Goal: Task Accomplishment & Management: Manage account settings

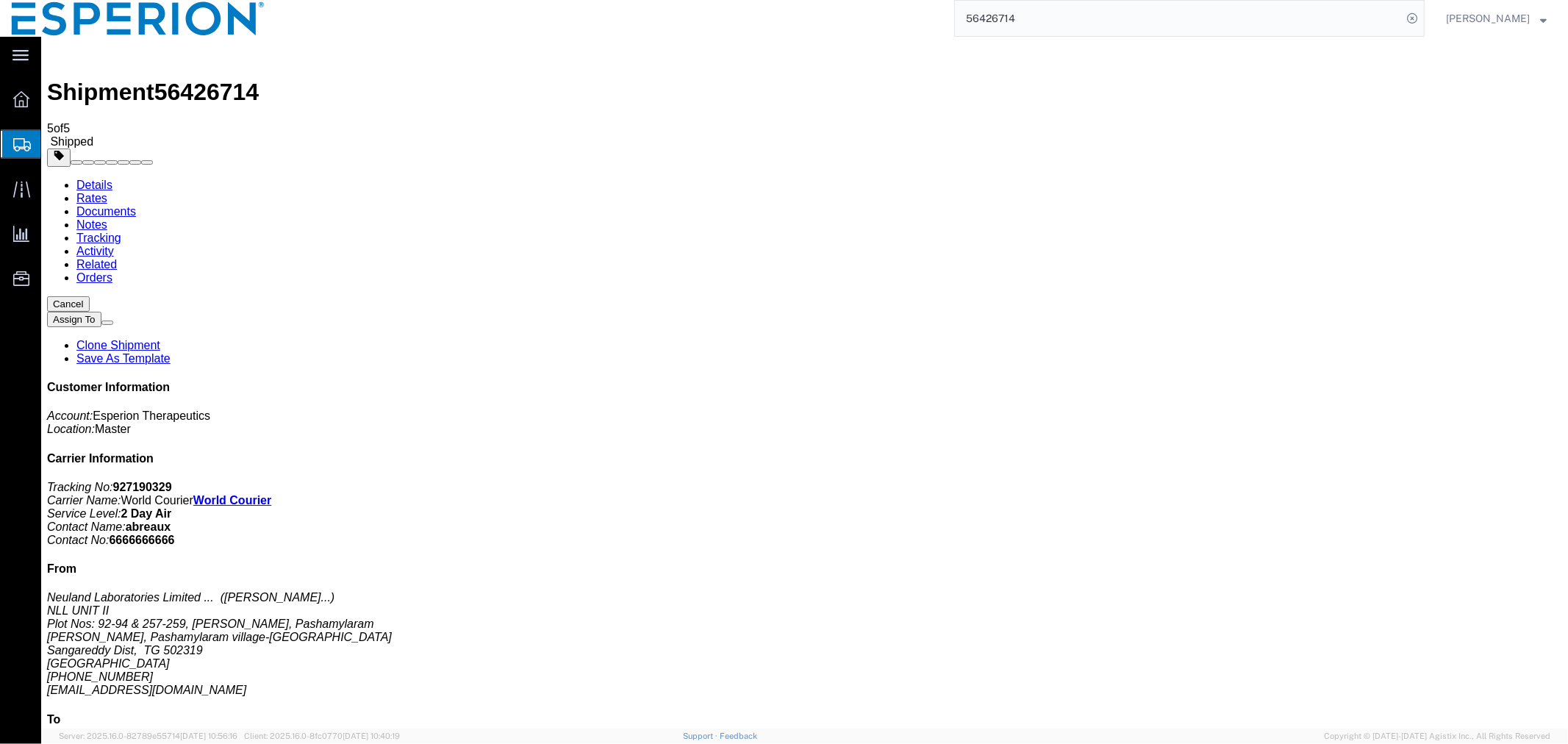
scroll to position [31, 0]
click at [99, 178] on link "Details" at bounding box center [94, 184] width 36 height 13
click span "button"
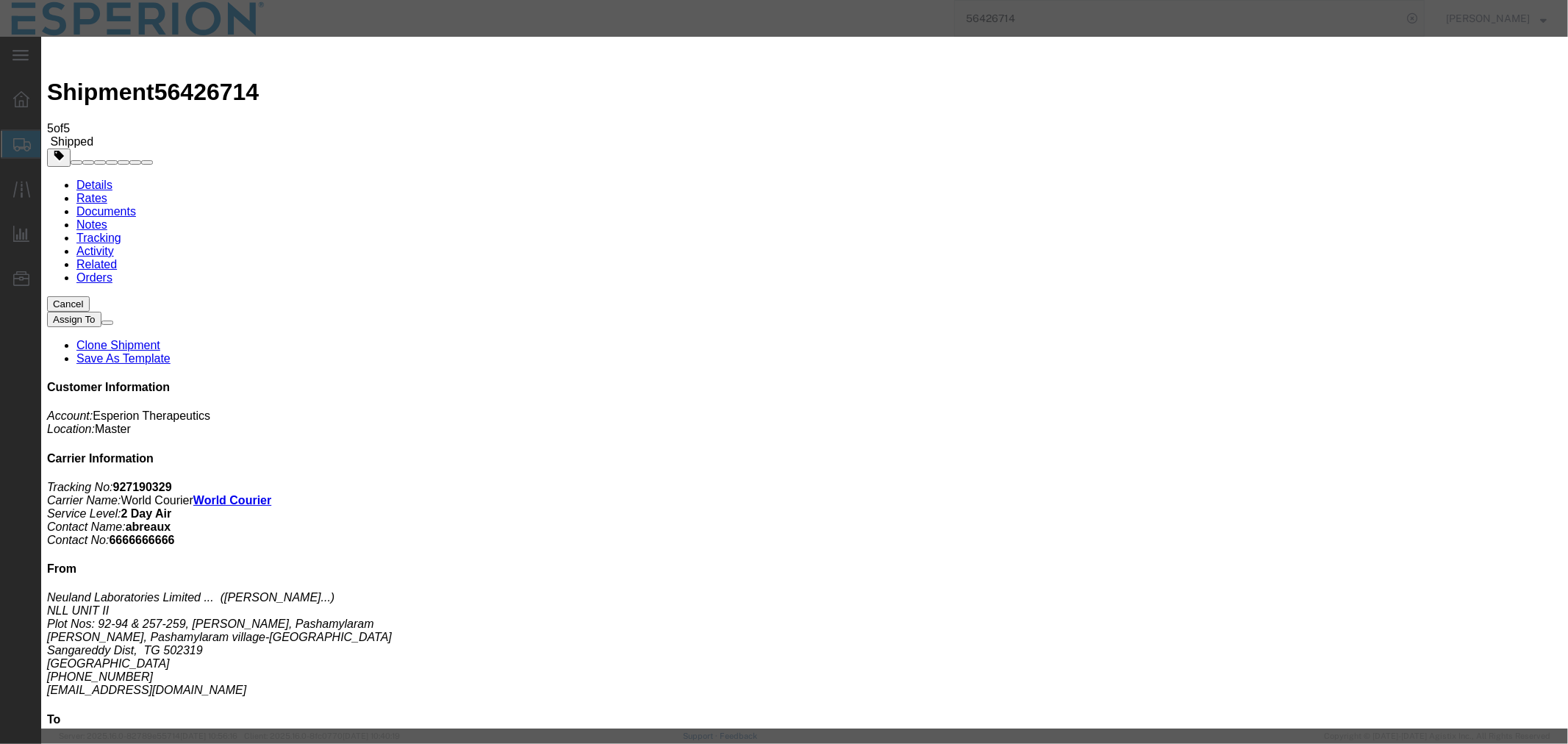
click icon "button"
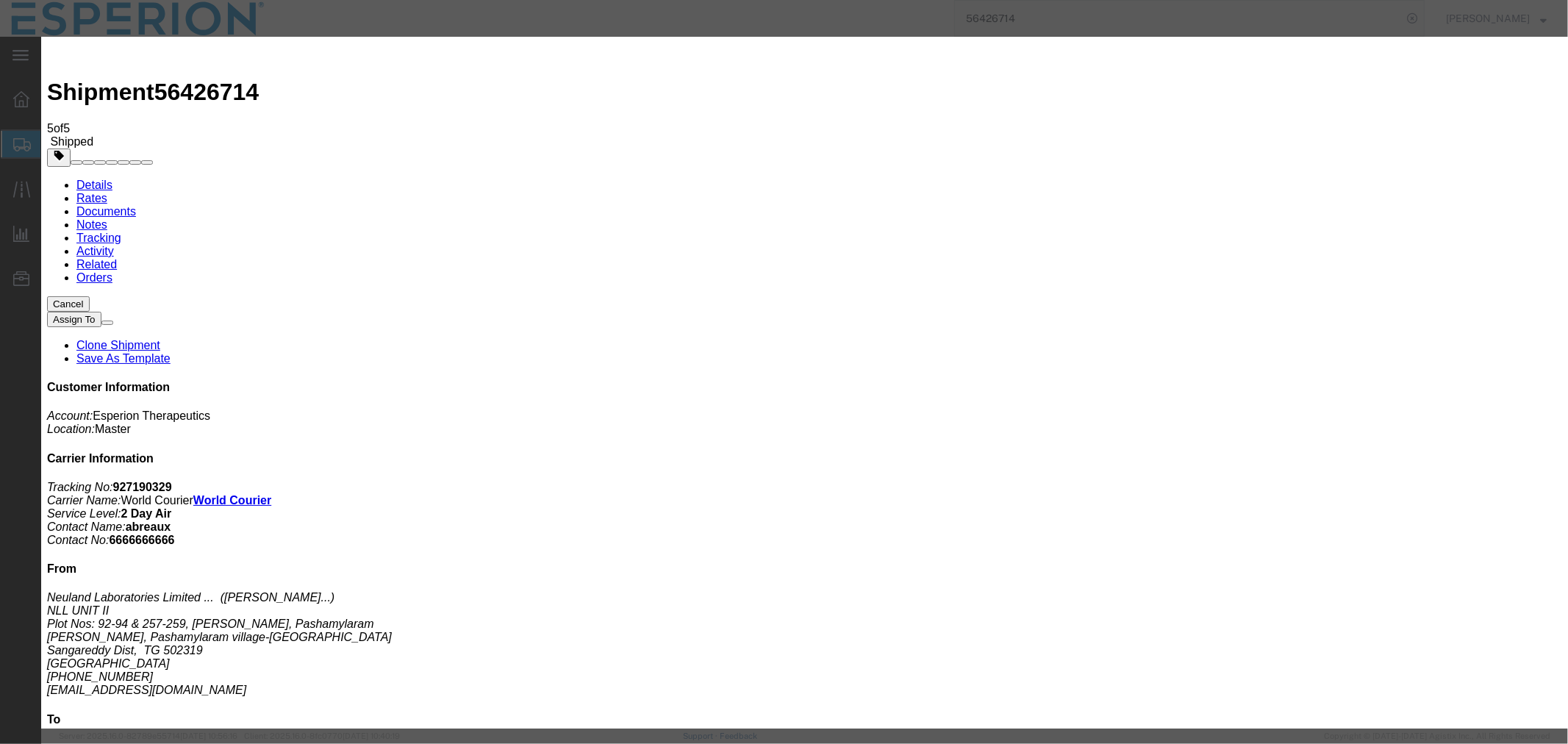
click icon "button"
click input "MR#199"
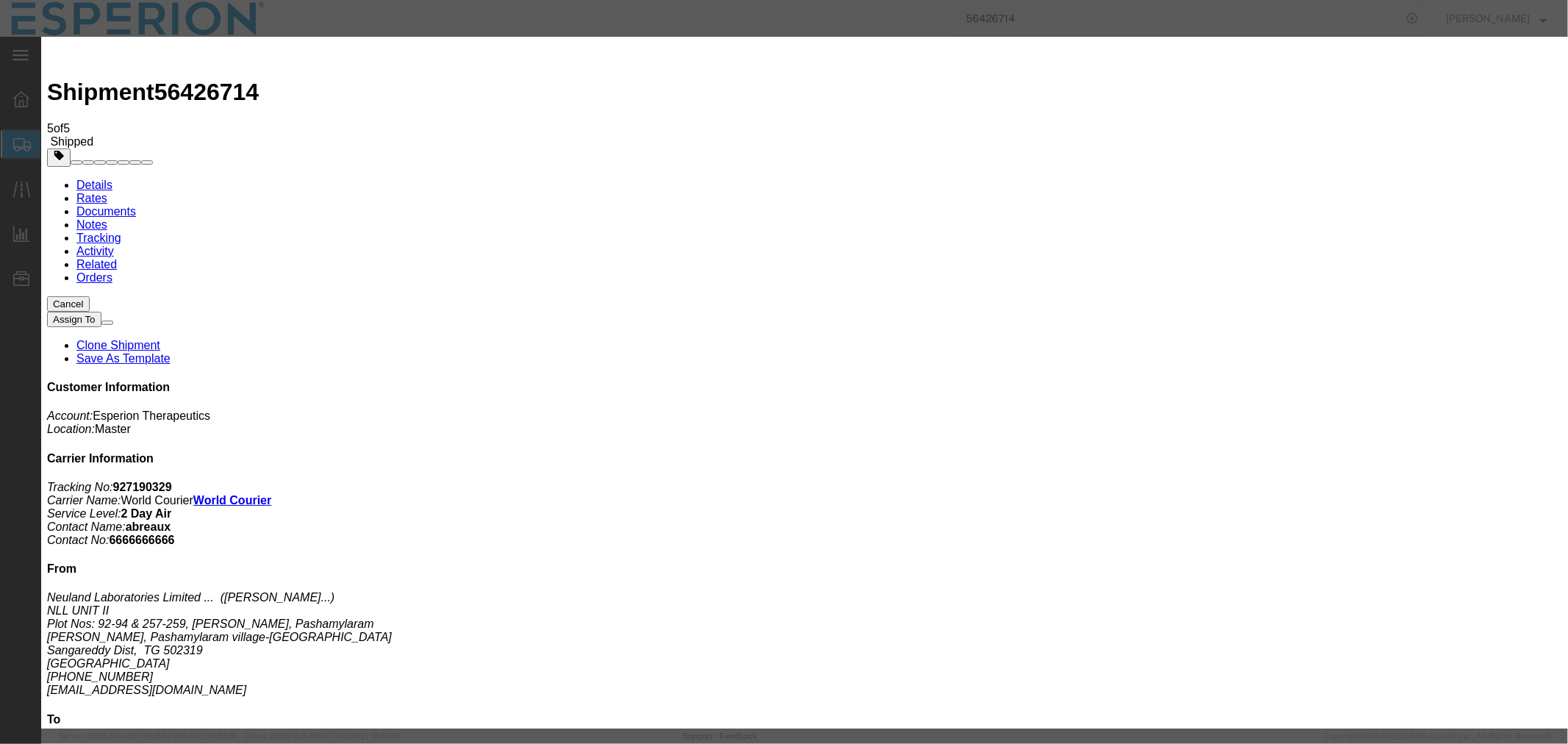
type input "MR#190"
click input "BD323046D"
drag, startPoint x: 858, startPoint y: 111, endPoint x: 721, endPoint y: 100, distance: 137.4
click div "Select Account Type Activity ID Airline Appointment Number ASN Batch Request # …"
paste input "325002"
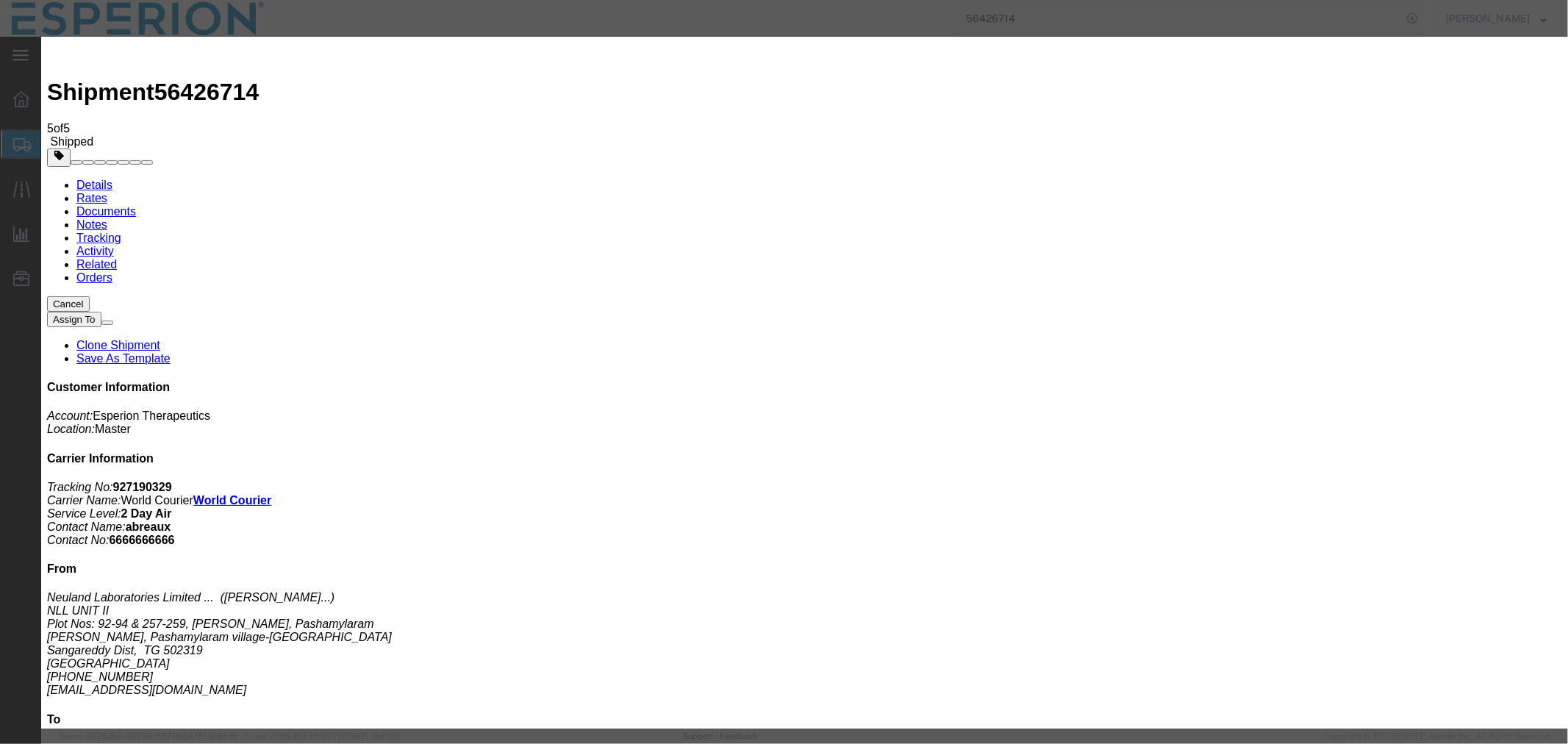
type input "BD3325002"
drag, startPoint x: 847, startPoint y: 138, endPoint x: 707, endPoint y: 126, distance: 140.5
click div "Select Account Type Activity ID Airline Appointment Number ASN Batch Request # …"
paste input "325002"
type input "BD3325002"
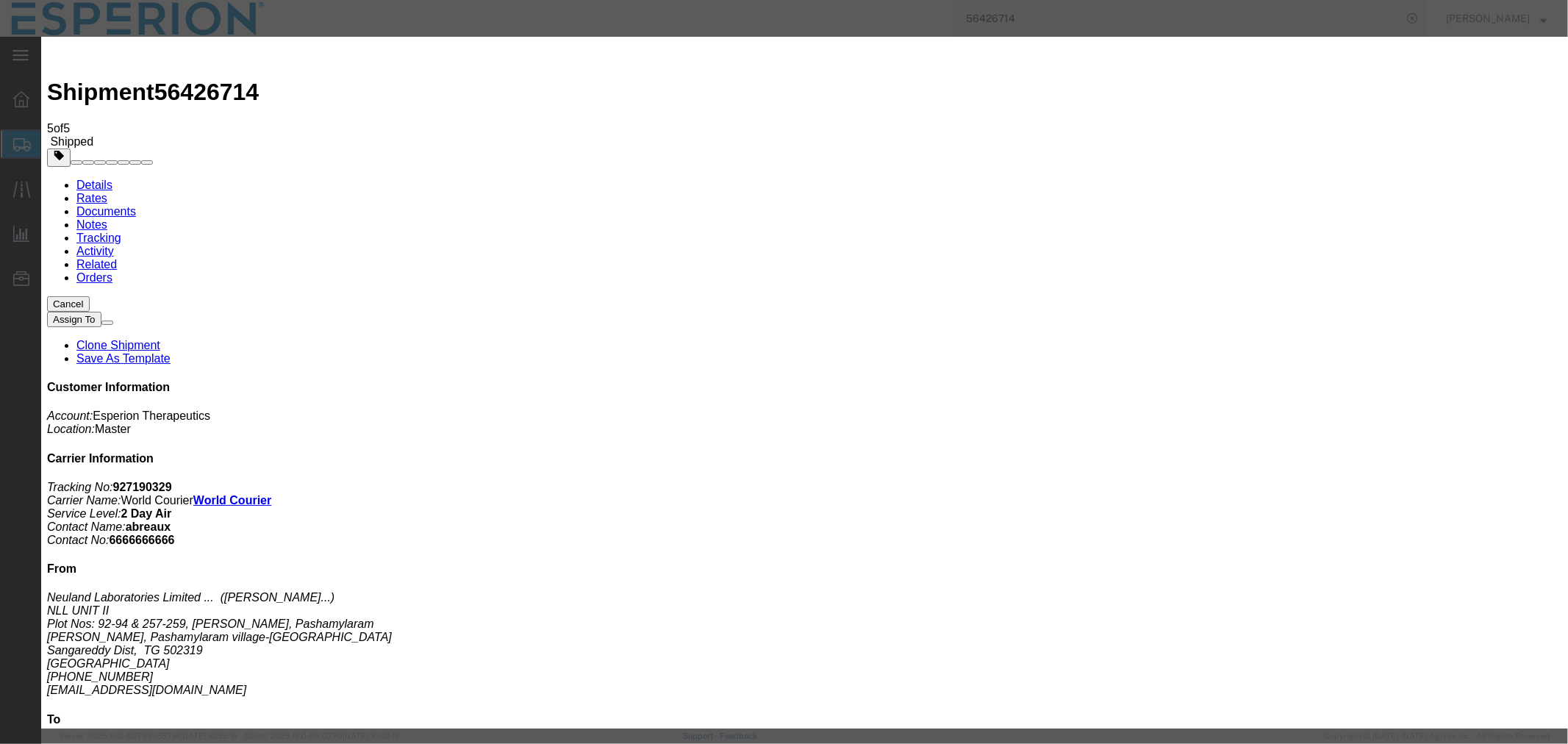
click button "Add another reference"
click select "Select Account Type Activity ID Airline Appointment Number ASN Batch Request # …"
select select "LOT"
click select "Select Account Type Activity ID Airline Appointment Number ASN Batch Request # …"
click button "Add another reference"
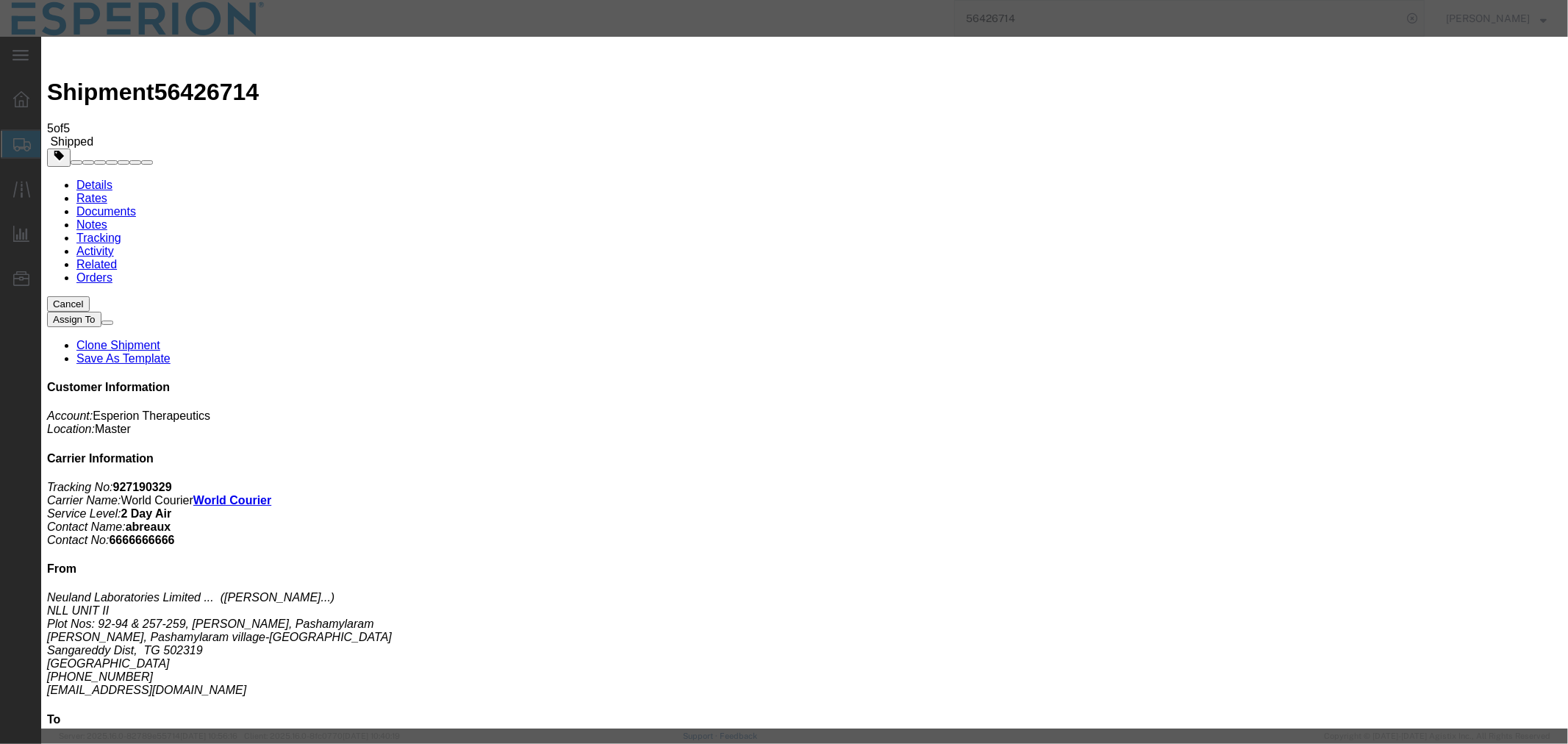
click select "Select Account Type Activity ID Airline Appointment Number ASN Batch Request # …"
select select "LOT"
click select "Select Account Type Activity ID Airline Appointment Number ASN Batch Request # …"
click input "text"
paste input "BD3325004"
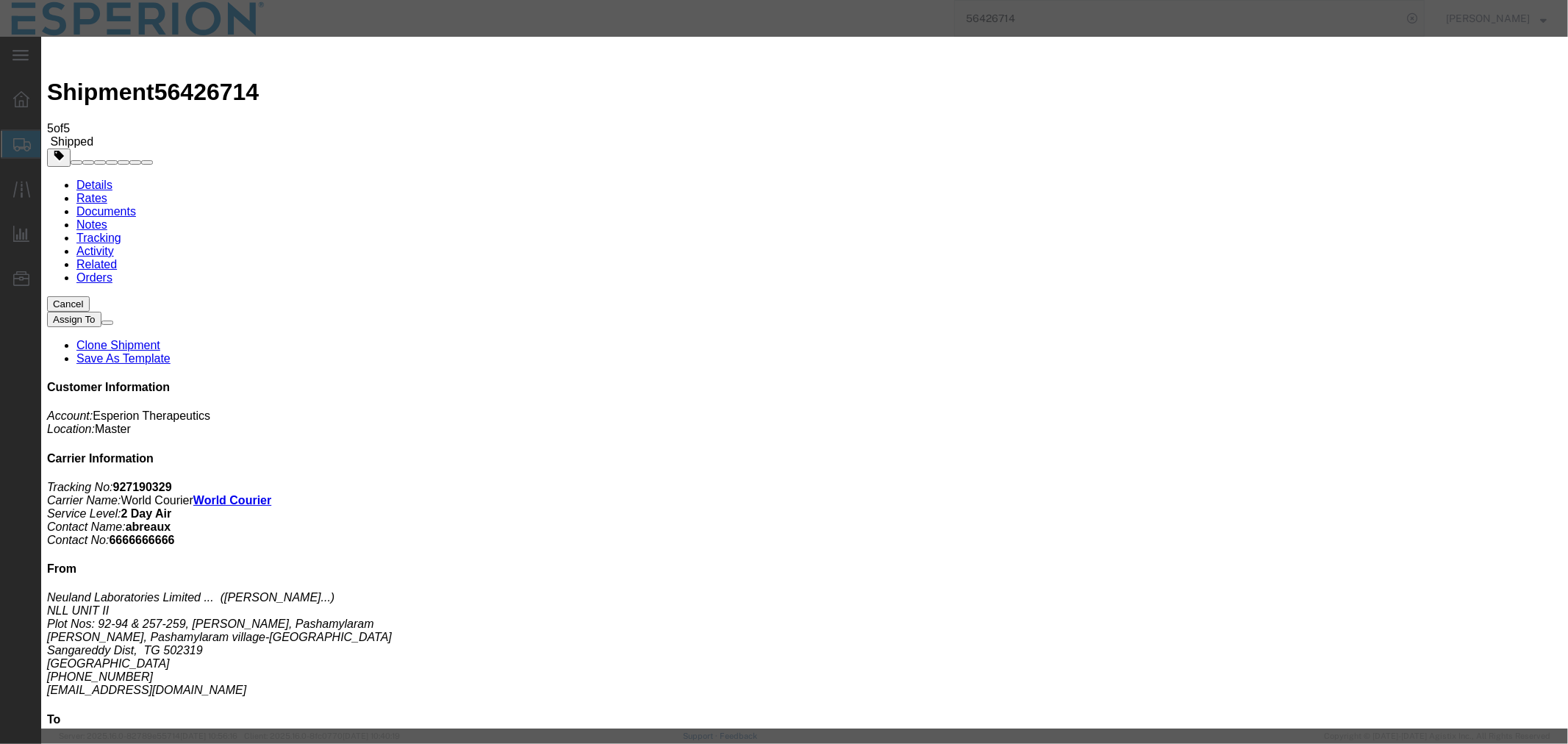
type input "BD3325004"
click input "text"
paste input "BD3325005"
type input "BD3325005"
click button "Add another reference"
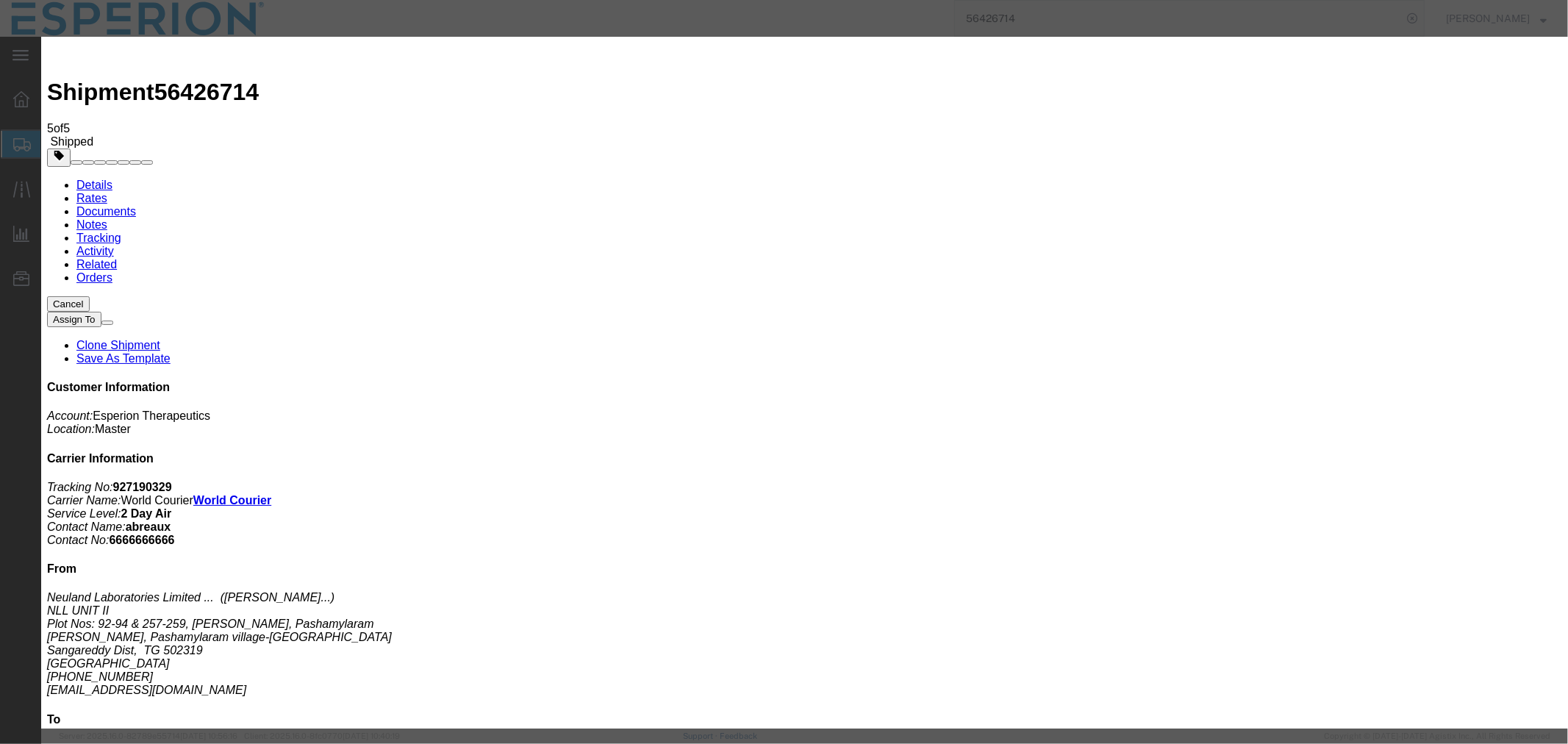
click select "Select Account Type Activity ID Airline Appointment Number ASN Batch Request # …"
click icon "button"
click button "Save"
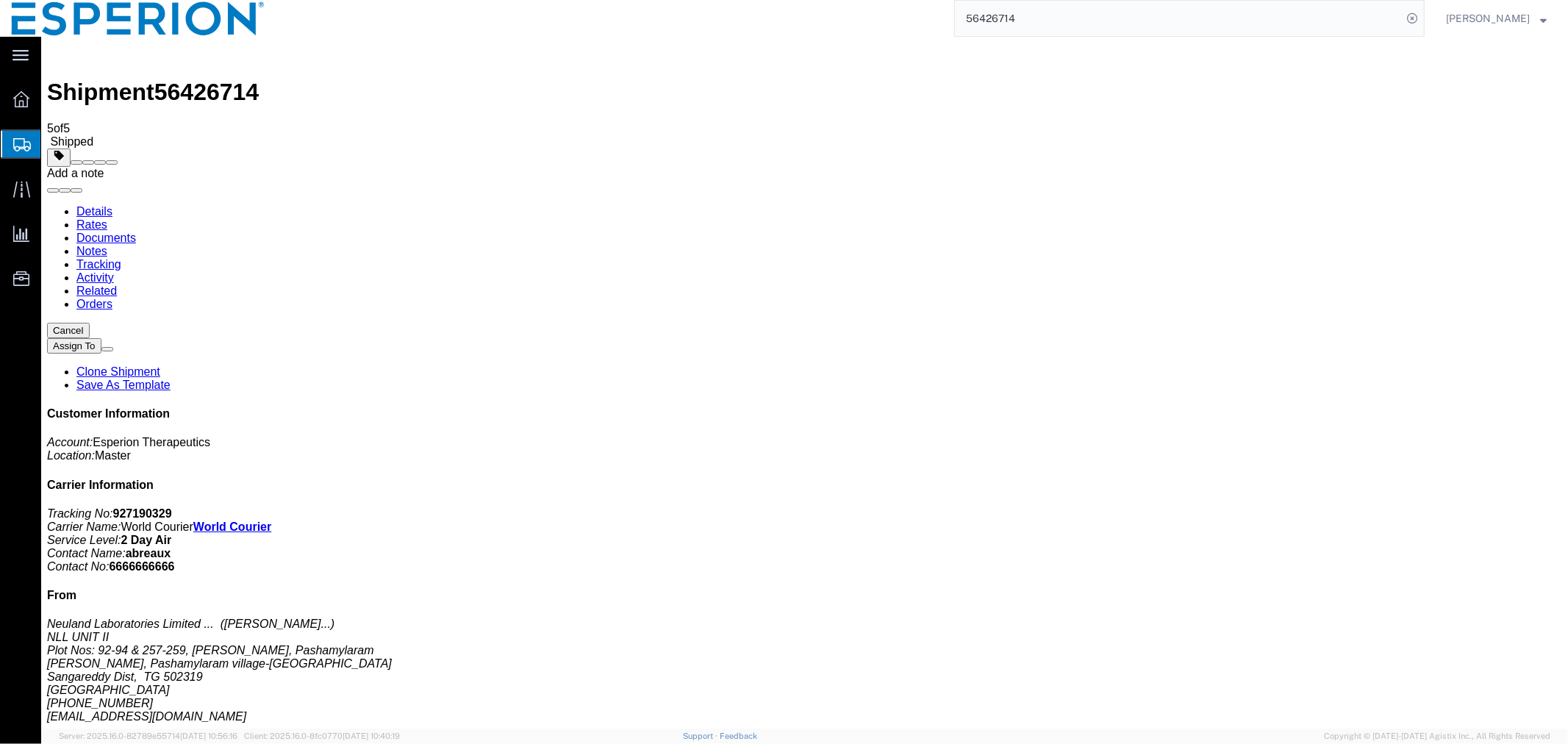
click span
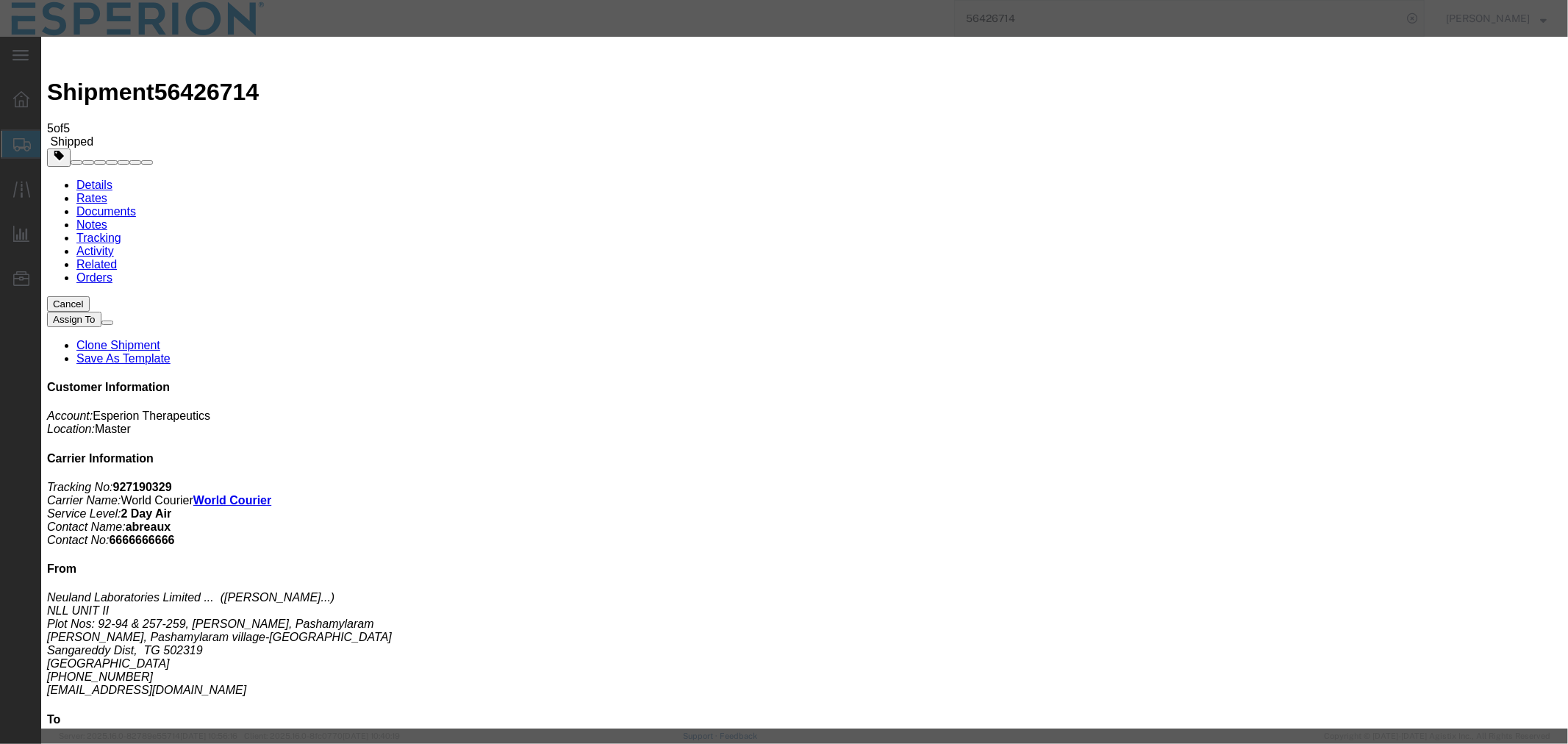
click select "Select Approval Bid Notes Carrier Change Notes Claim Notes Content Hazmat Notes…"
select select "PICK_UP_NOTES"
click select "Select Approval Bid Notes Carrier Change Notes Claim Notes Content Hazmat Notes…"
click select "Select Private to Account Private to Vendor Public"
select select "PUBLIC"
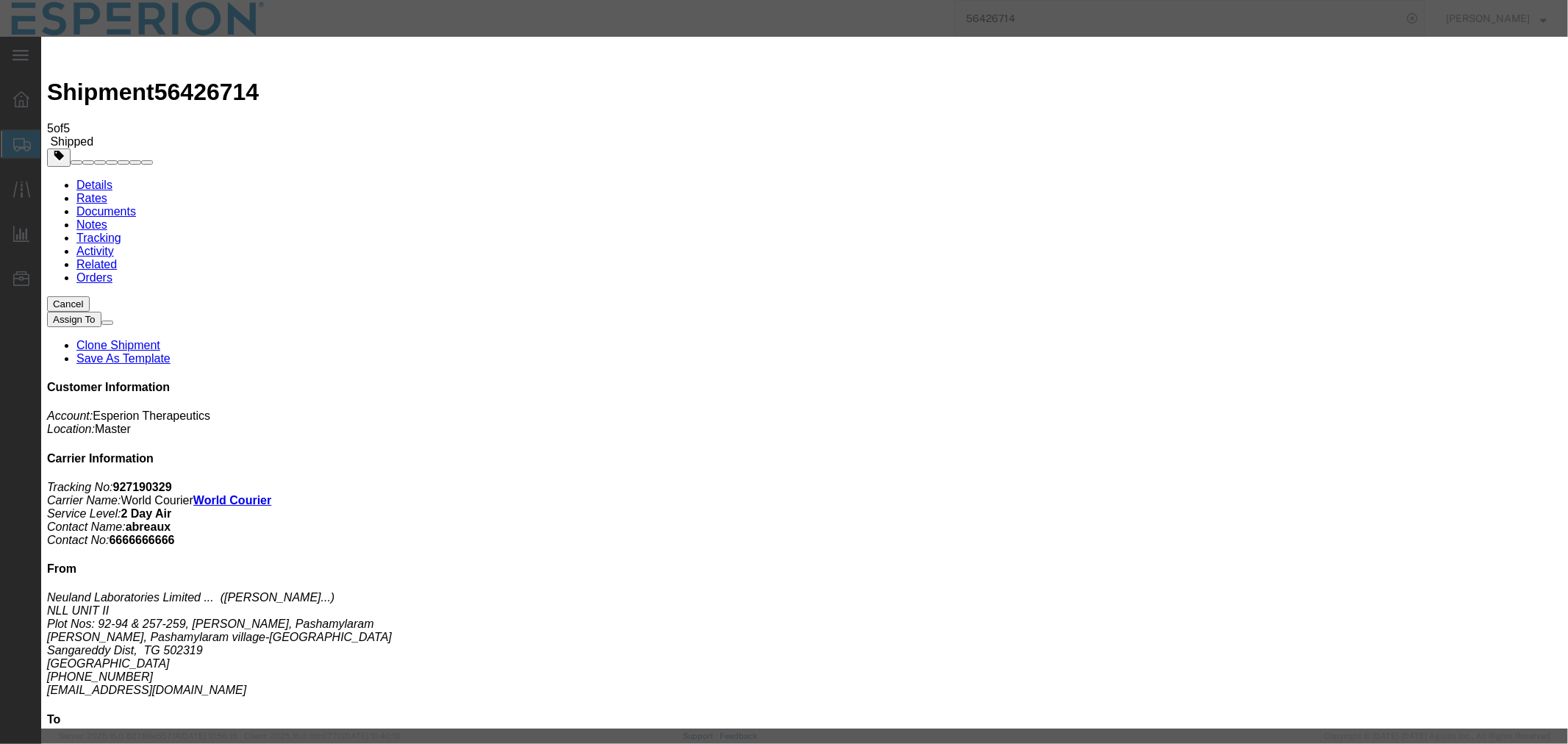
click select "Select Private to Account Private to Vendor Public"
click textarea
type textarea "NLL Shipped batch from Unit III-MR#190 instead of the batches for Unit II MR#19…"
click button "Save"
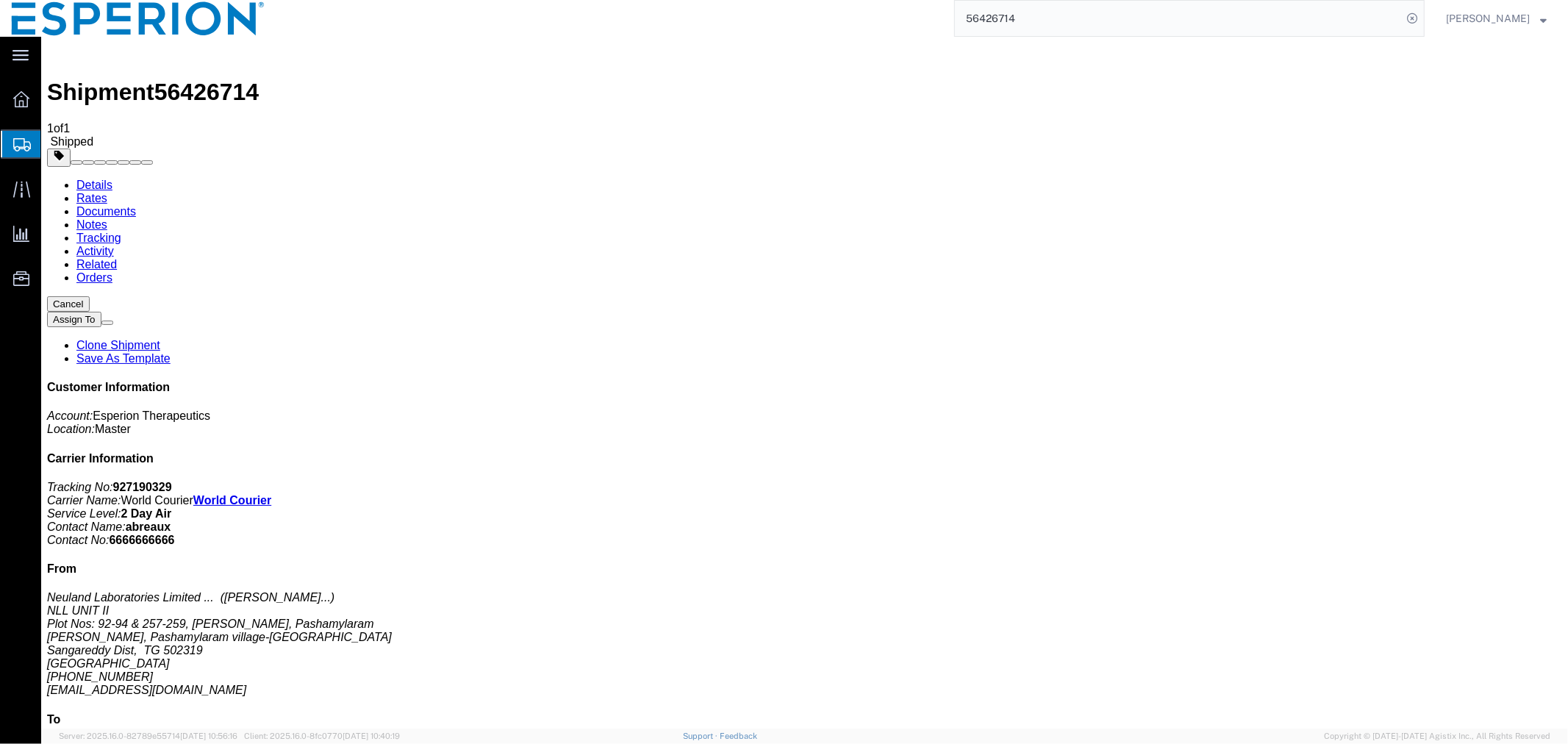
click at [105, 178] on link "Details" at bounding box center [94, 184] width 36 height 13
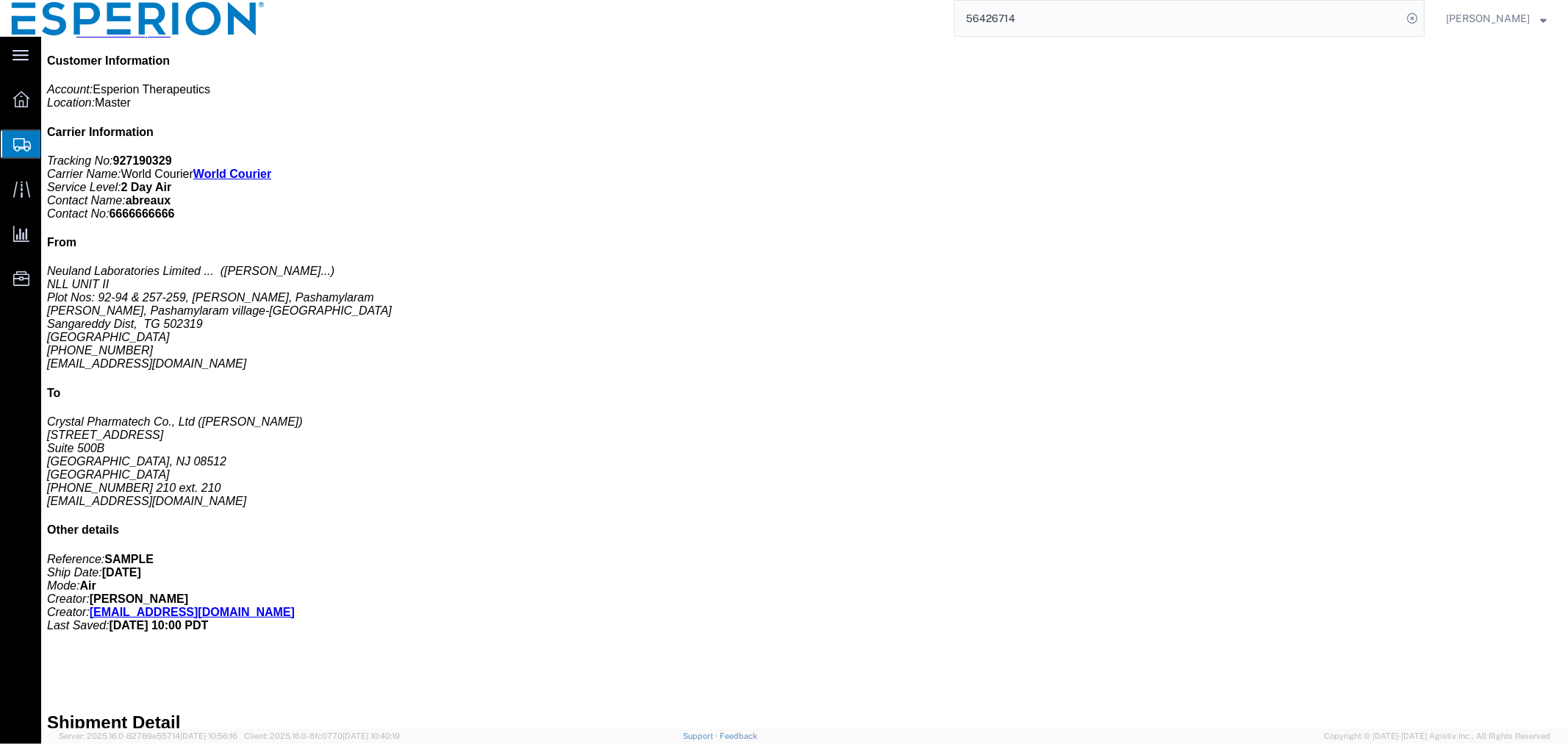
scroll to position [408, 0]
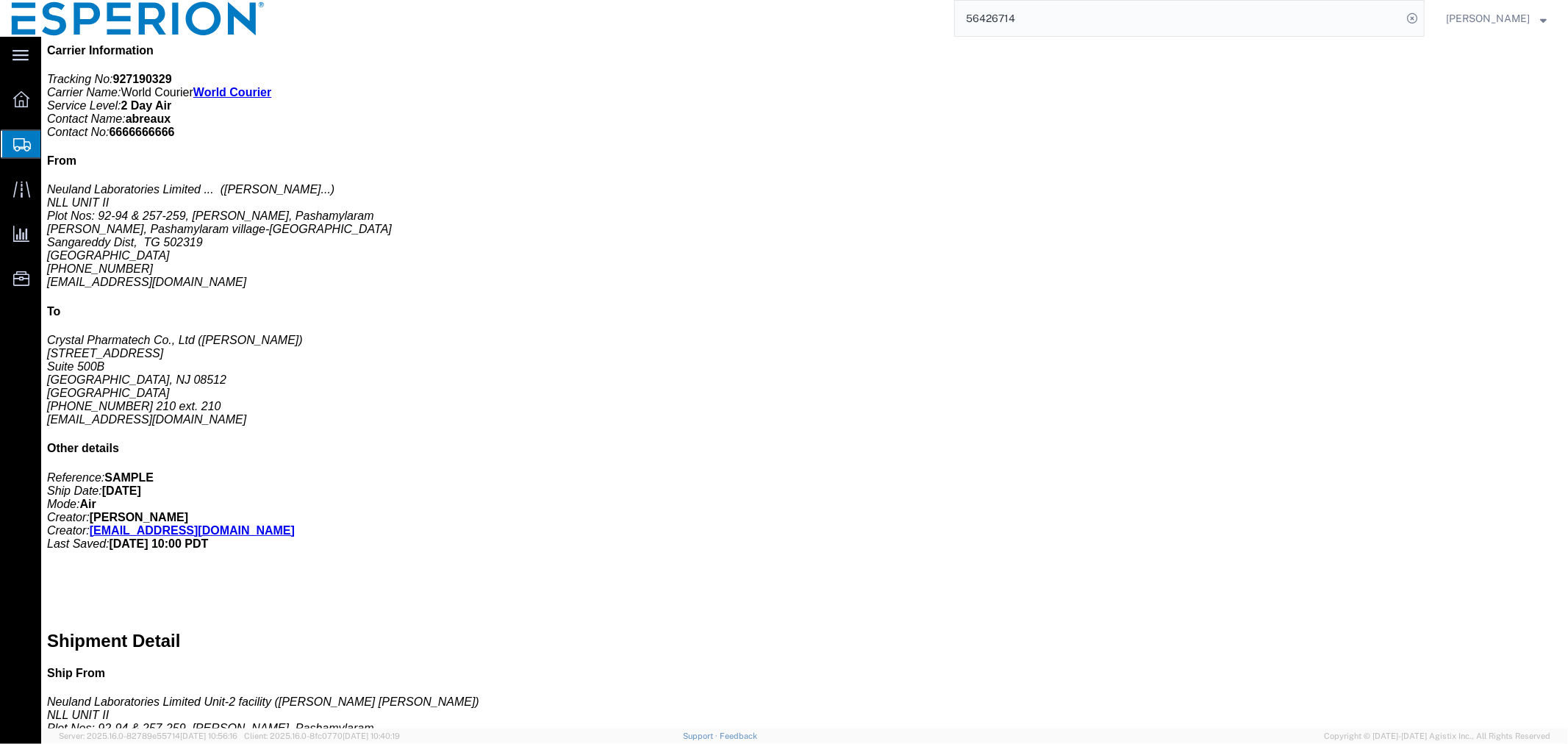
click span "button"
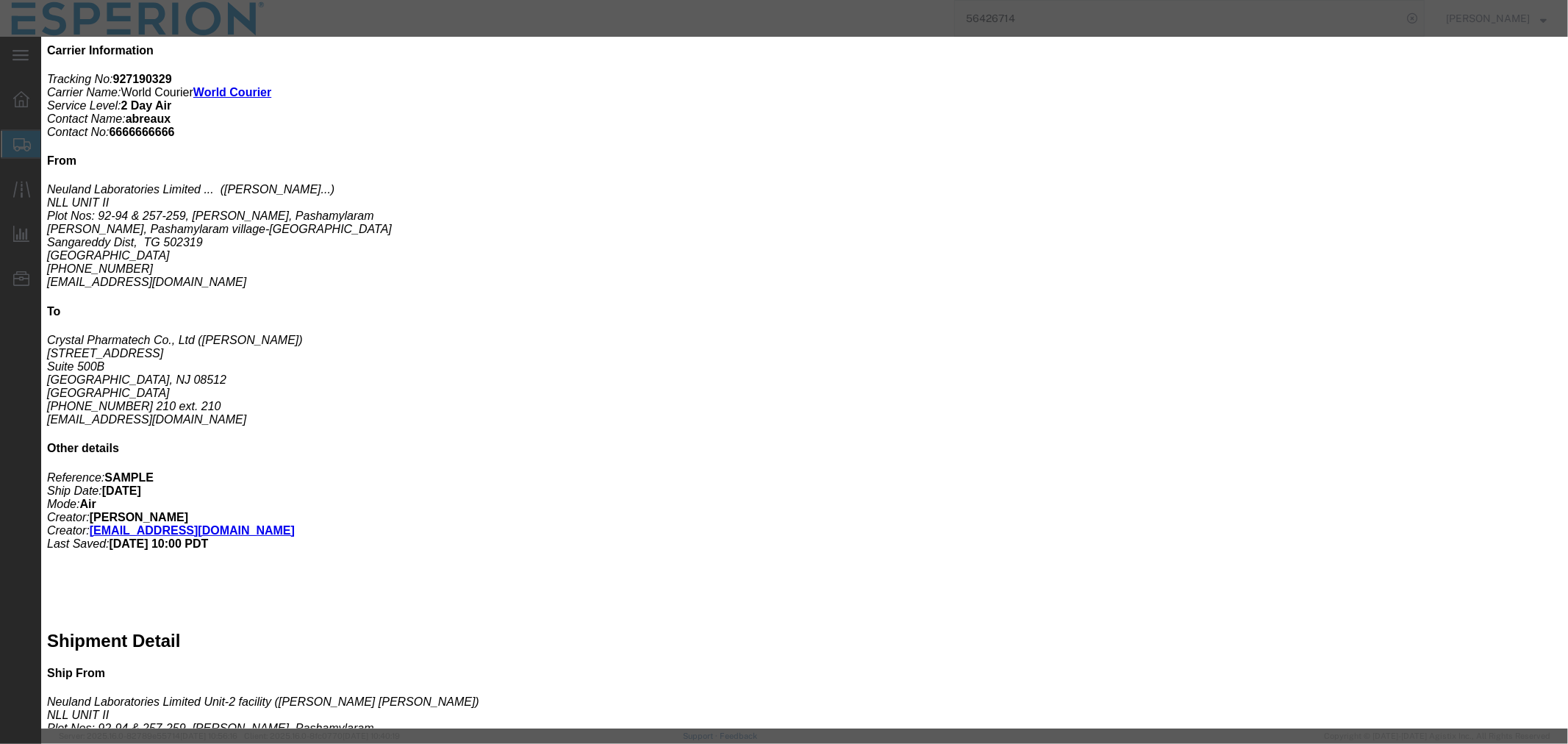
click input "0.05"
type input "0.02"
type input "19.17"
drag, startPoint x: 1010, startPoint y: 213, endPoint x: 798, endPoint y: 204, distance: 212.2
click div "Serial BD322027D"
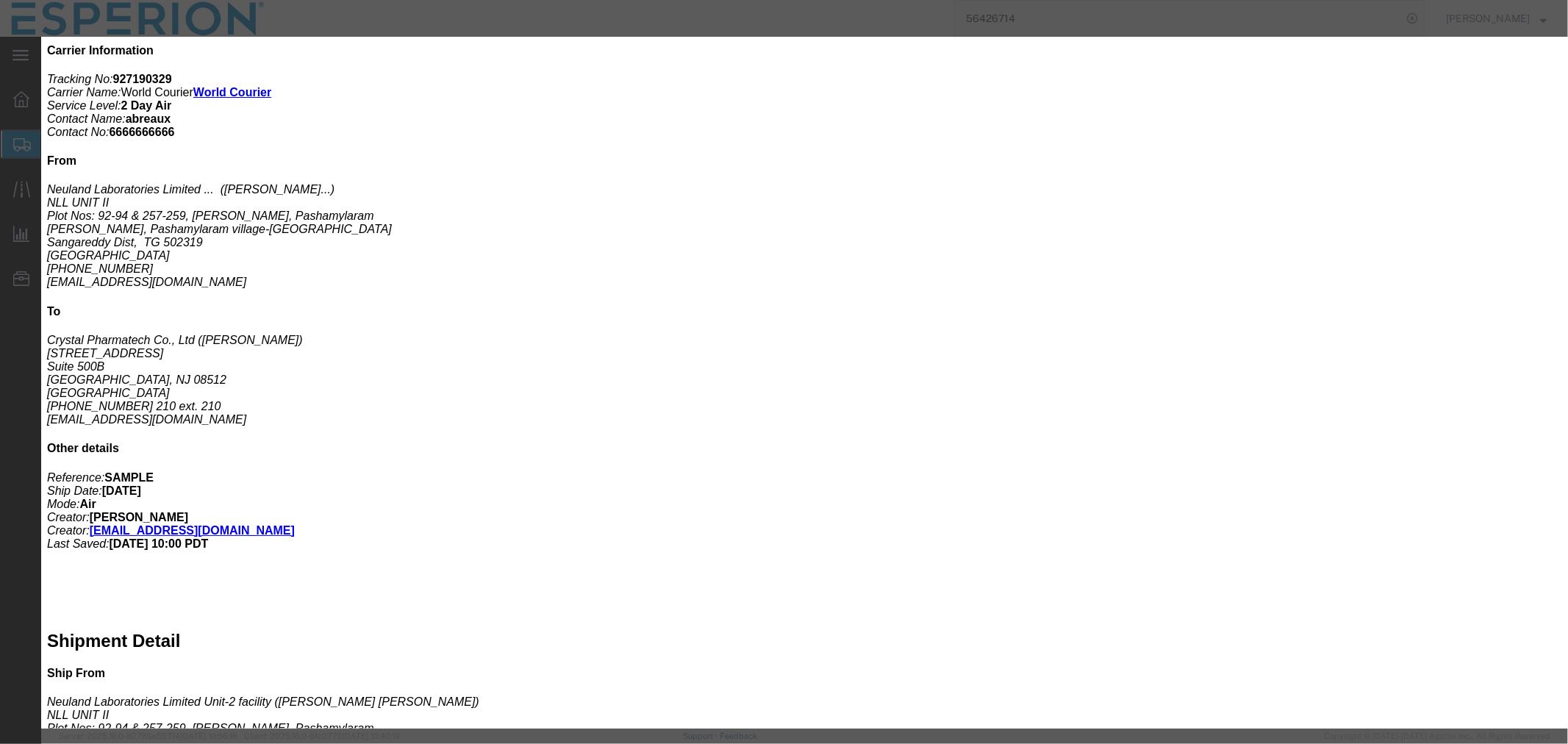
paste input "325002"
type input "BD3325002"
drag, startPoint x: 582, startPoint y: 280, endPoint x: 478, endPoint y: 280, distance: 104.0
click div "Lot# BD322027D"
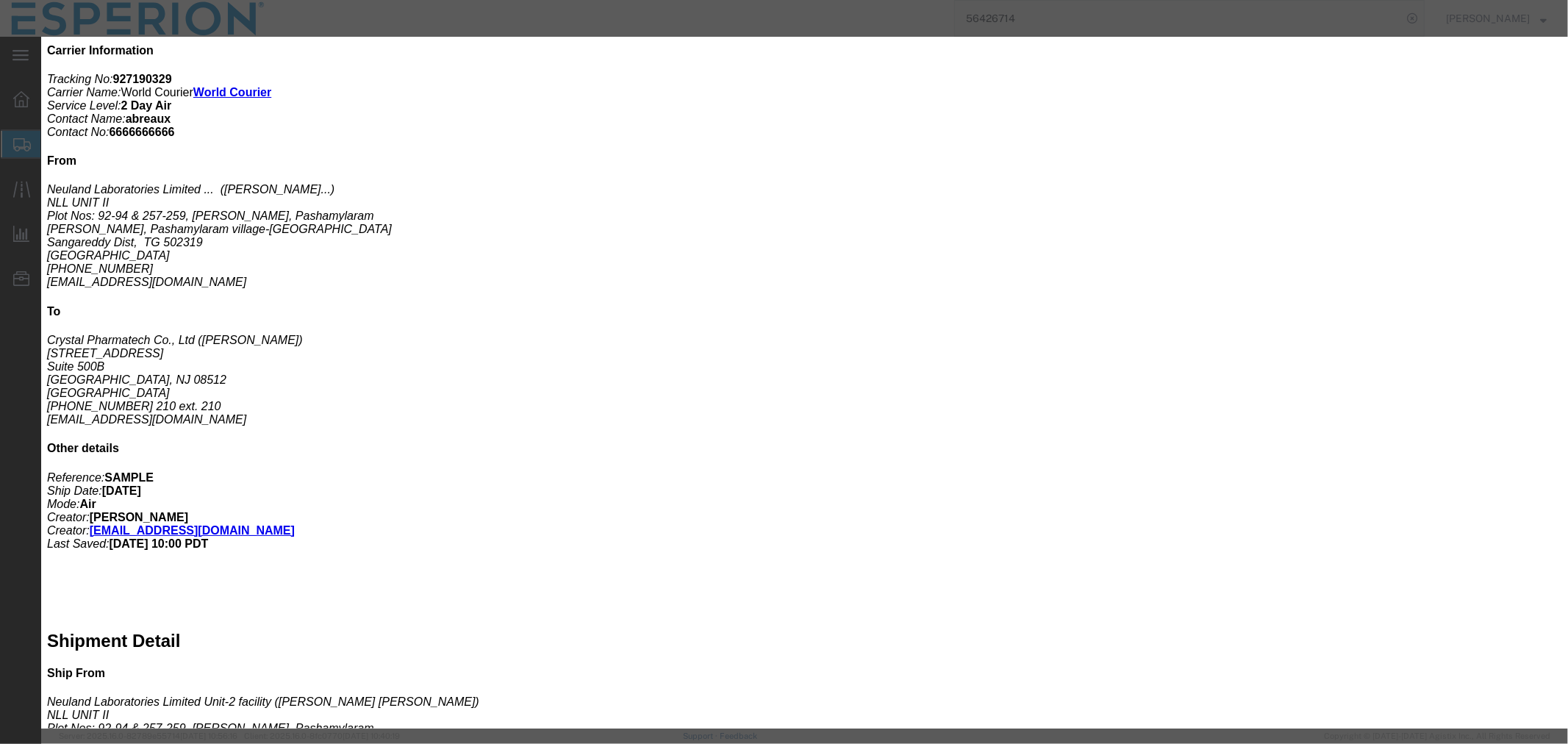
paste input "325002"
type input "BD3325002"
click button "Save & Close"
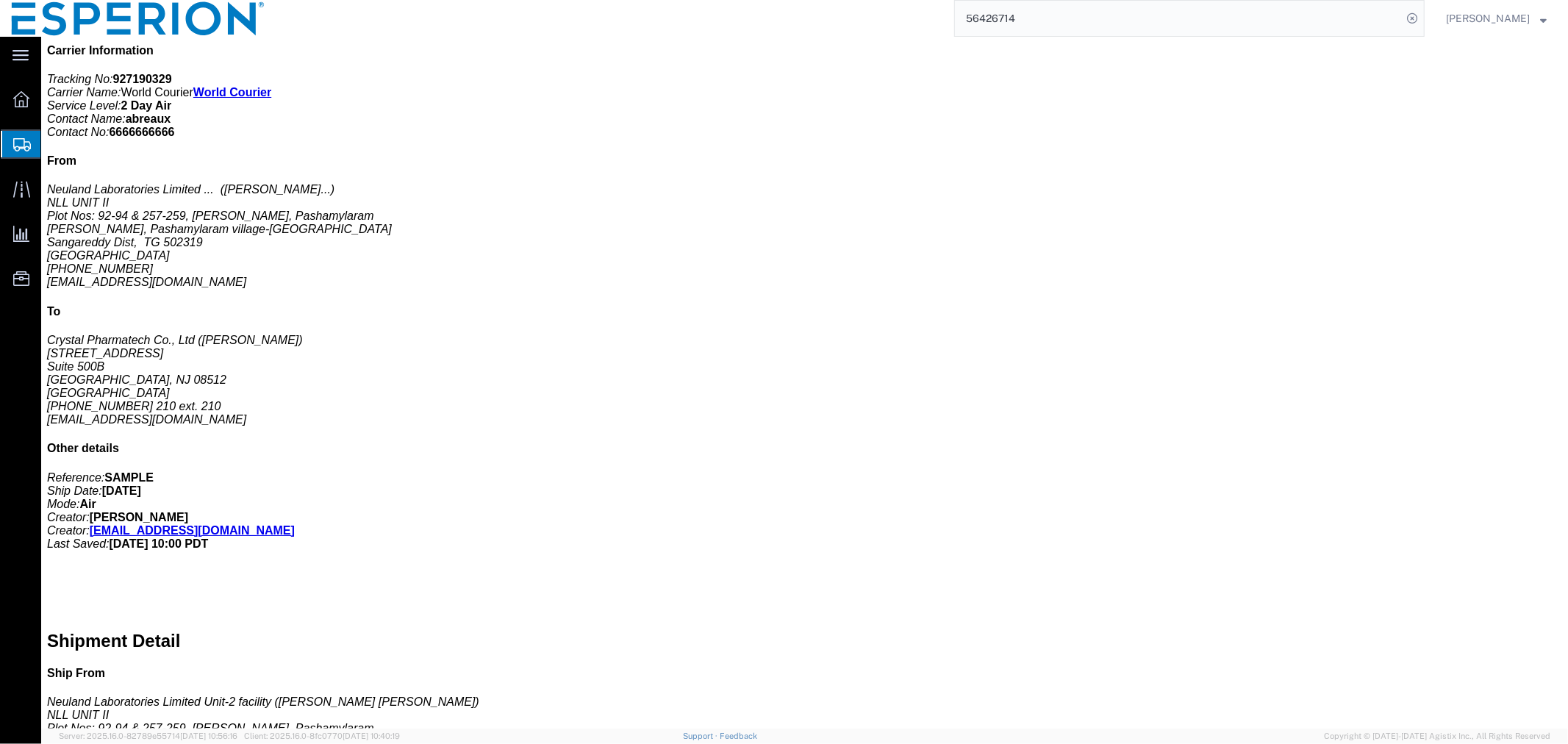
click span "button"
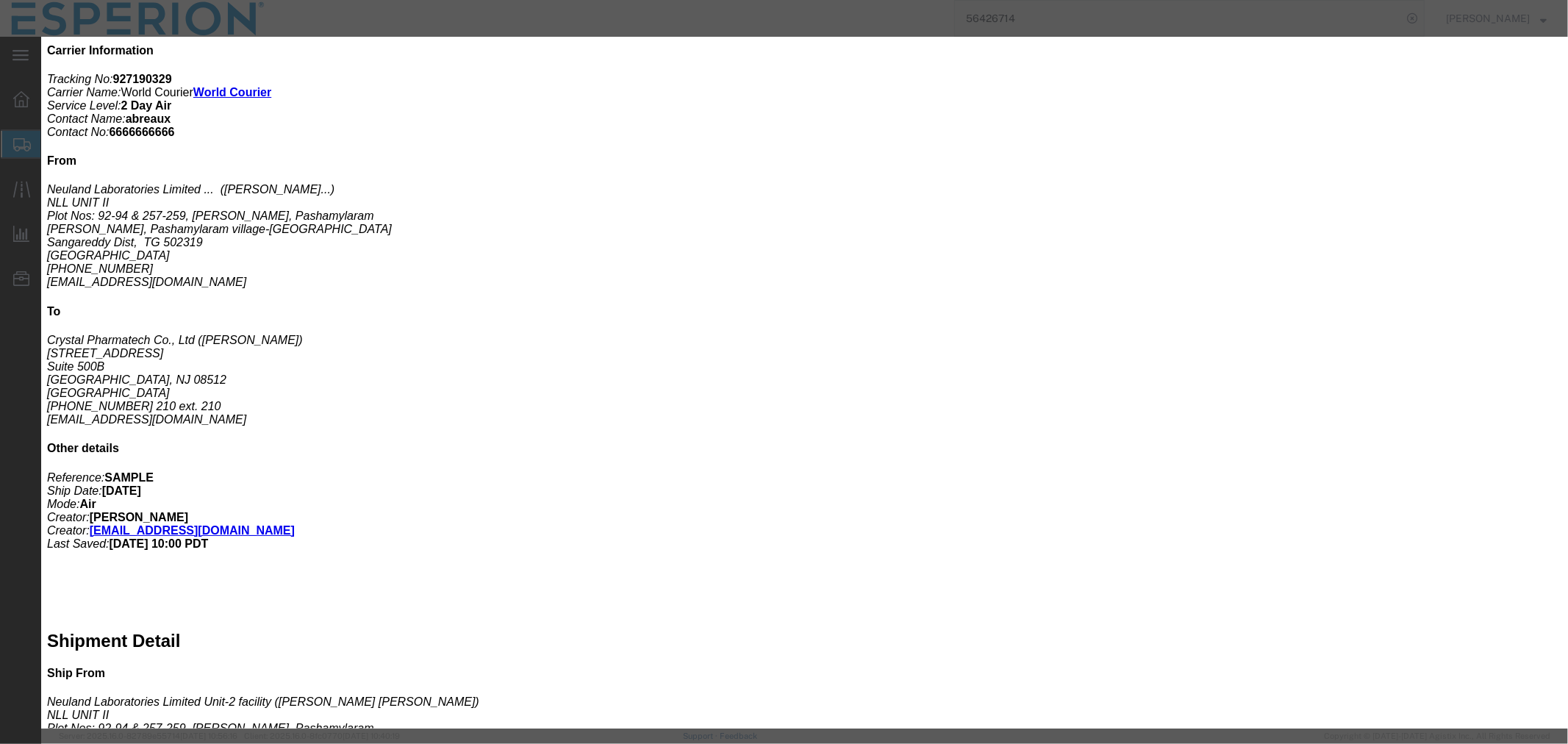
click div "Product Name [MEDICAL_DATA] - Neuland-SAMPLES Pieces 0.05 Select Bag Barrels 10…"
click input "0.05"
type input "0.02"
type input "19.17"
drag, startPoint x: 969, startPoint y: 213, endPoint x: 866, endPoint y: 213, distance: 103.0
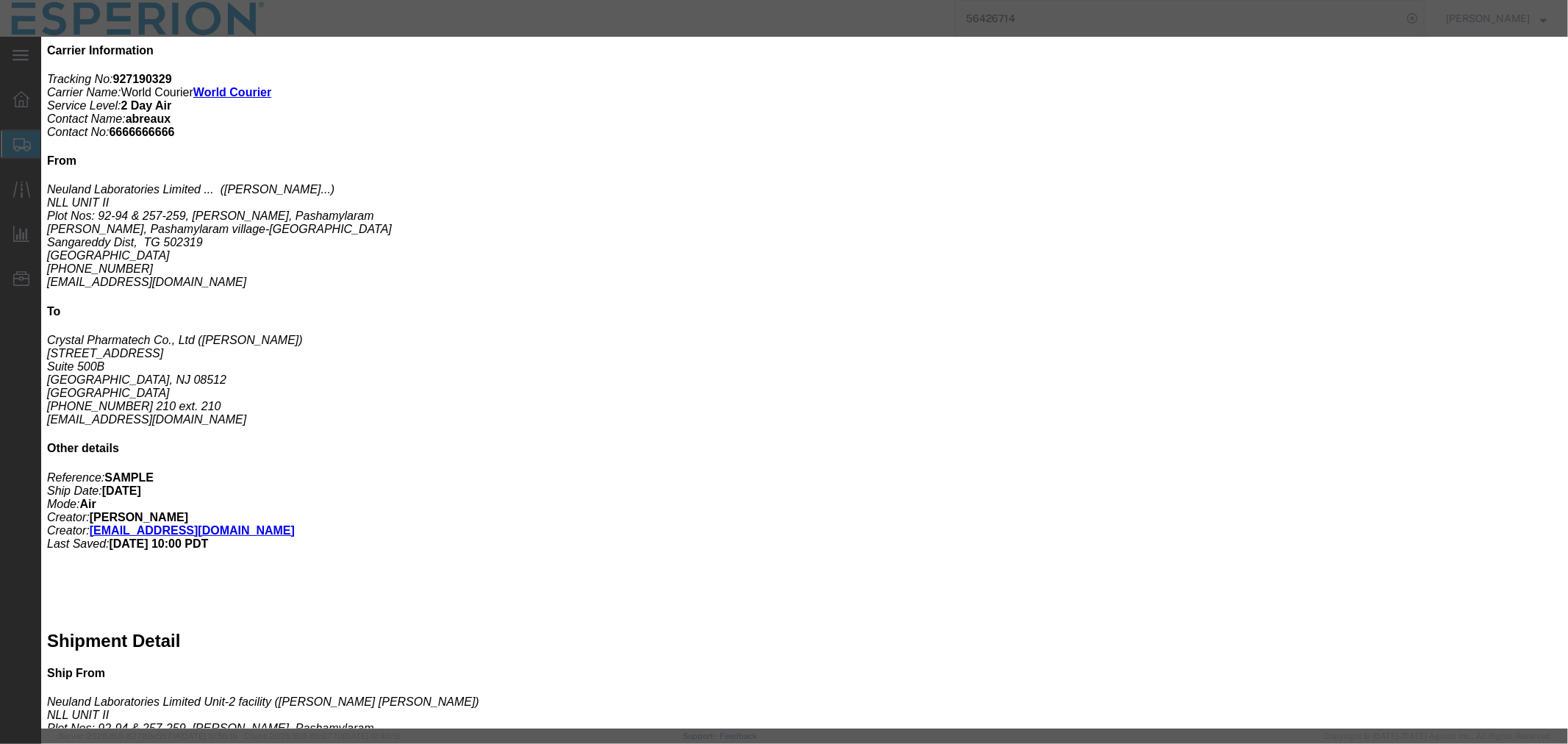
click div "Serial BD323060D"
paste input "325003"
type input "BD3325003"
drag, startPoint x: 594, startPoint y: 287, endPoint x: 423, endPoint y: 280, distance: 171.1
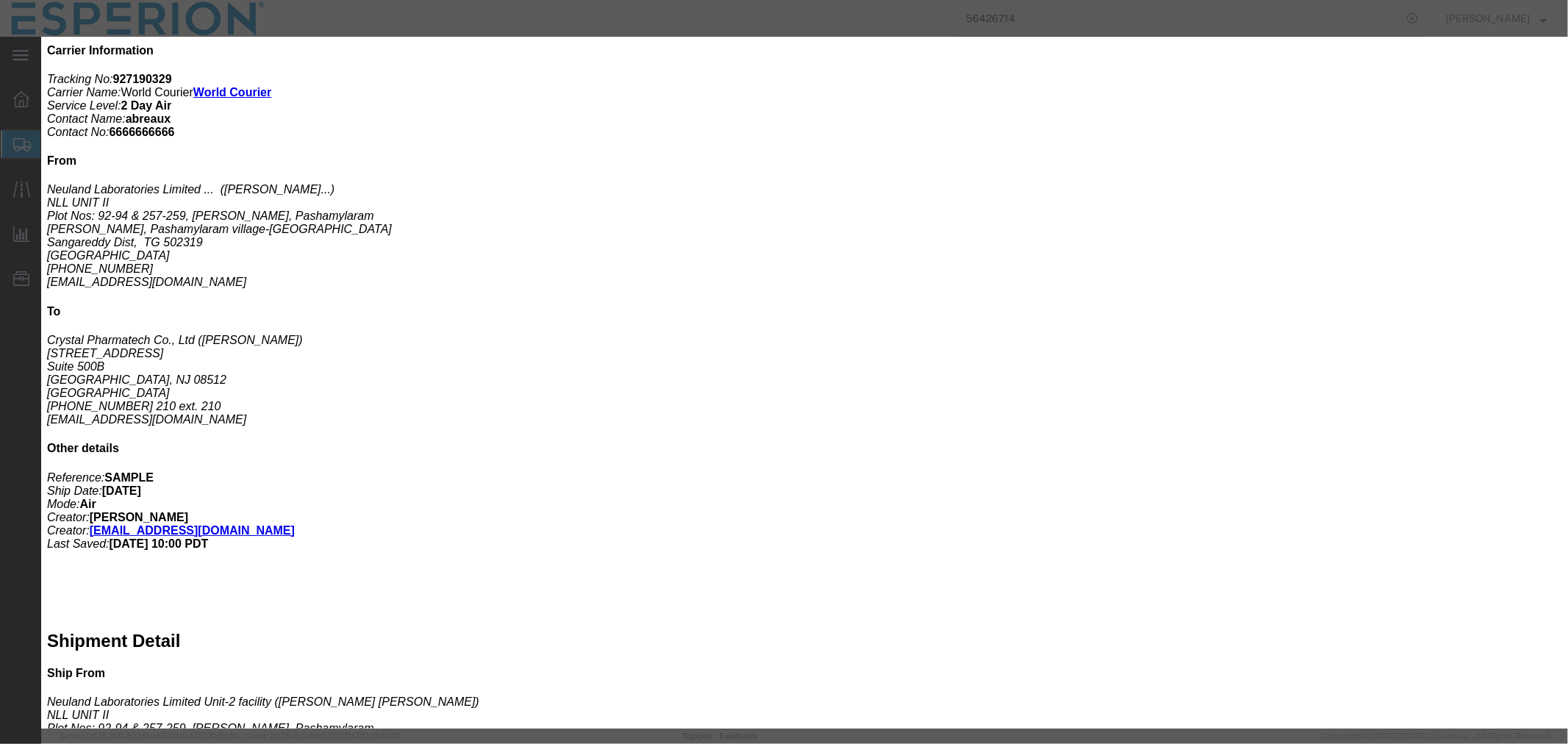
click div "Lot# BD323060D"
paste input "325003"
type input "BD3325003"
click button "Save & Close"
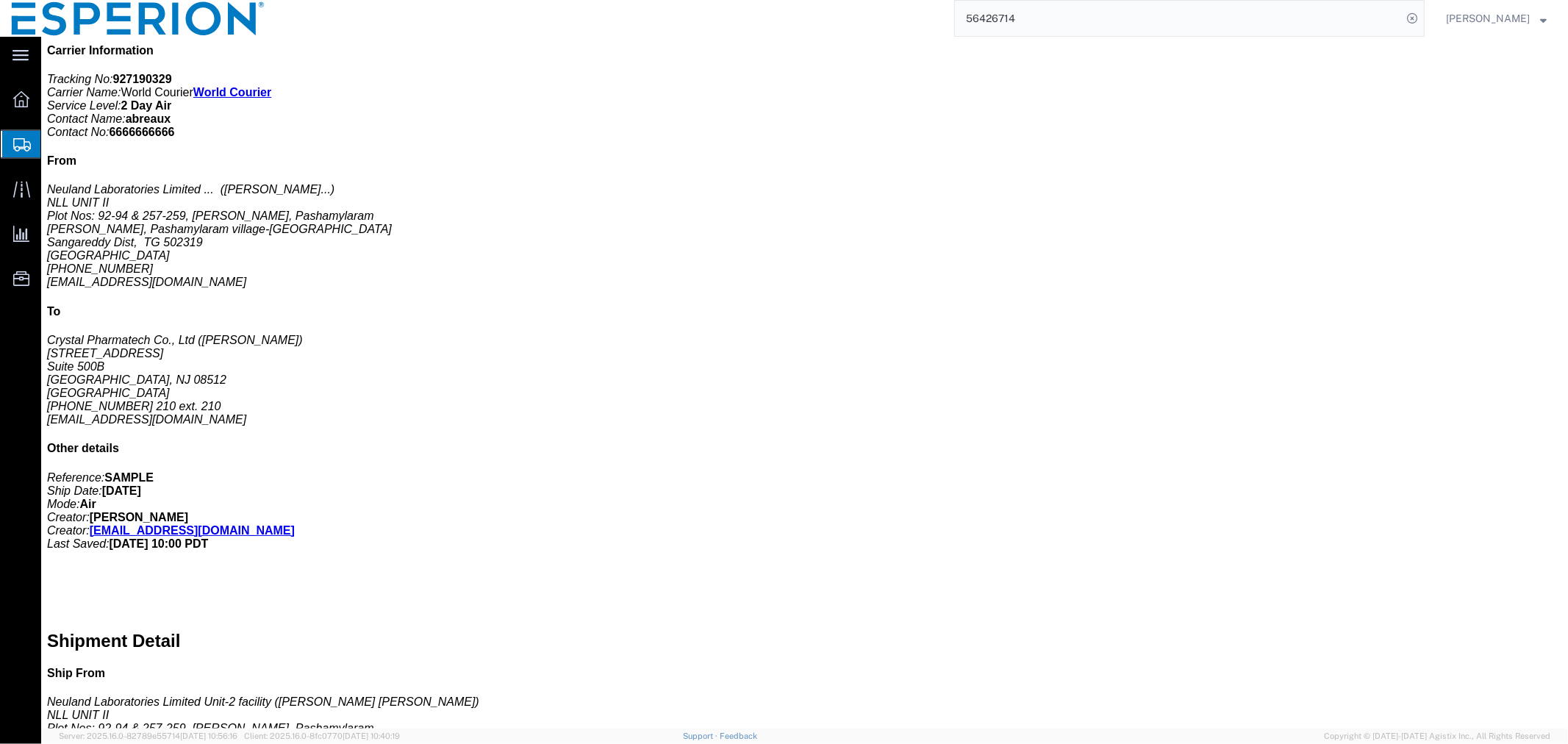
click span "button"
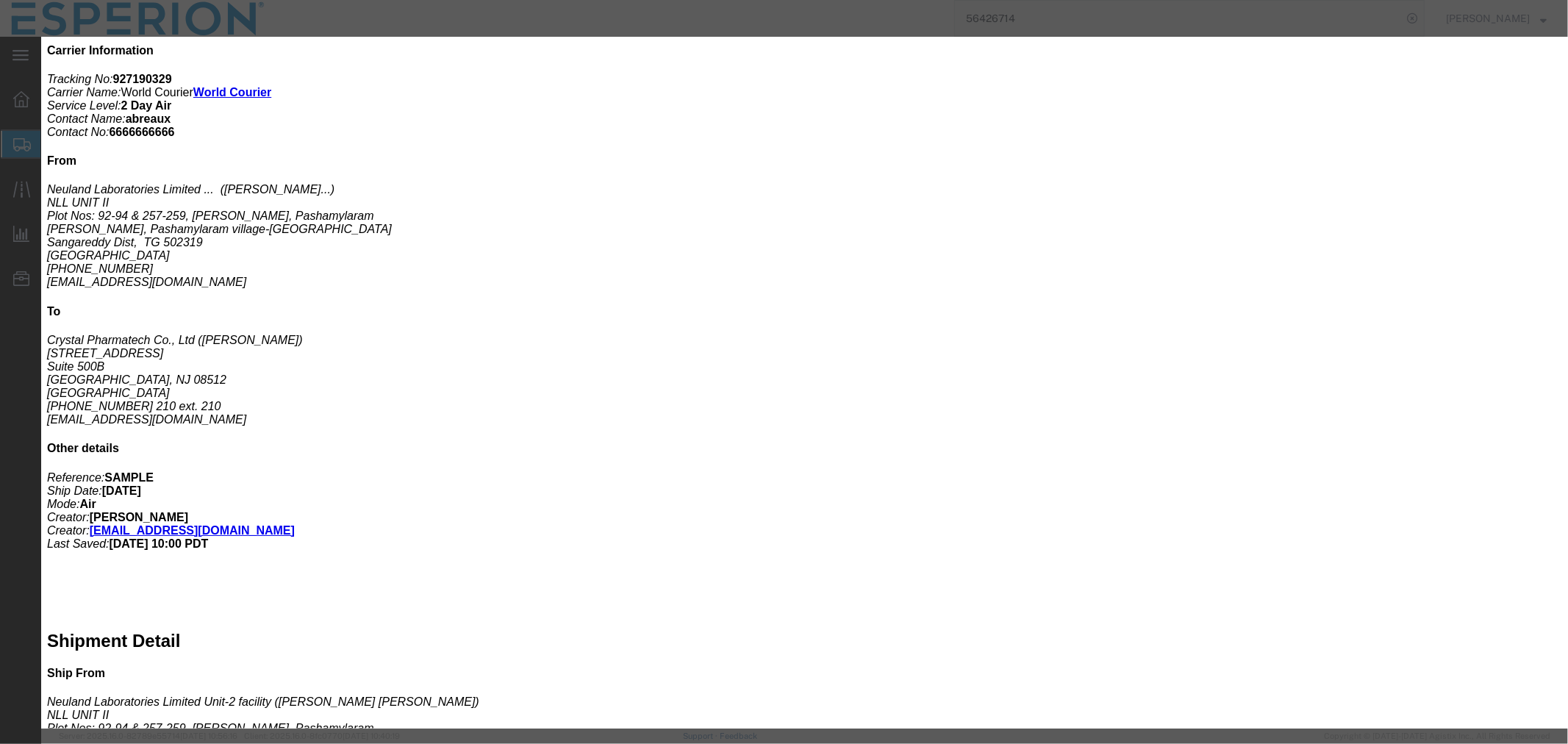
drag, startPoint x: 980, startPoint y: 213, endPoint x: 823, endPoint y: 196, distance: 157.9
click div "Description API Commodity Category Select Pharma Information Country Of Origin …"
paste input "325004"
type input "BD3325004"
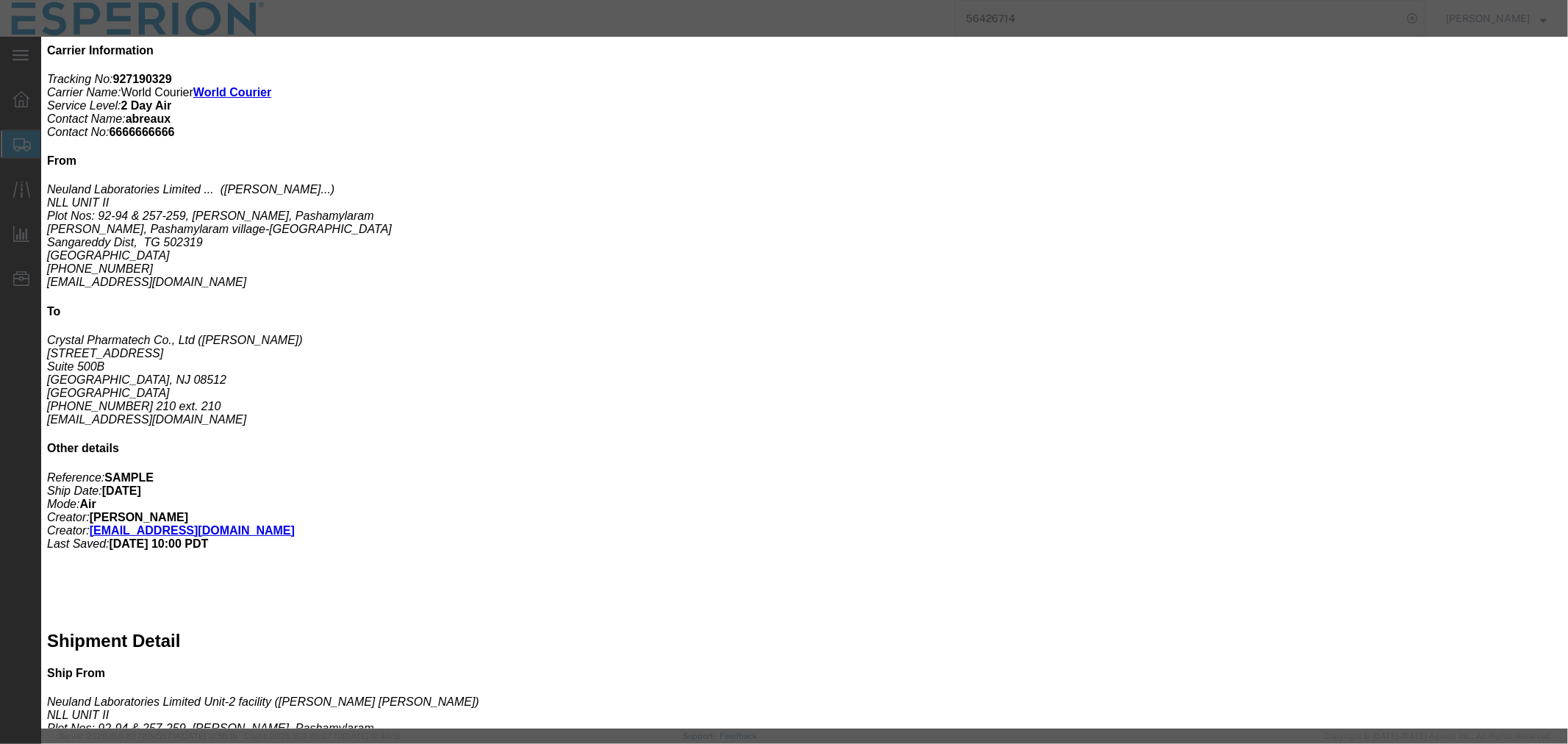
drag, startPoint x: 578, startPoint y: 364, endPoint x: 432, endPoint y: 364, distance: 146.0
click div "Lot# BD322038D"
paste input "325004"
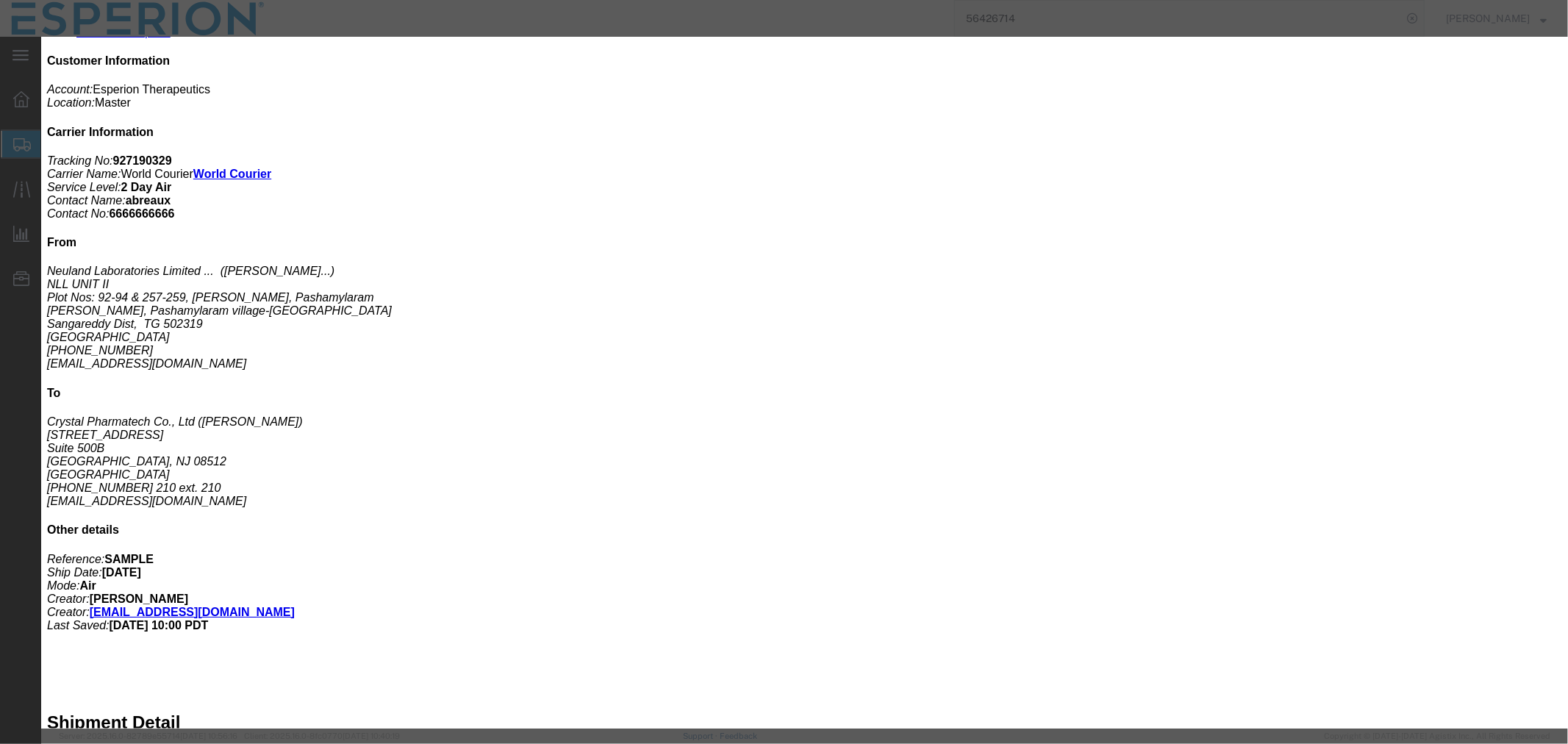
type input "BD3325004"
click input "0.05"
type input "0.02"
type input "19.17"
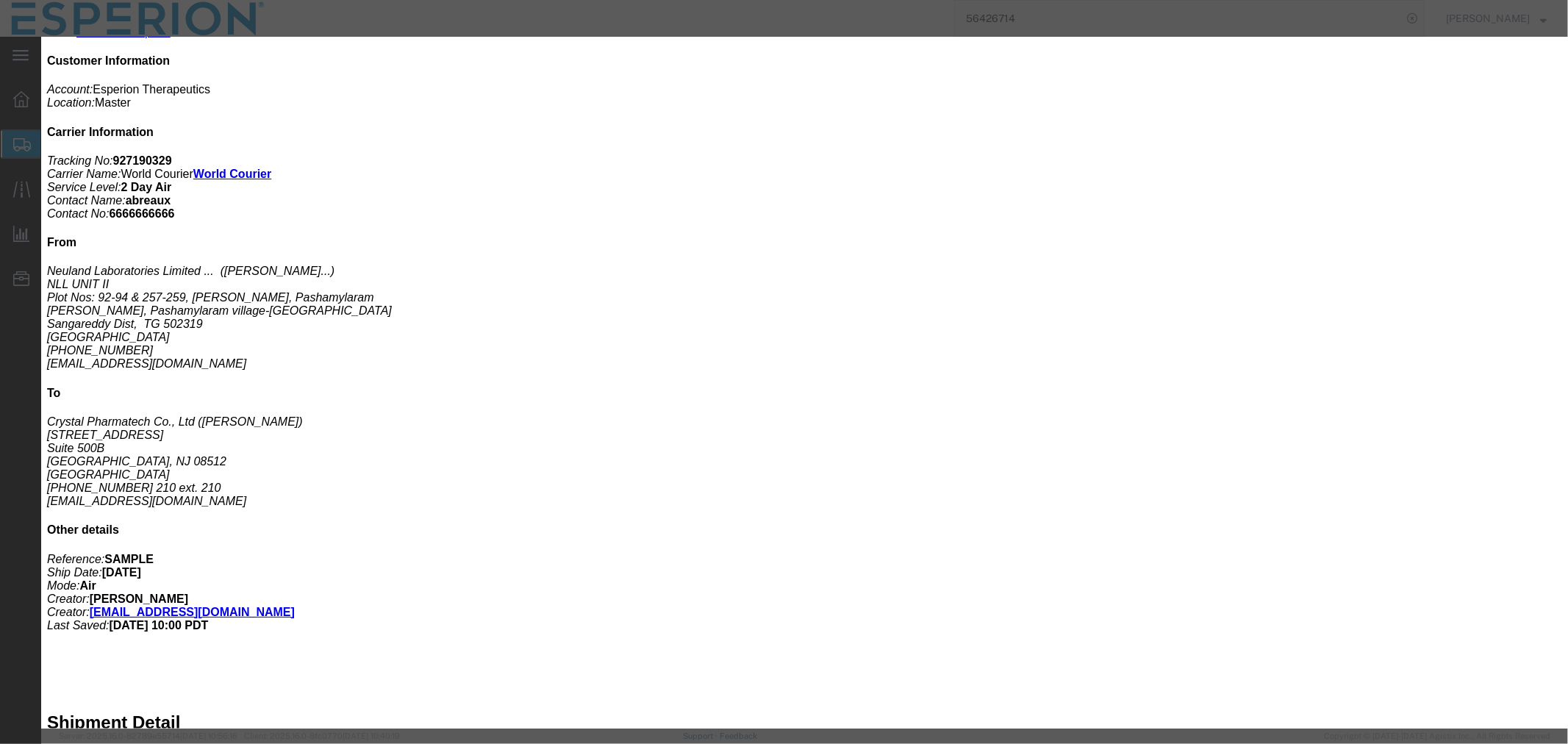
click button "Save & Close"
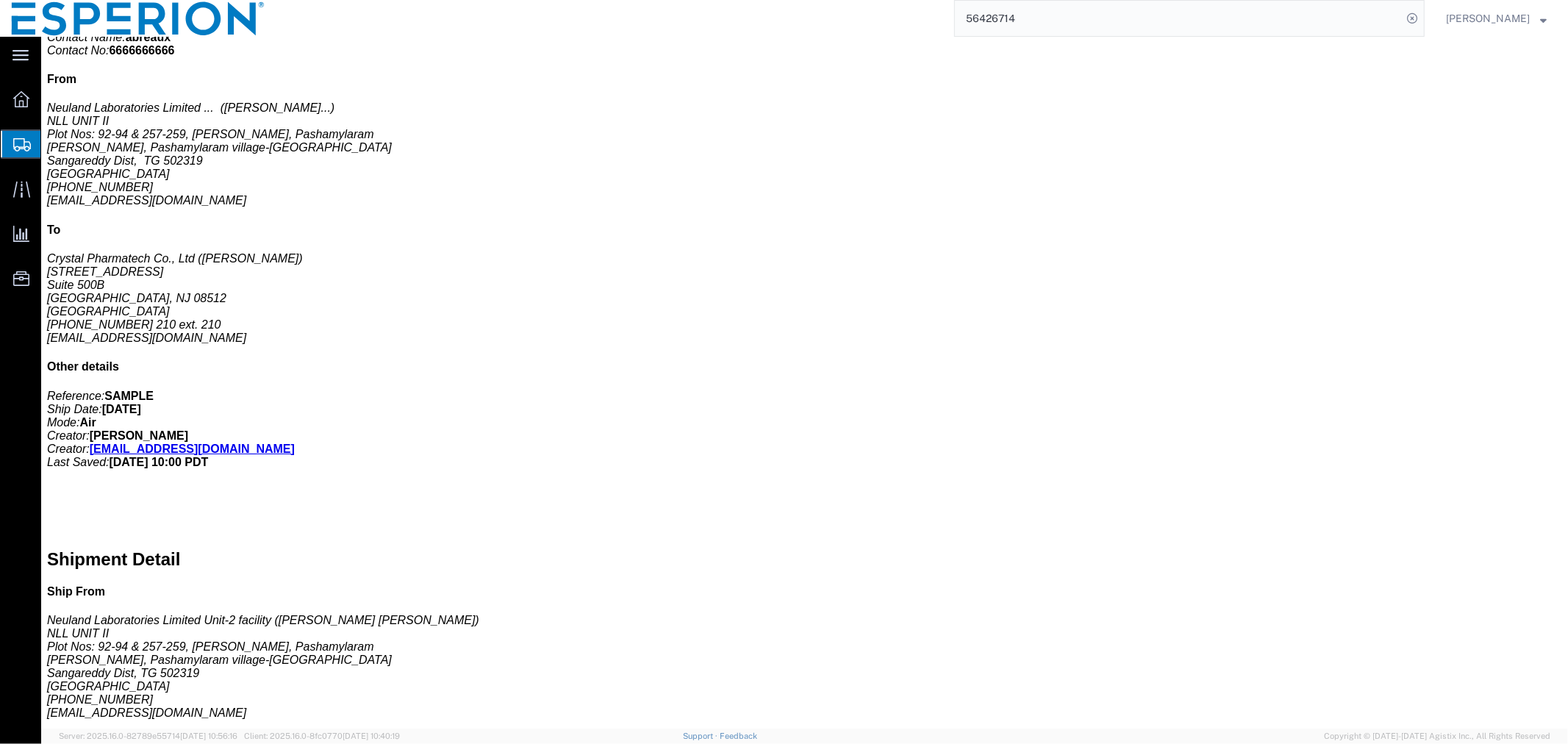
scroll to position [571, 0]
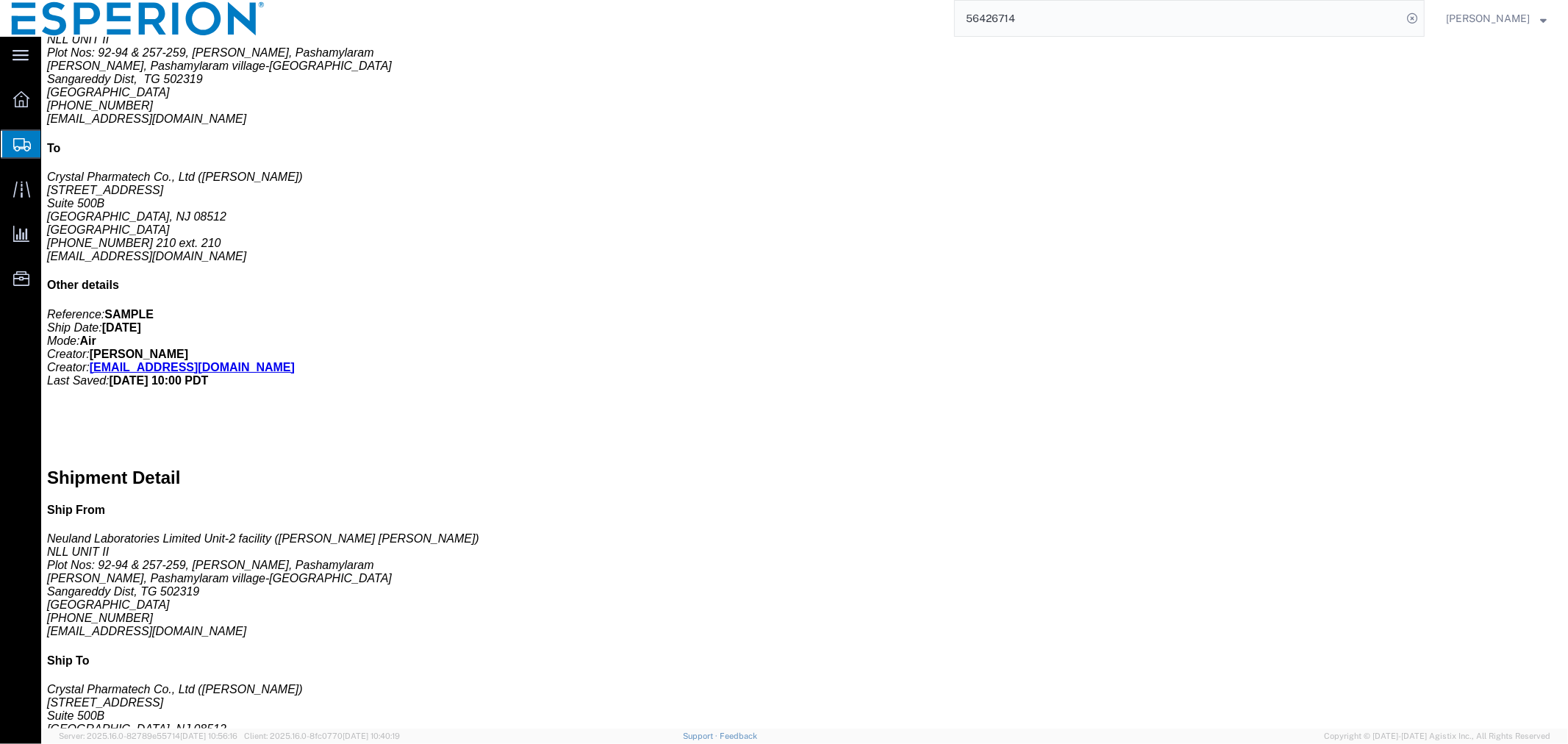
click span "button"
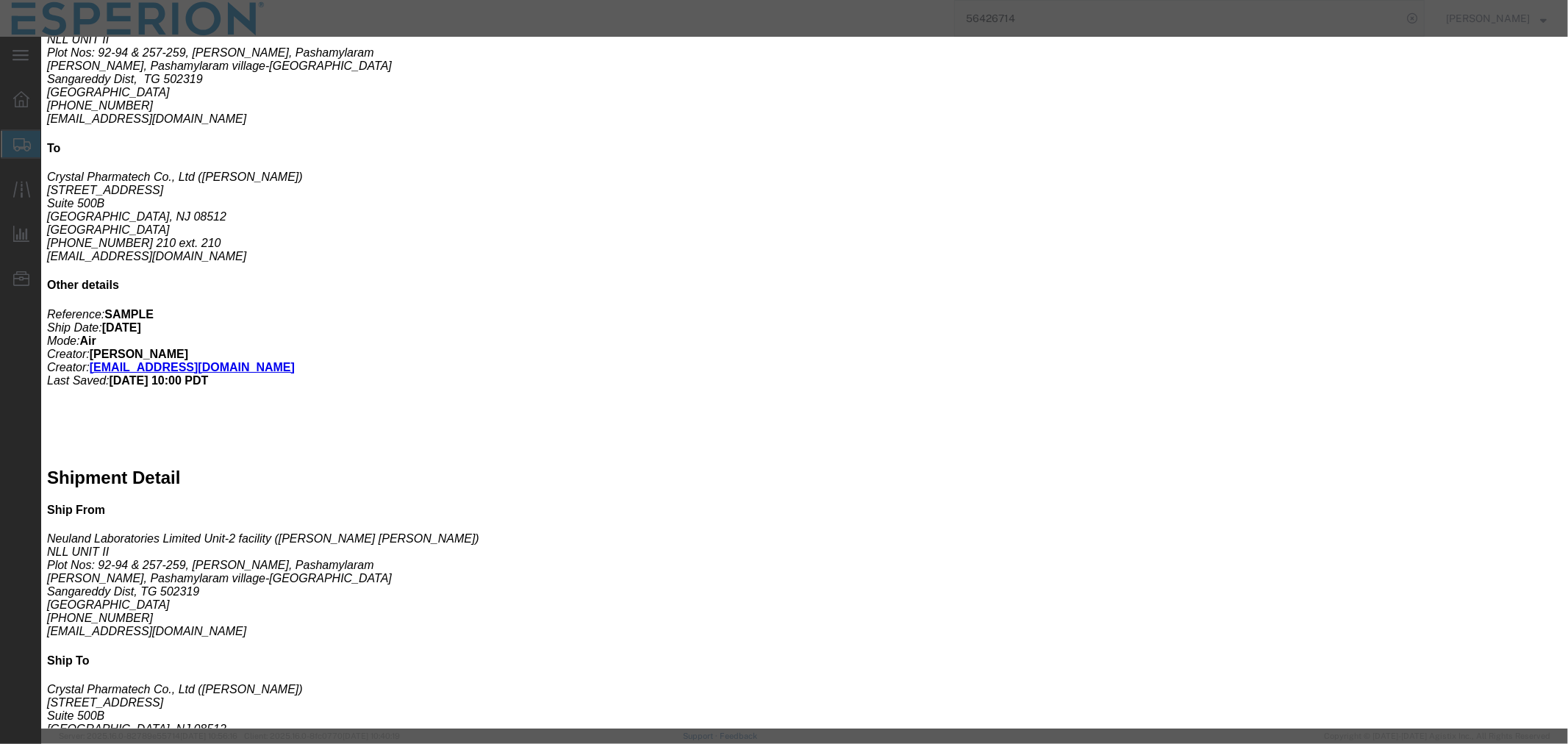
drag, startPoint x: 1002, startPoint y: 212, endPoint x: 795, endPoint y: 177, distance: 209.9
click div "Description API Commodity Category Select Pharma Information Country Of Origin …"
paste input "325005"
type input "BD3325005"
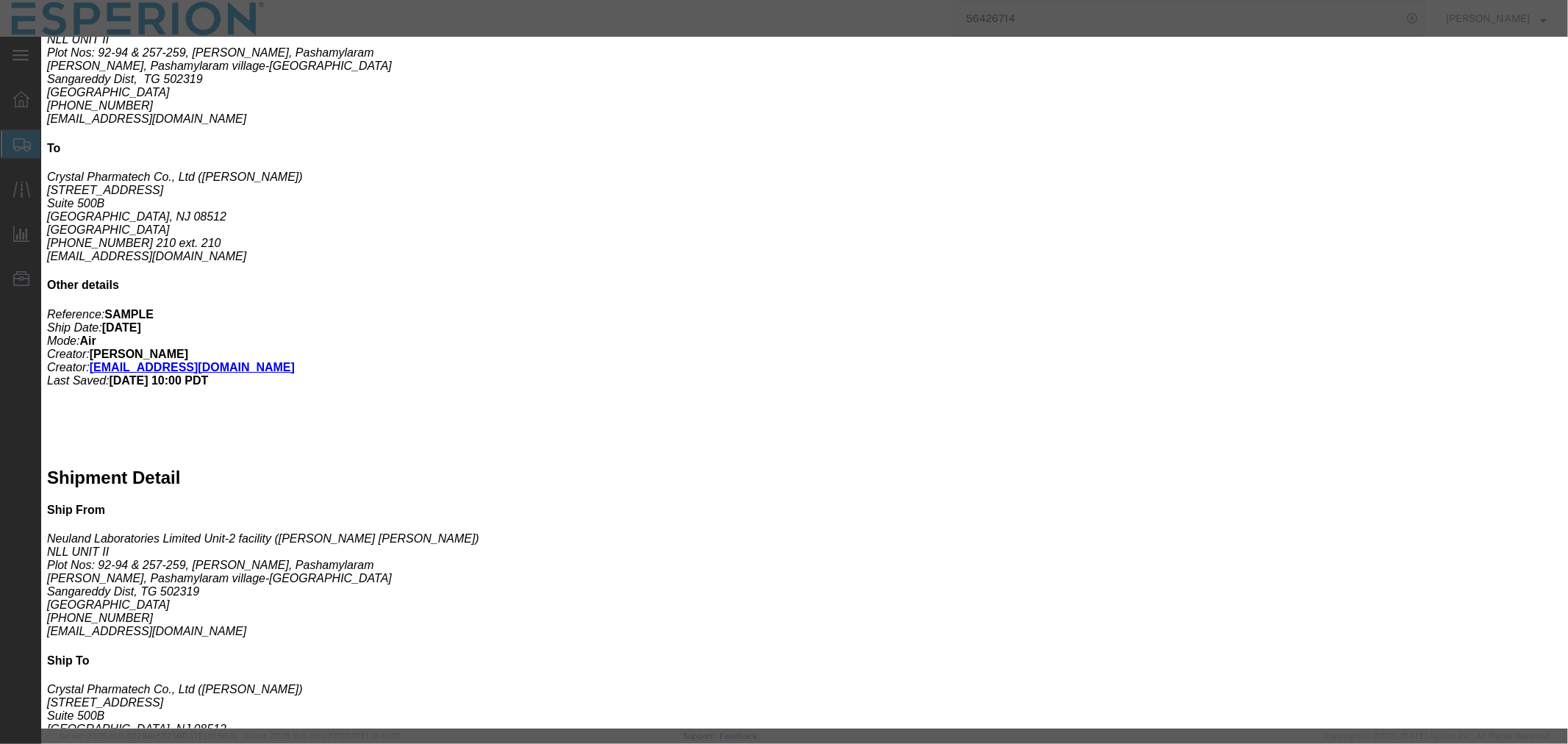
drag, startPoint x: 589, startPoint y: 287, endPoint x: 466, endPoint y: 281, distance: 123.1
click div "Lot# BD322021D"
paste input "325005"
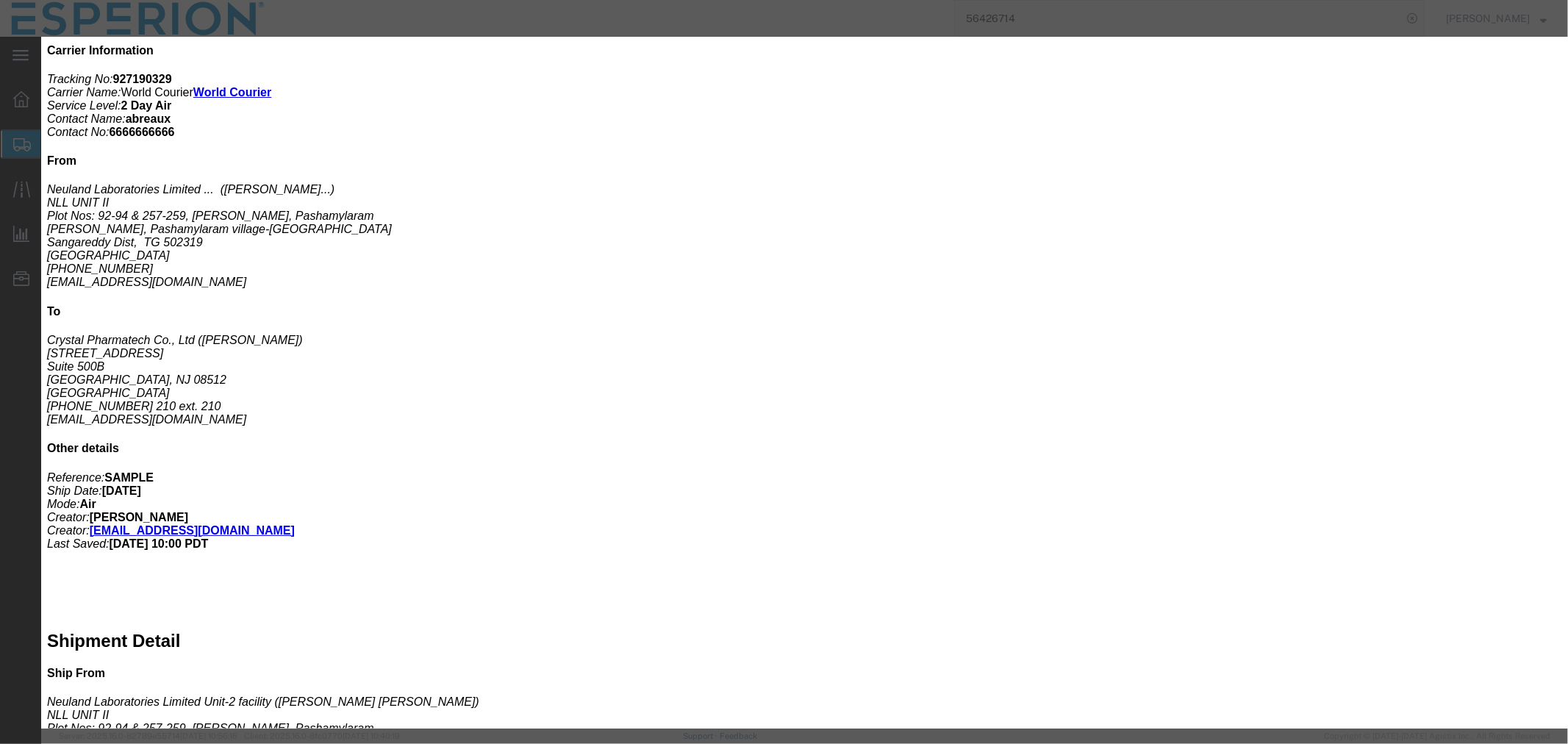
scroll to position [82, 0]
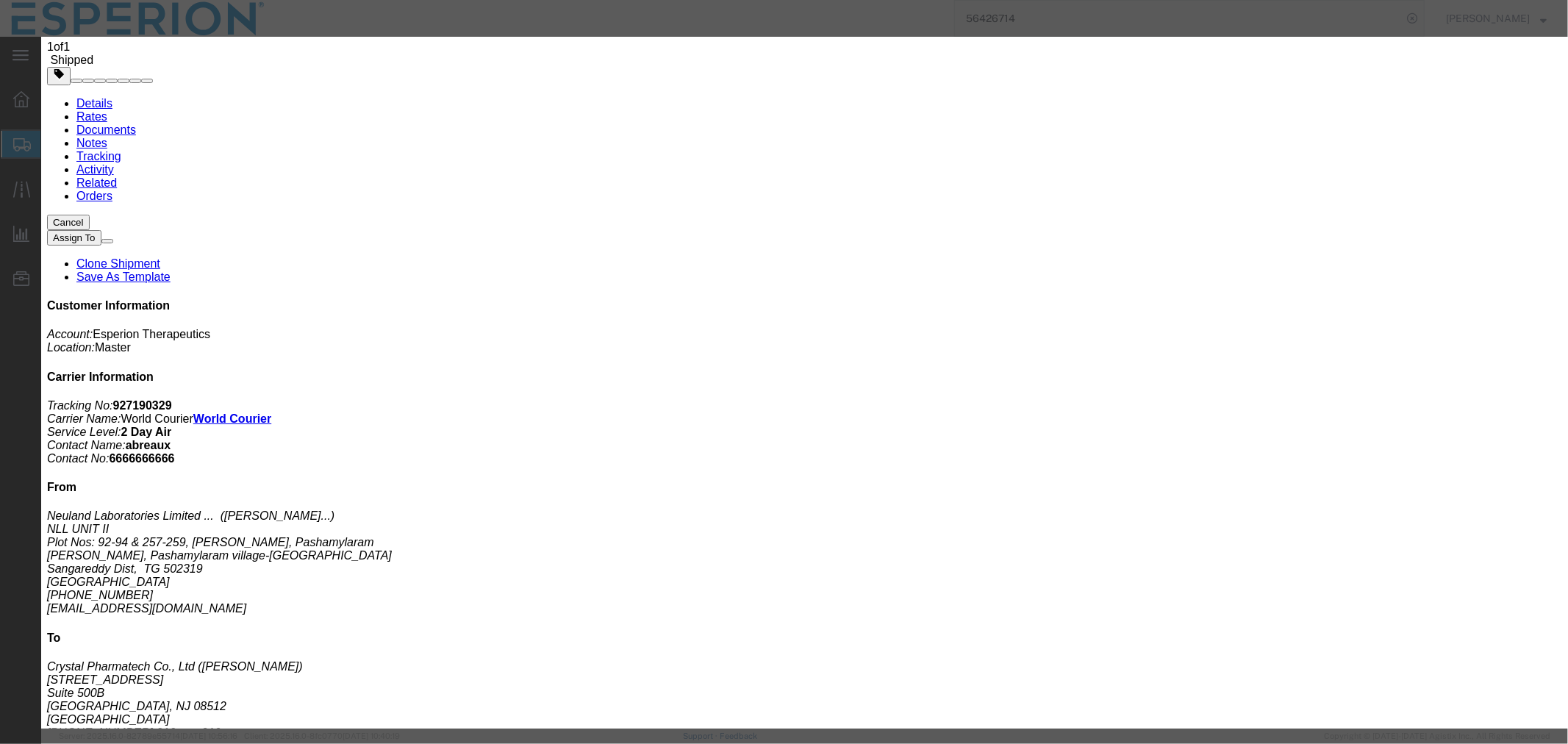
type input "BD3325005"
click input "0.05"
type input "0.02"
type input "19.17"
click button "Save & Close"
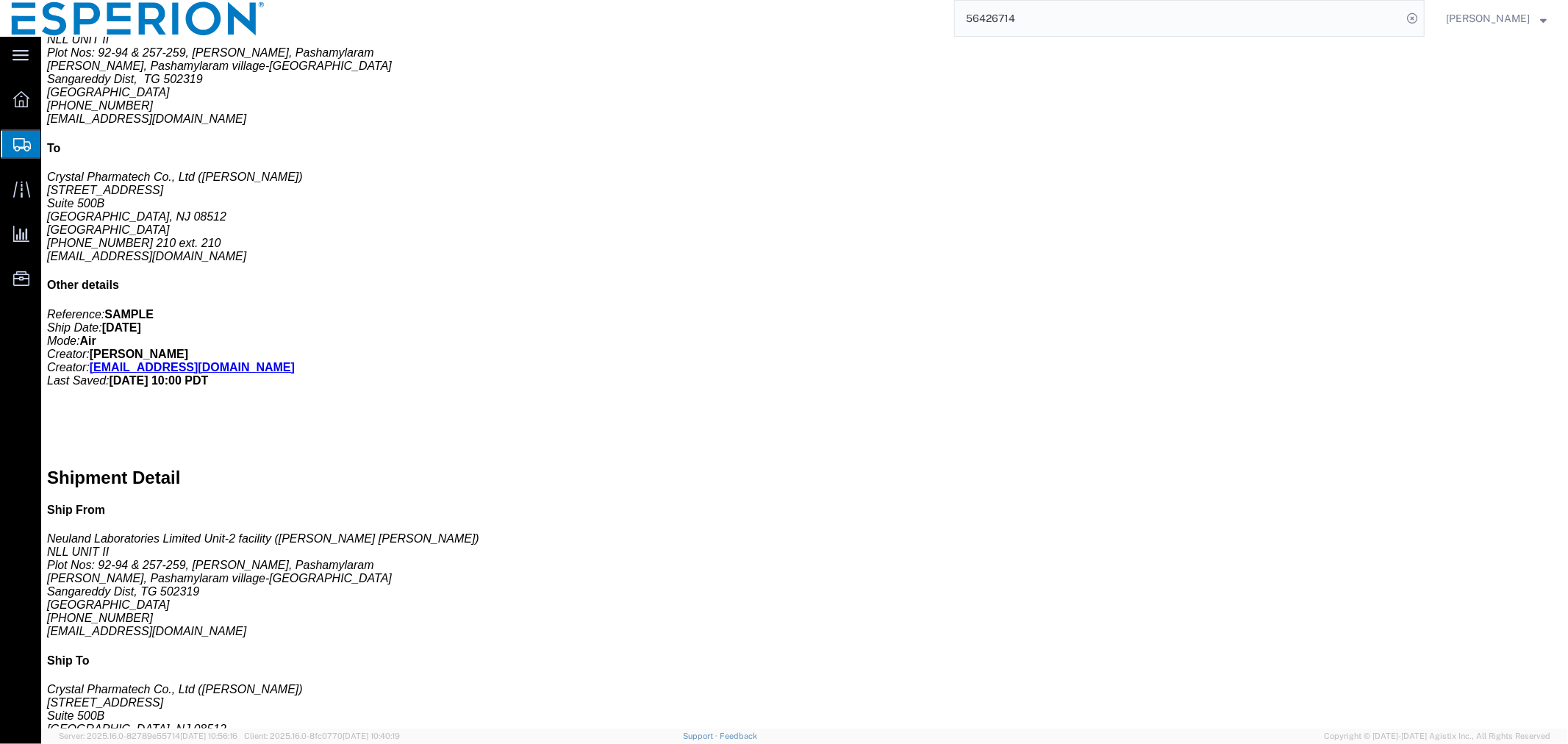
scroll to position [817, 0]
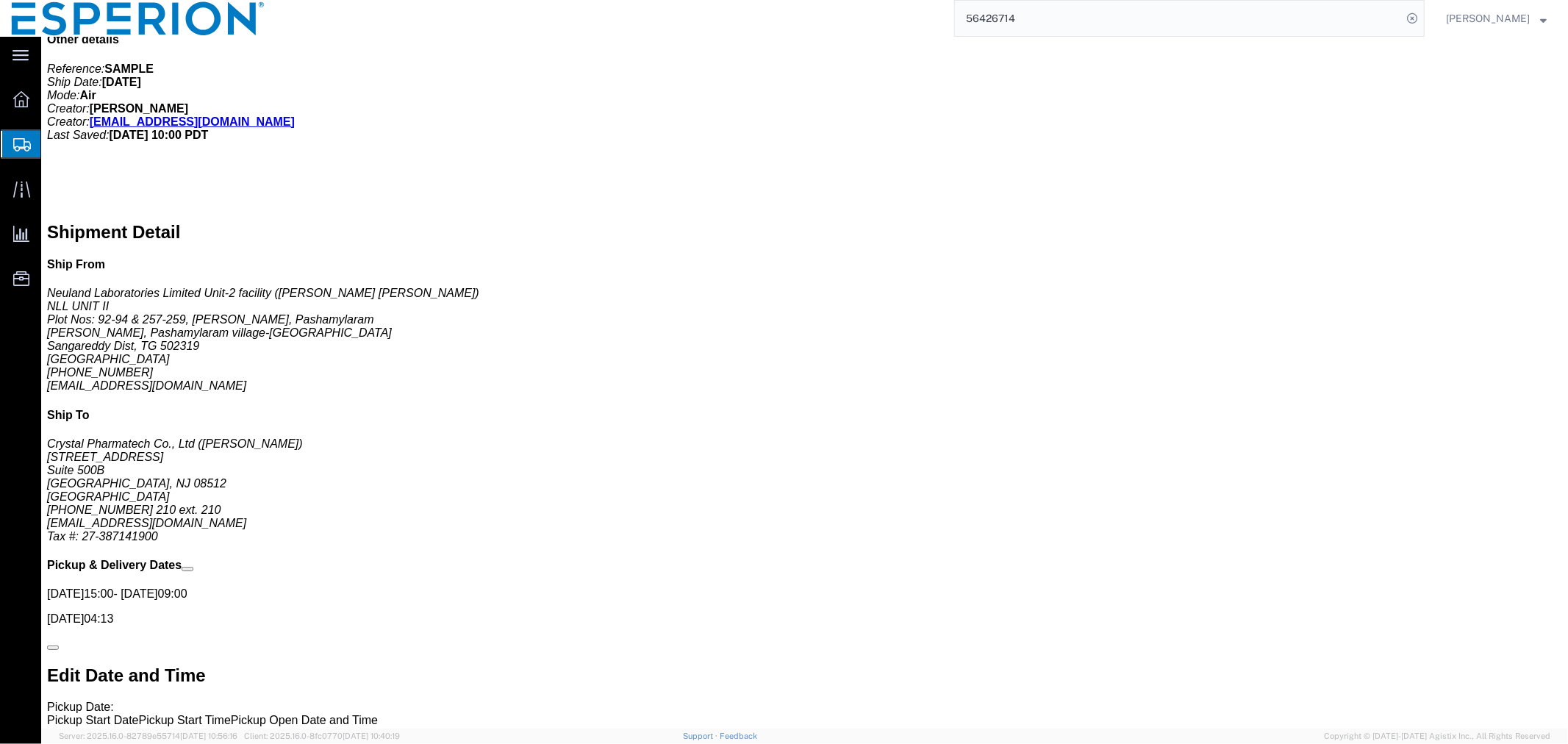
click span "button"
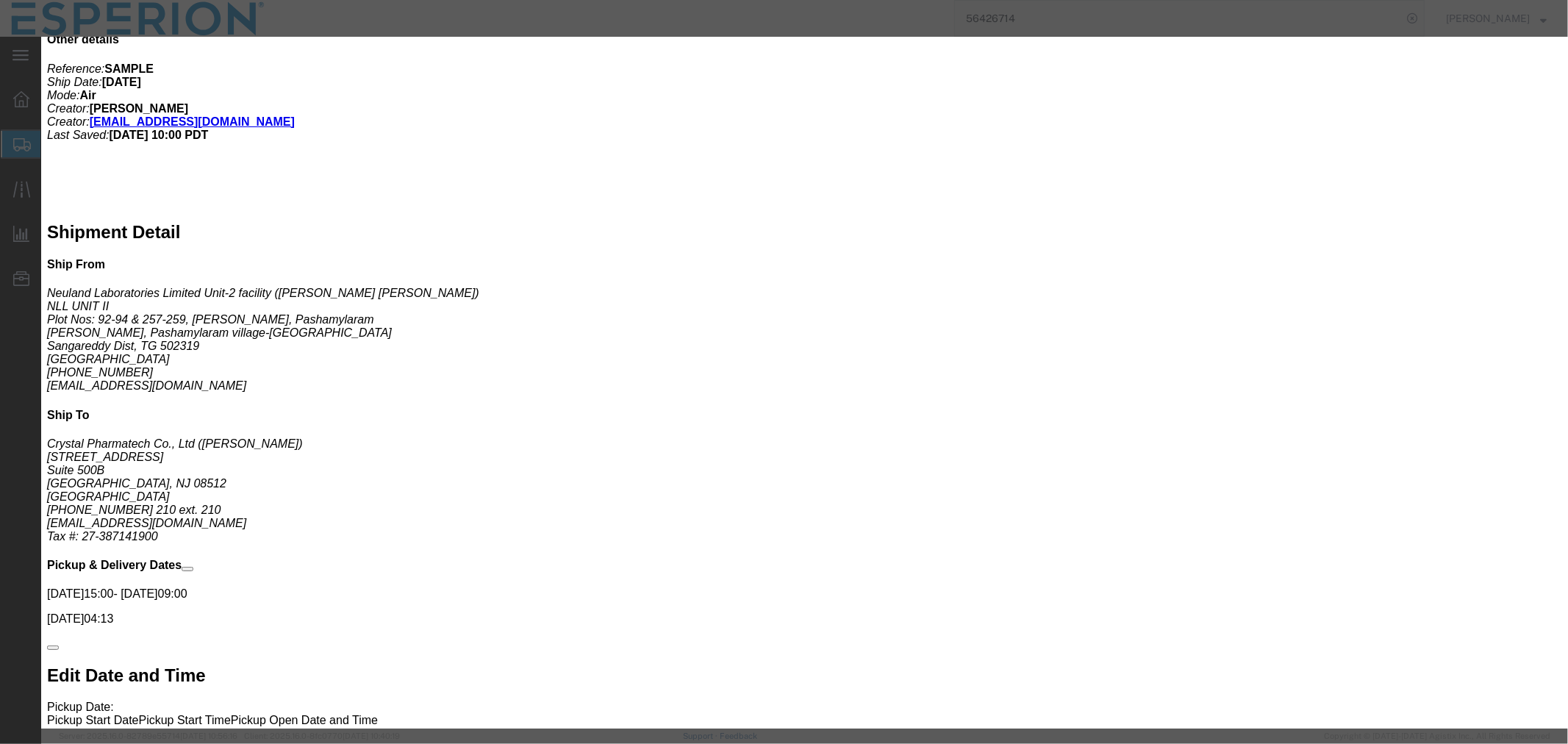
click button "Yes"
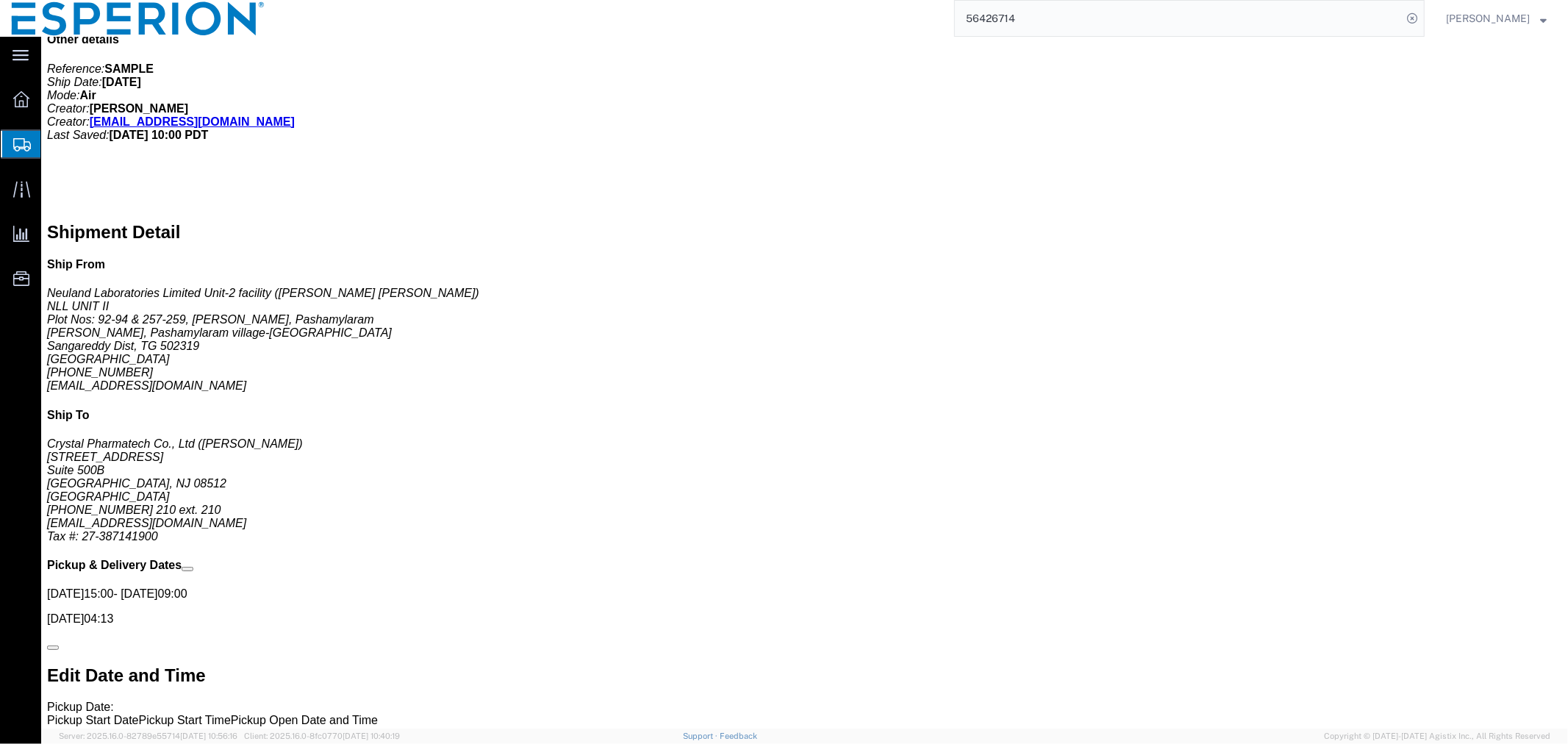
click span "button"
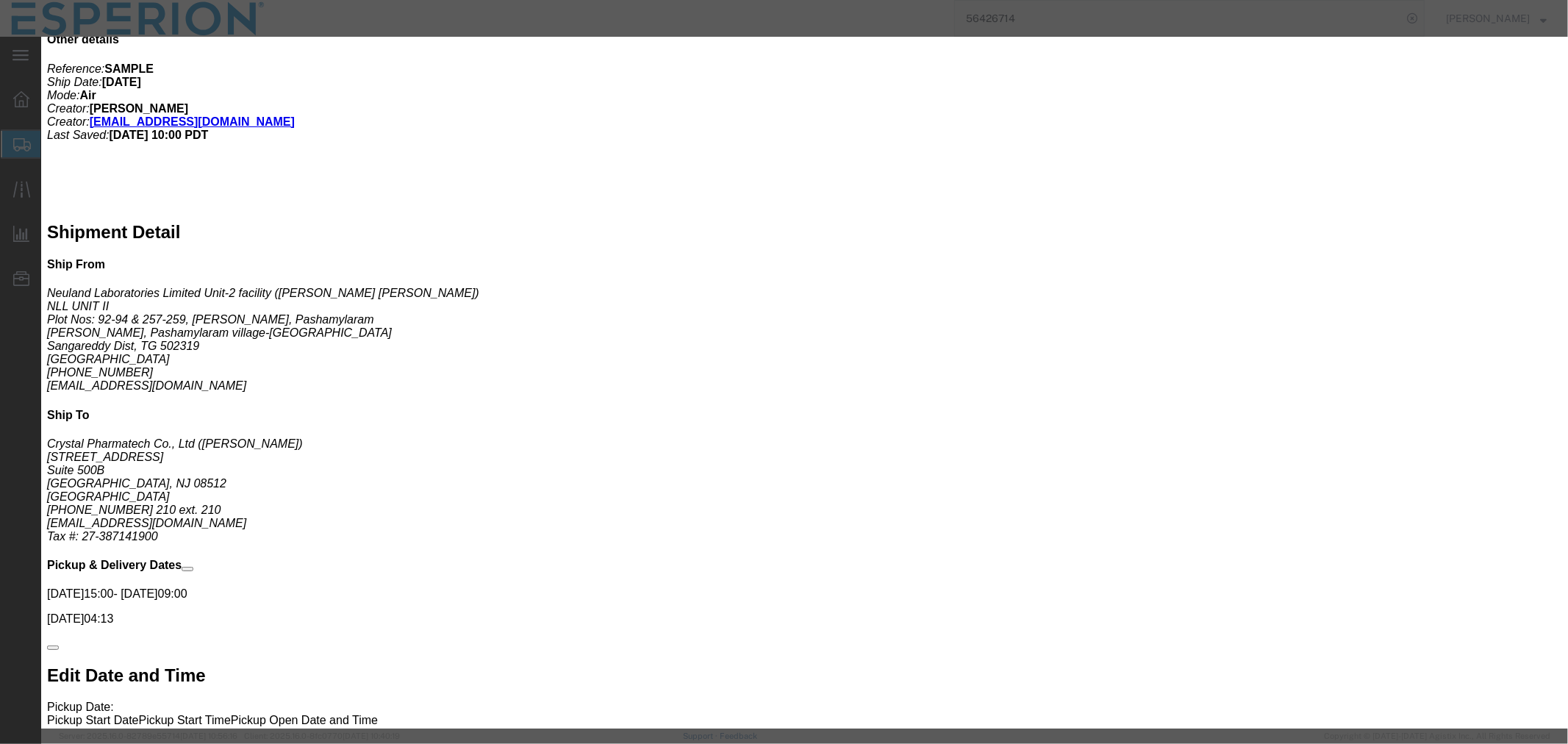
click button "Yes"
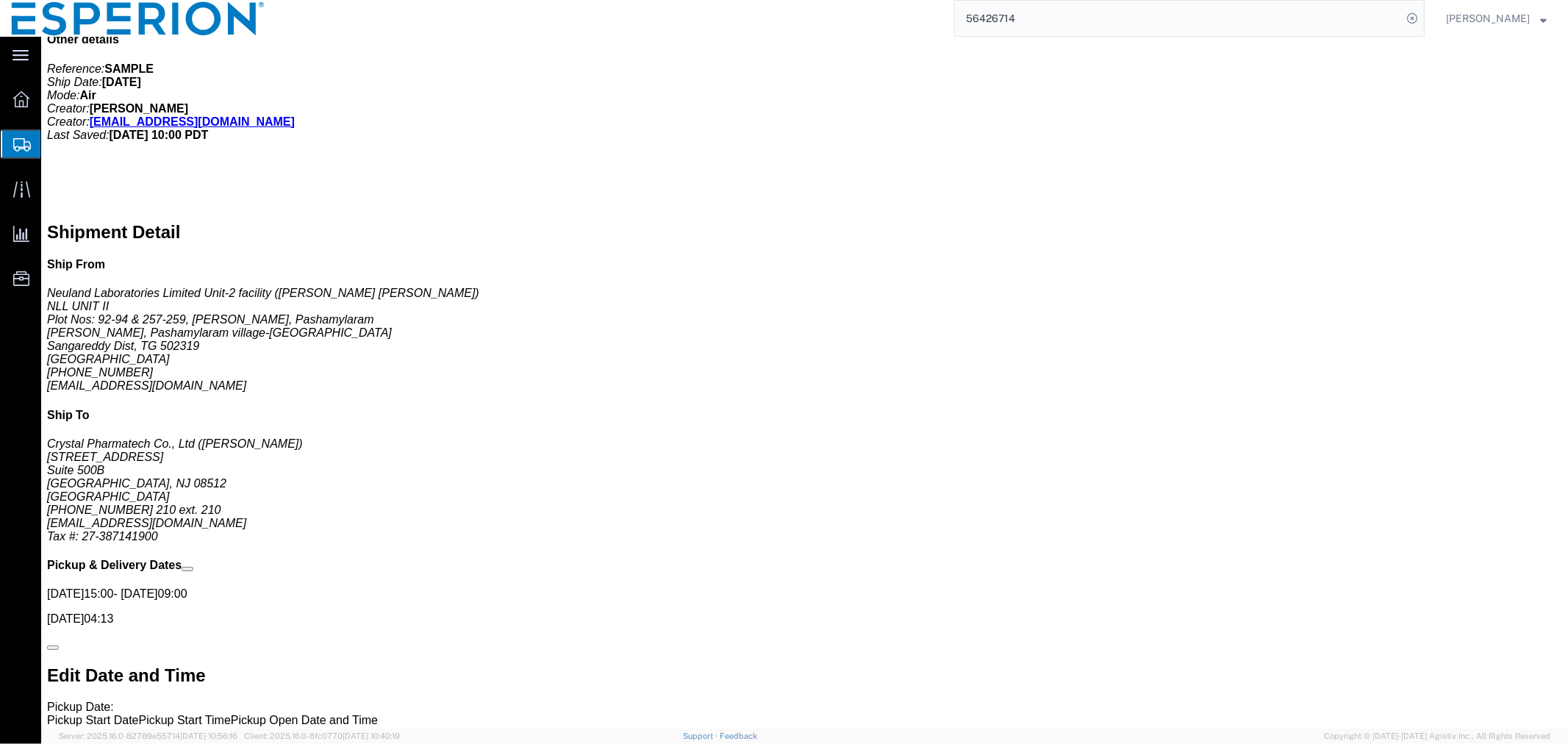
click span "button"
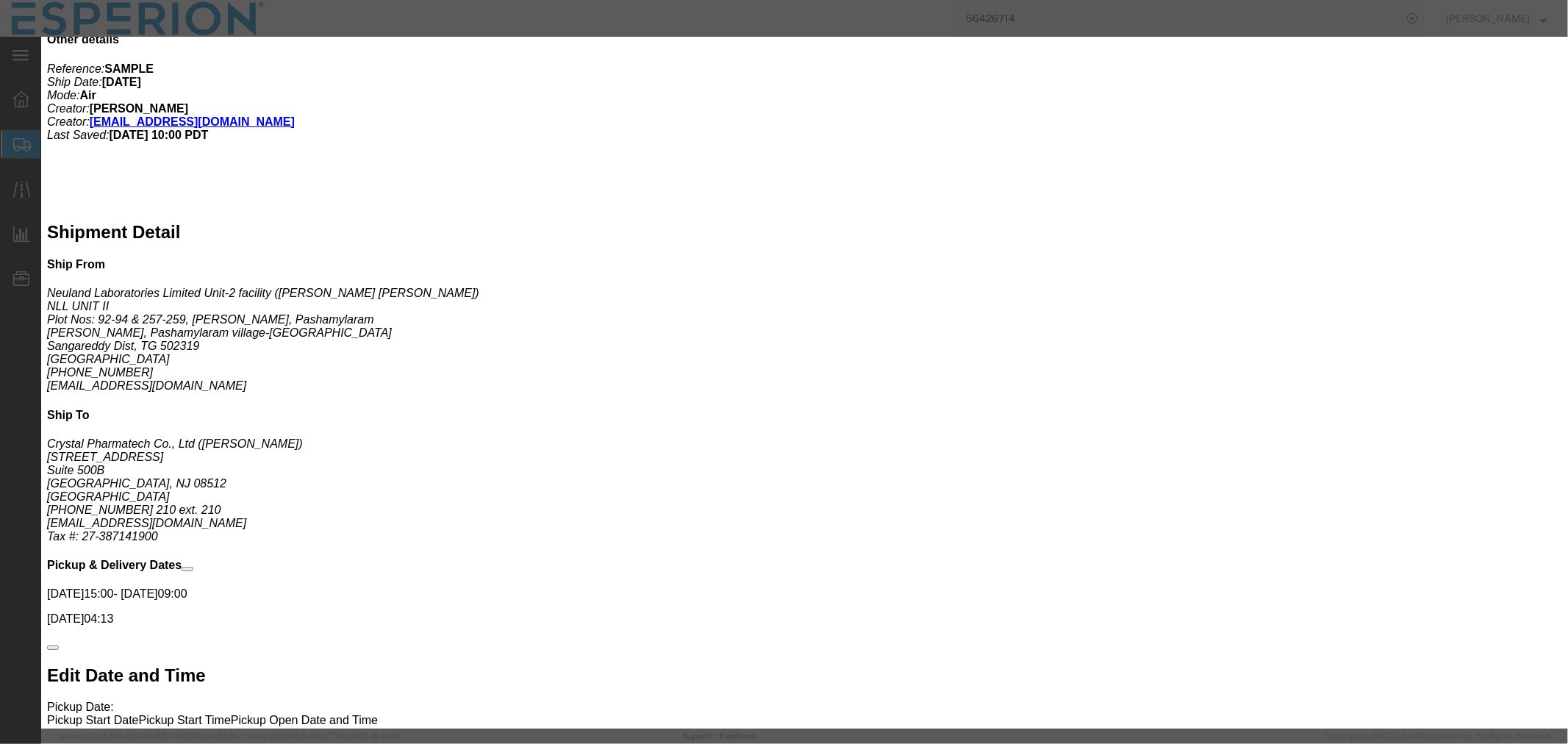
click button "Yes"
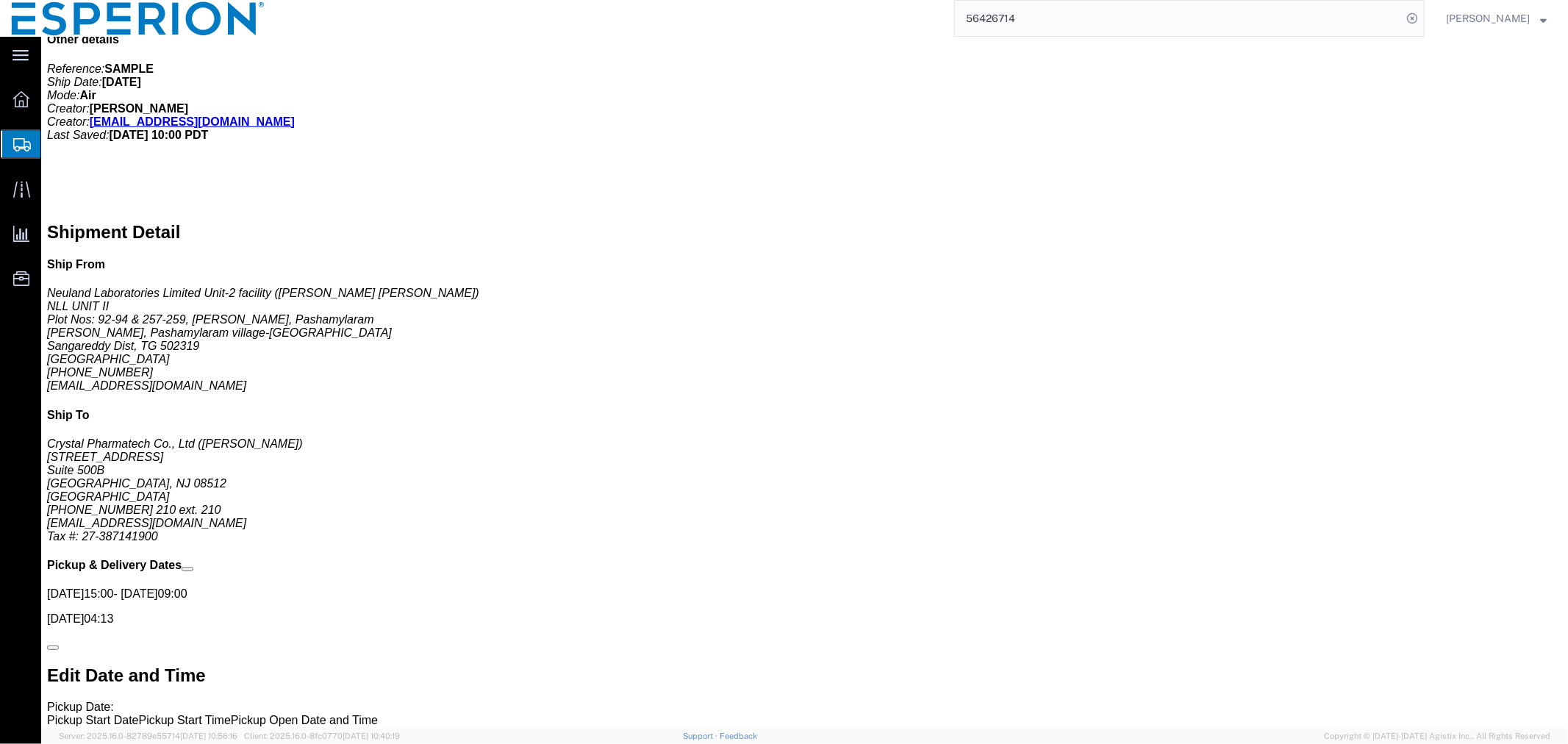
click span "button"
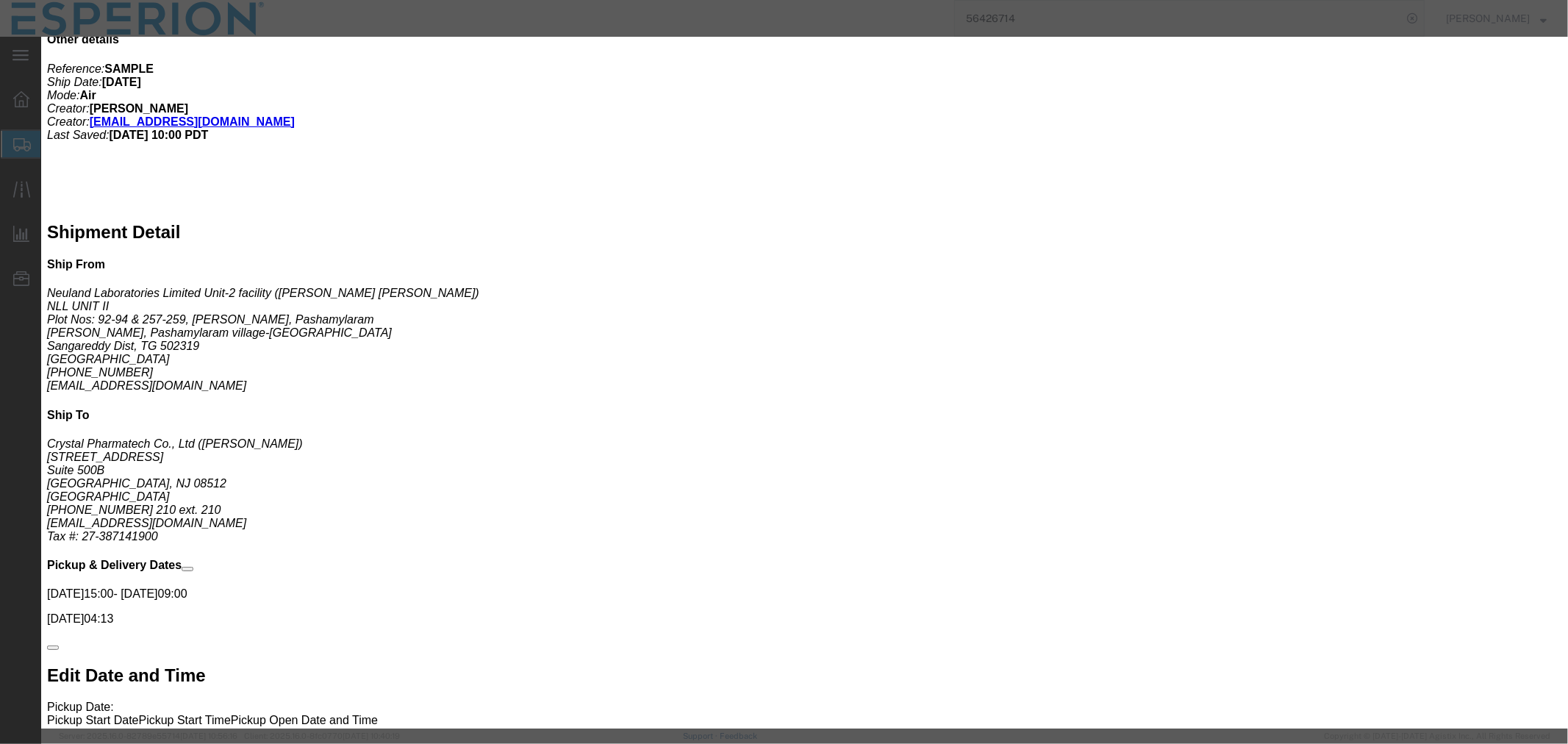
click button "Yes"
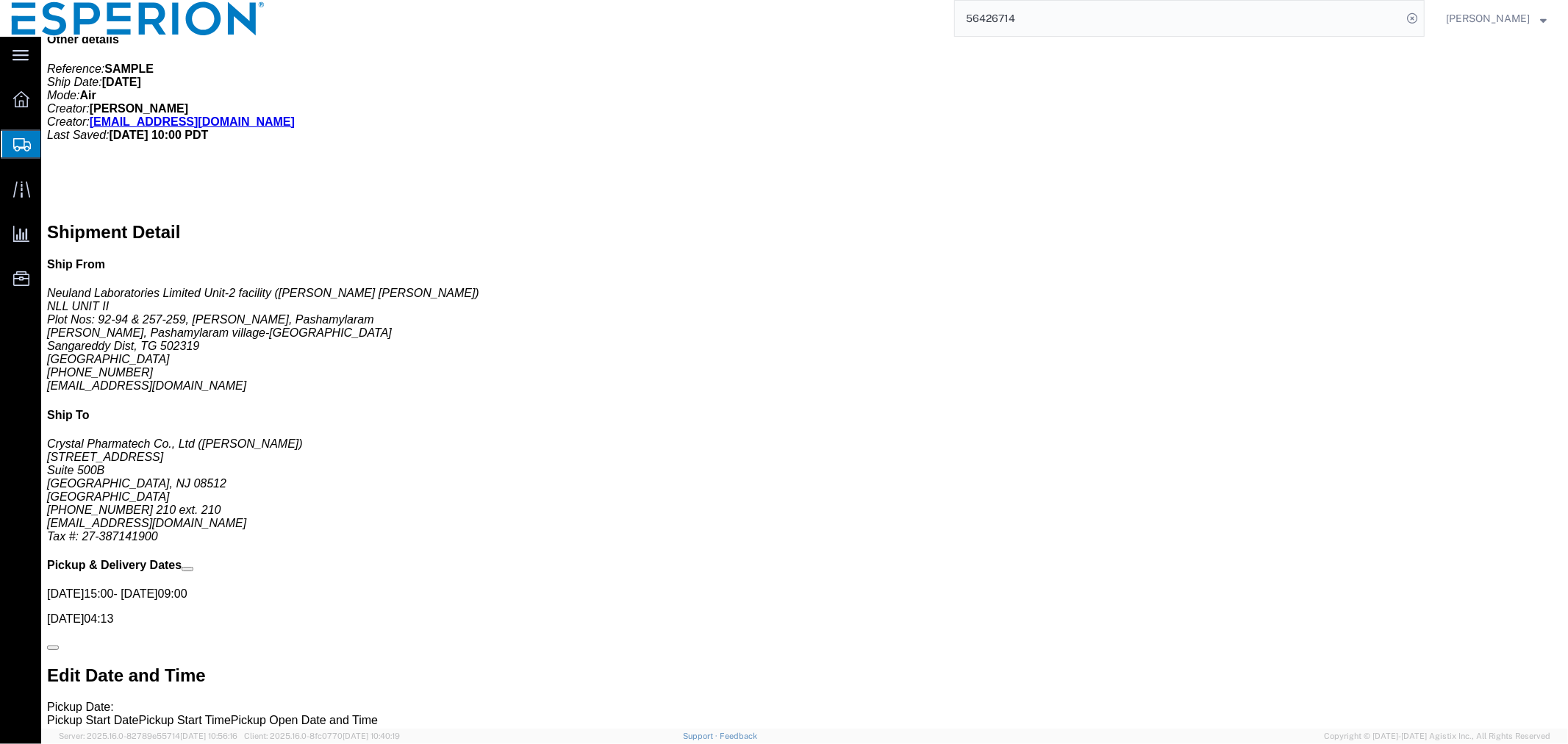
click span "button"
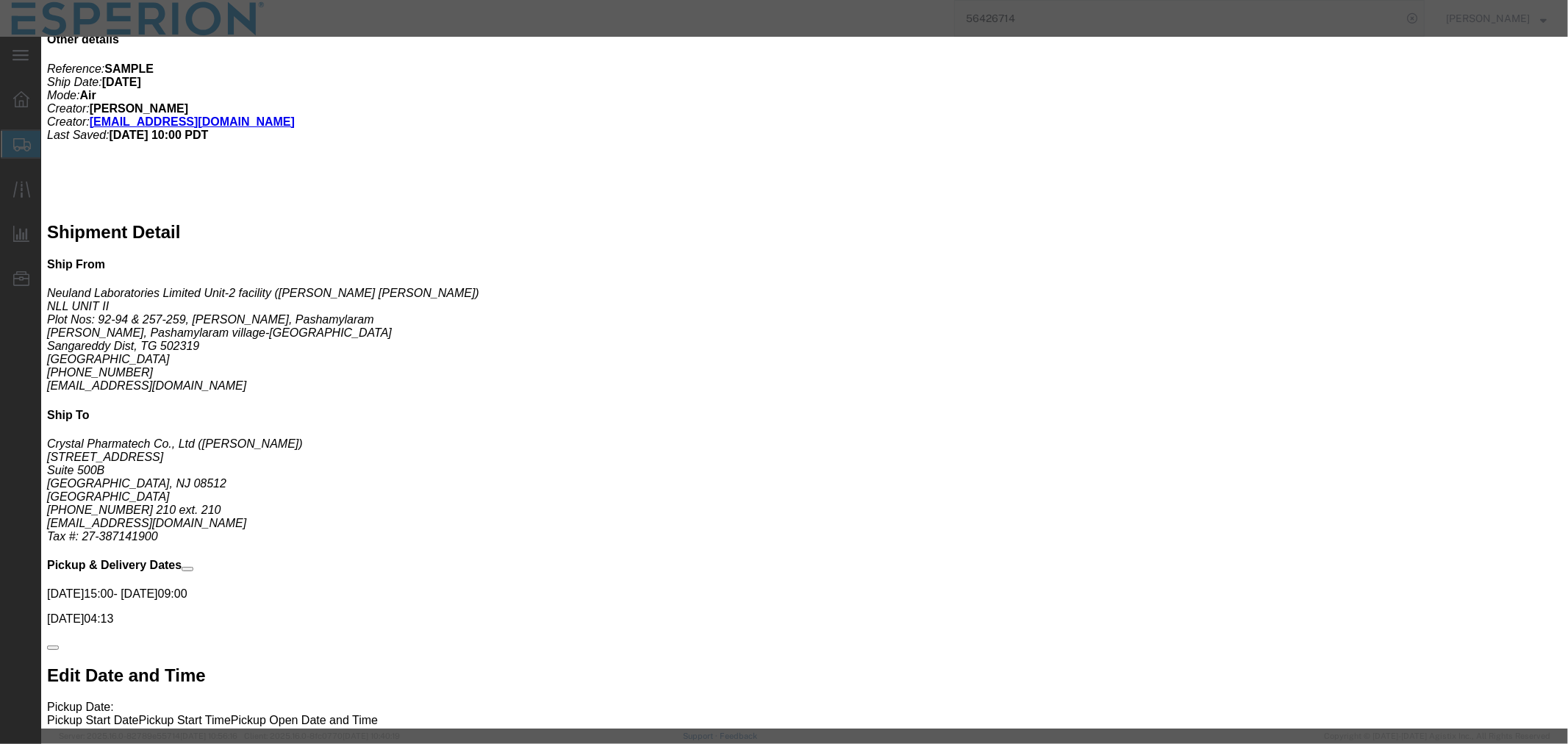
click button "Yes"
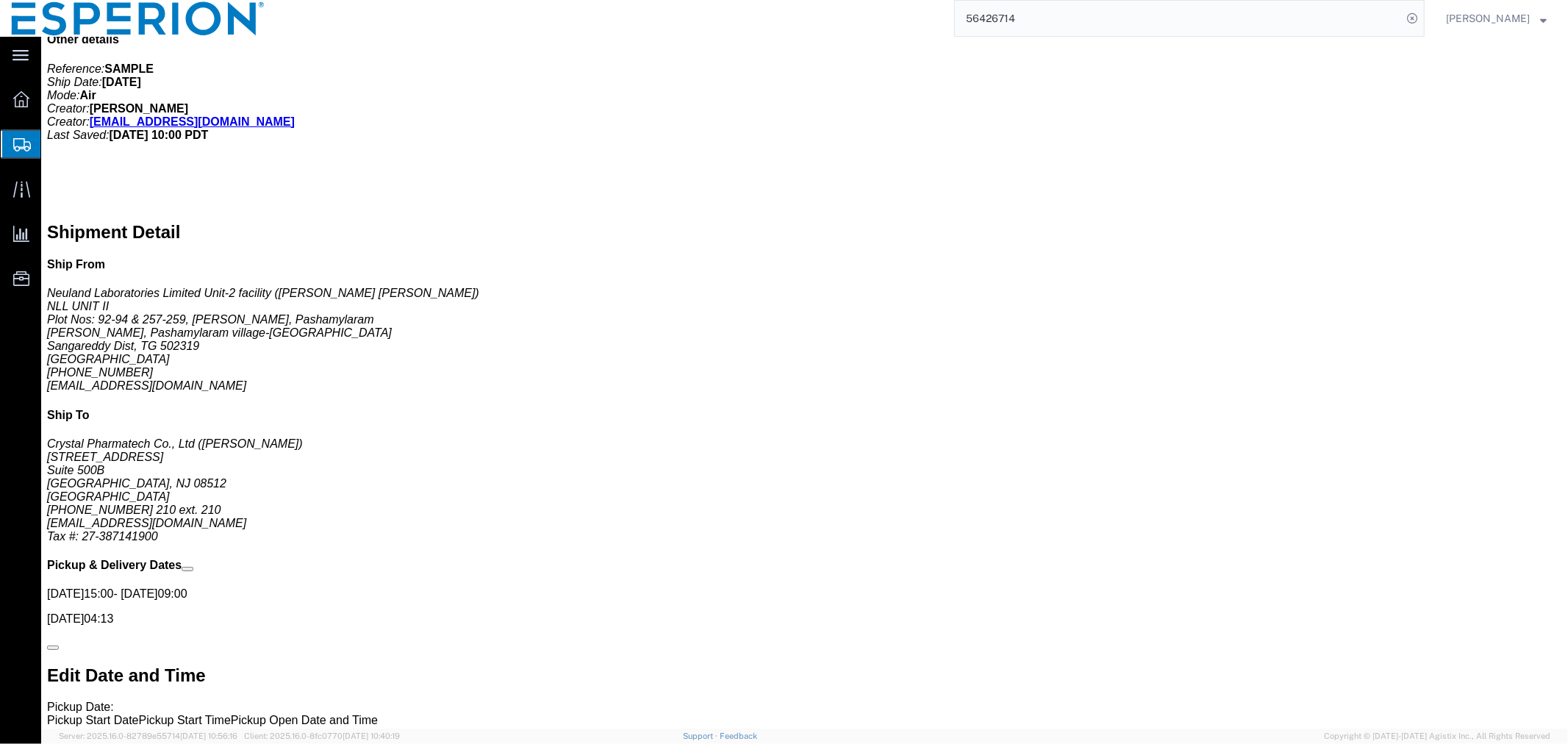
click span "button"
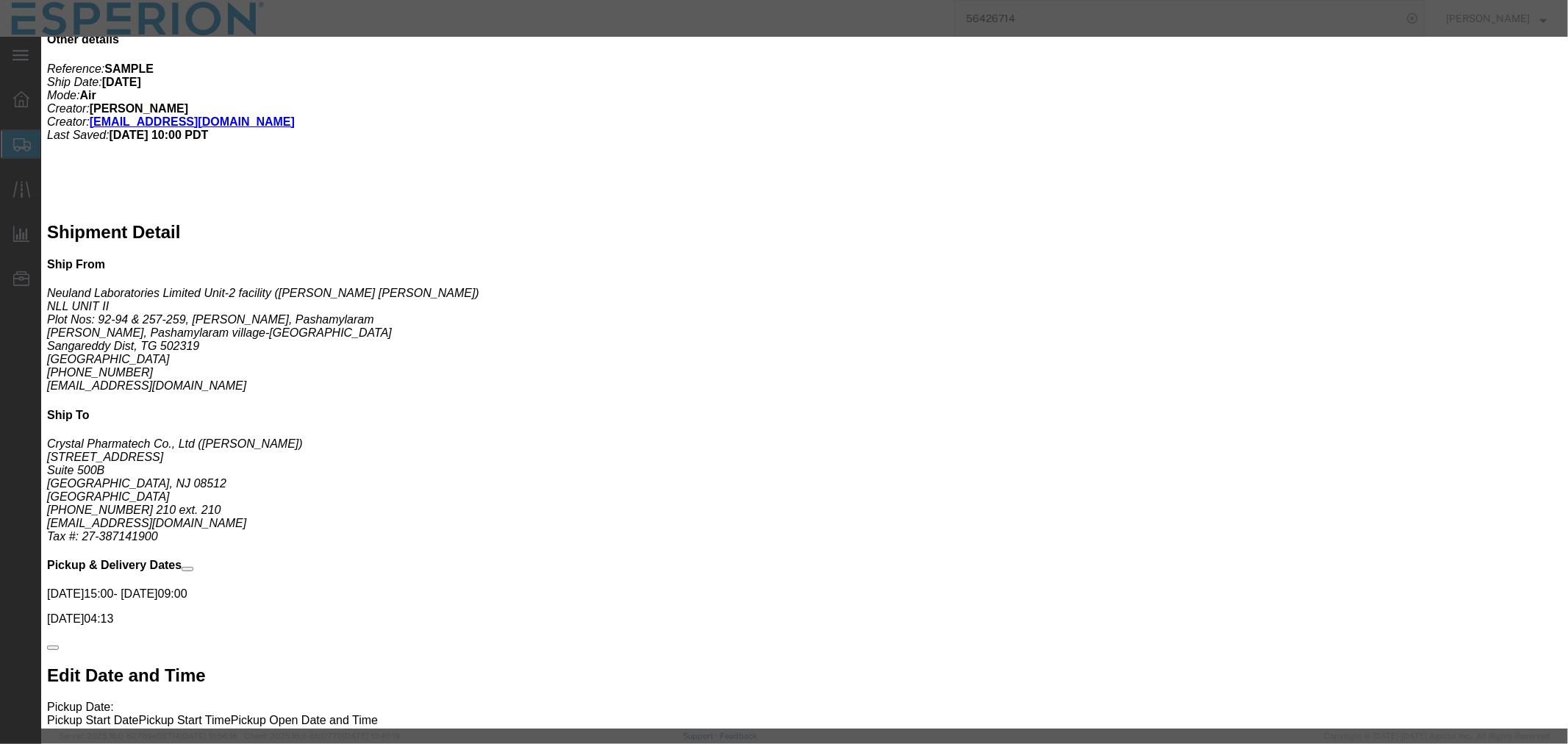
click button "Yes"
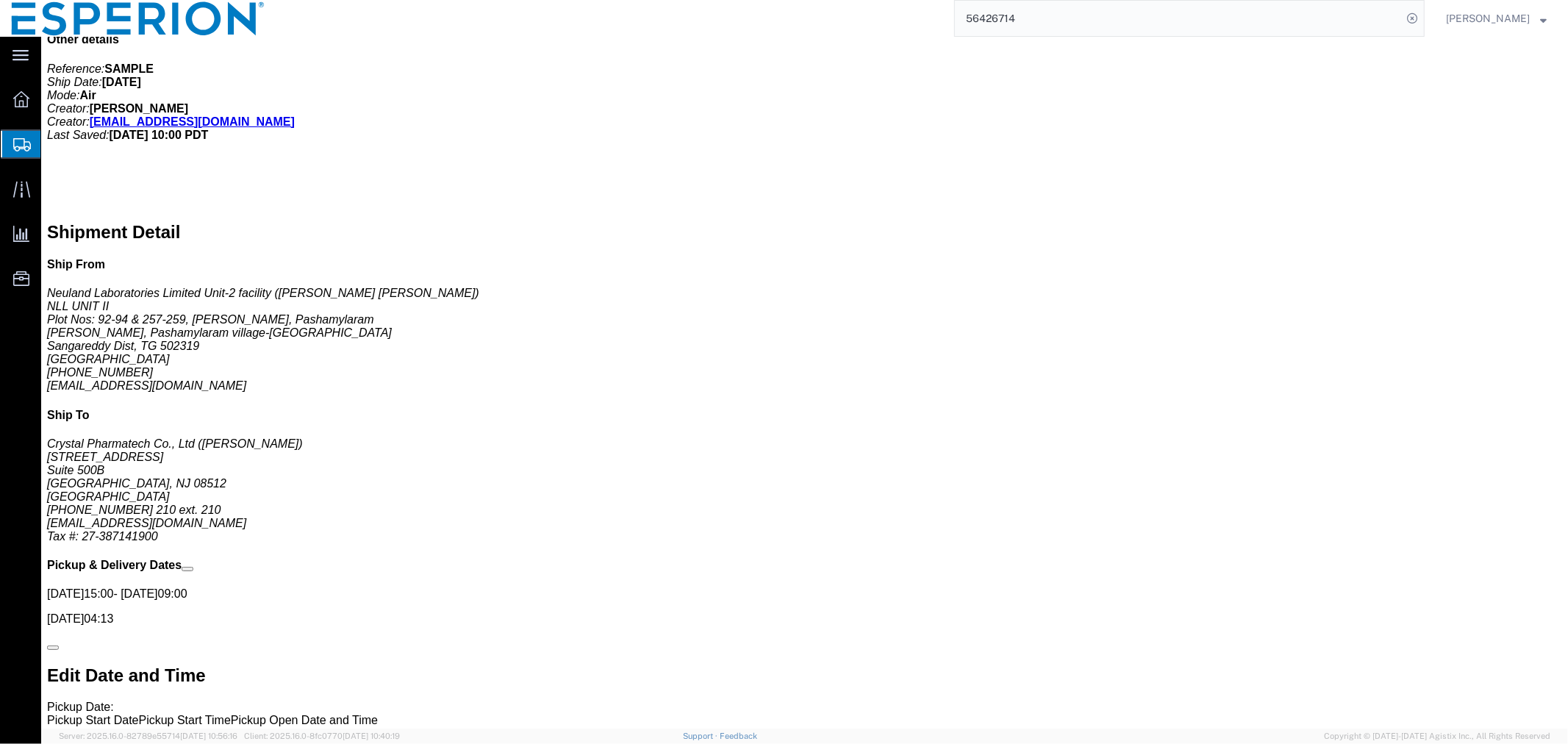
click span "button"
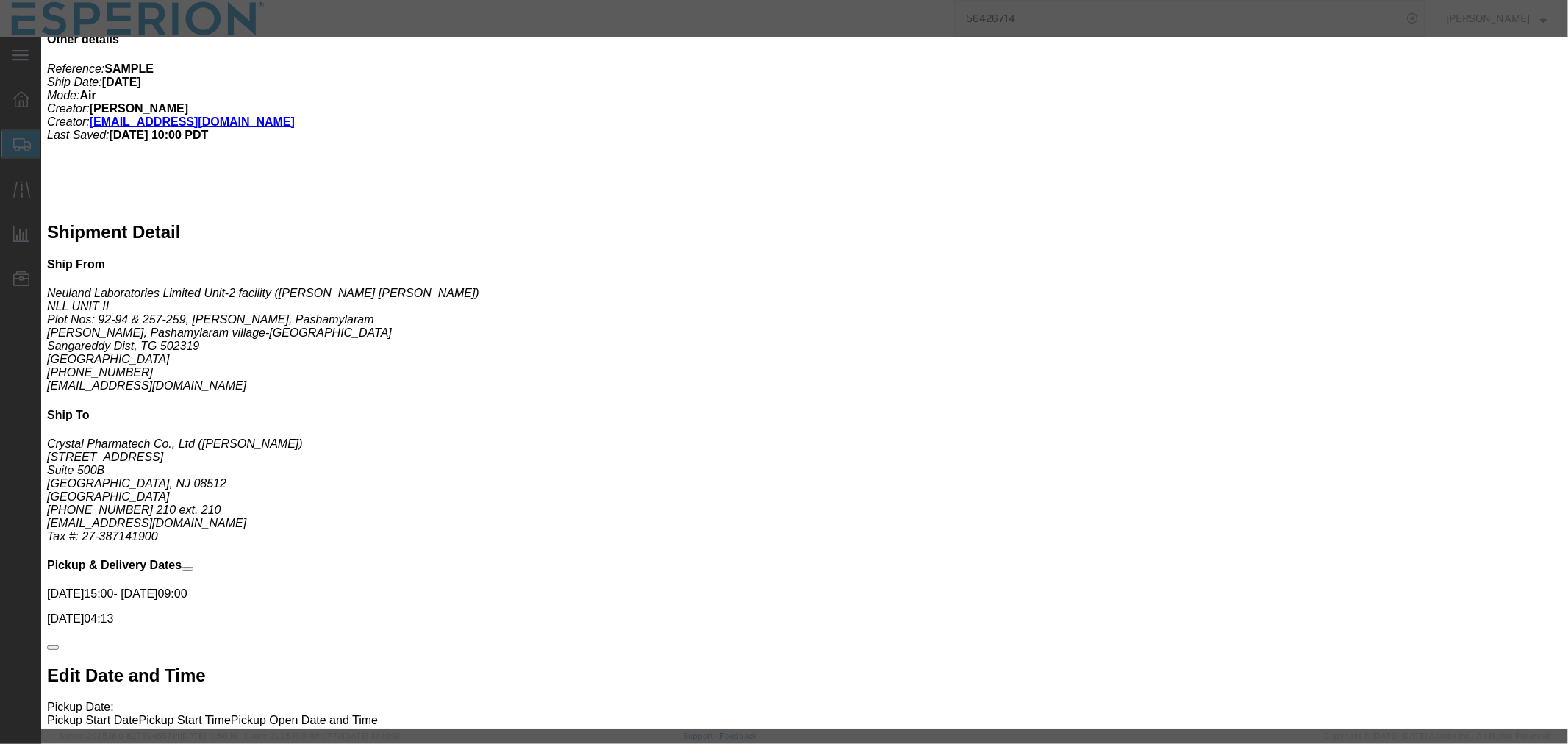
click button "Yes"
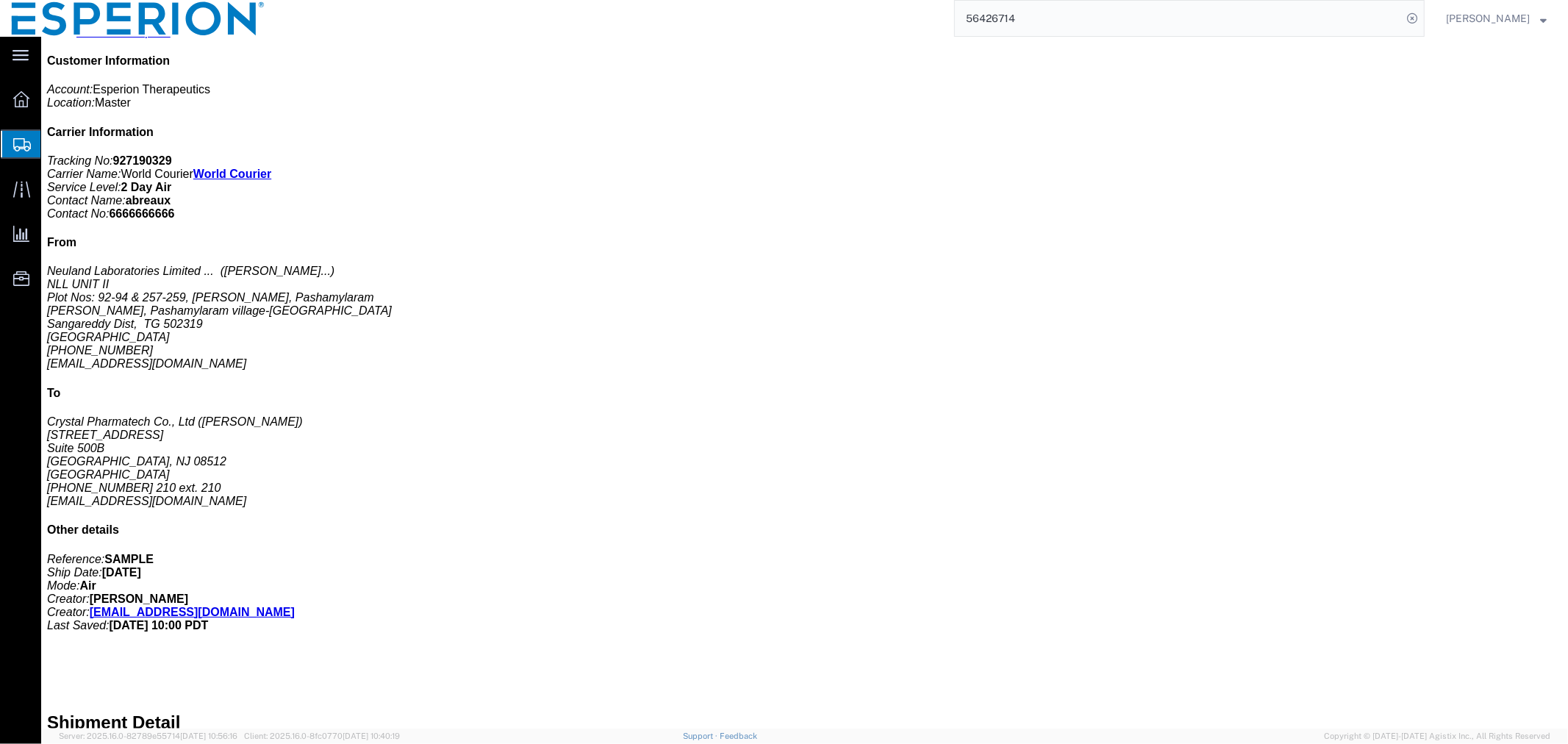
scroll to position [0, 0]
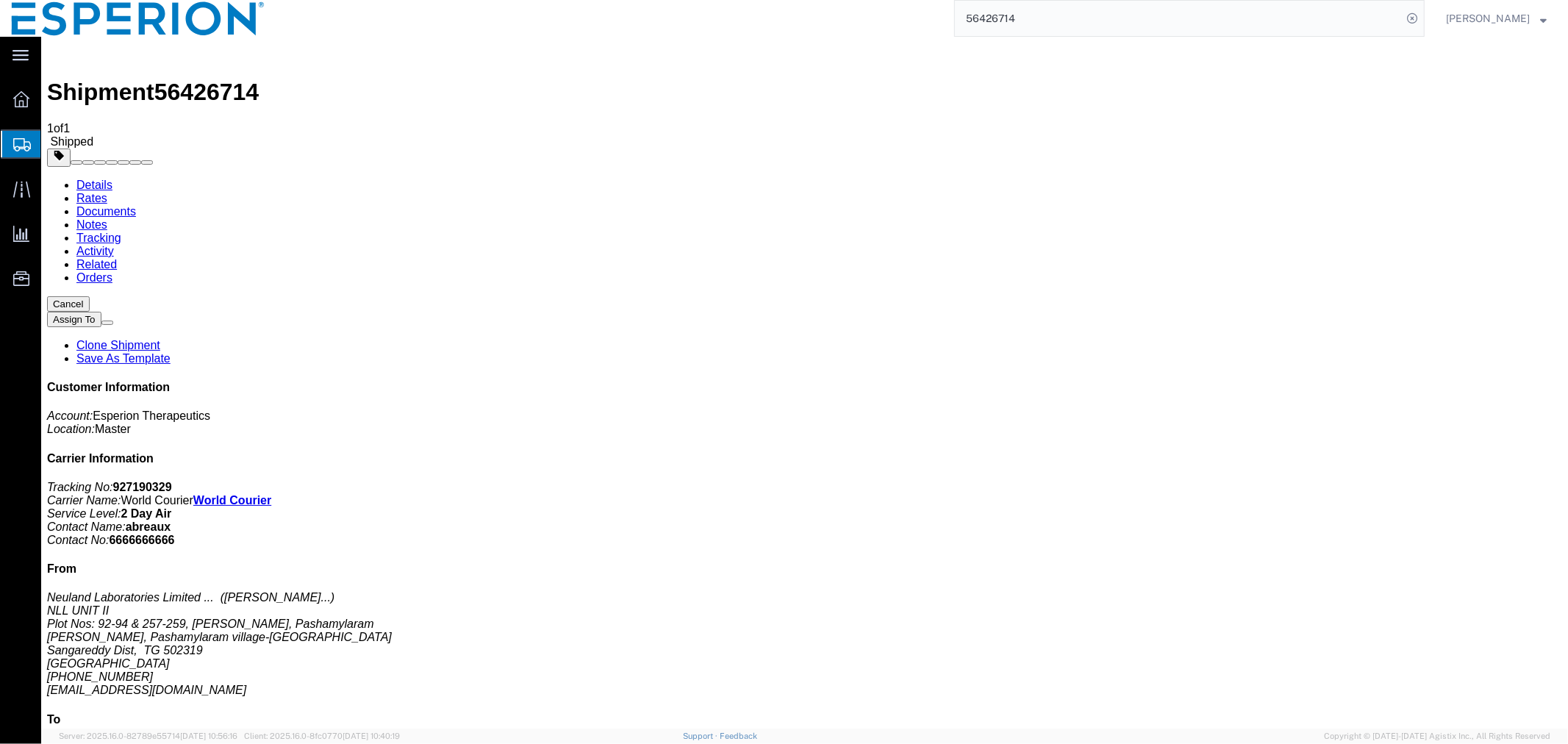
click link "Documents"
checkbox input "true"
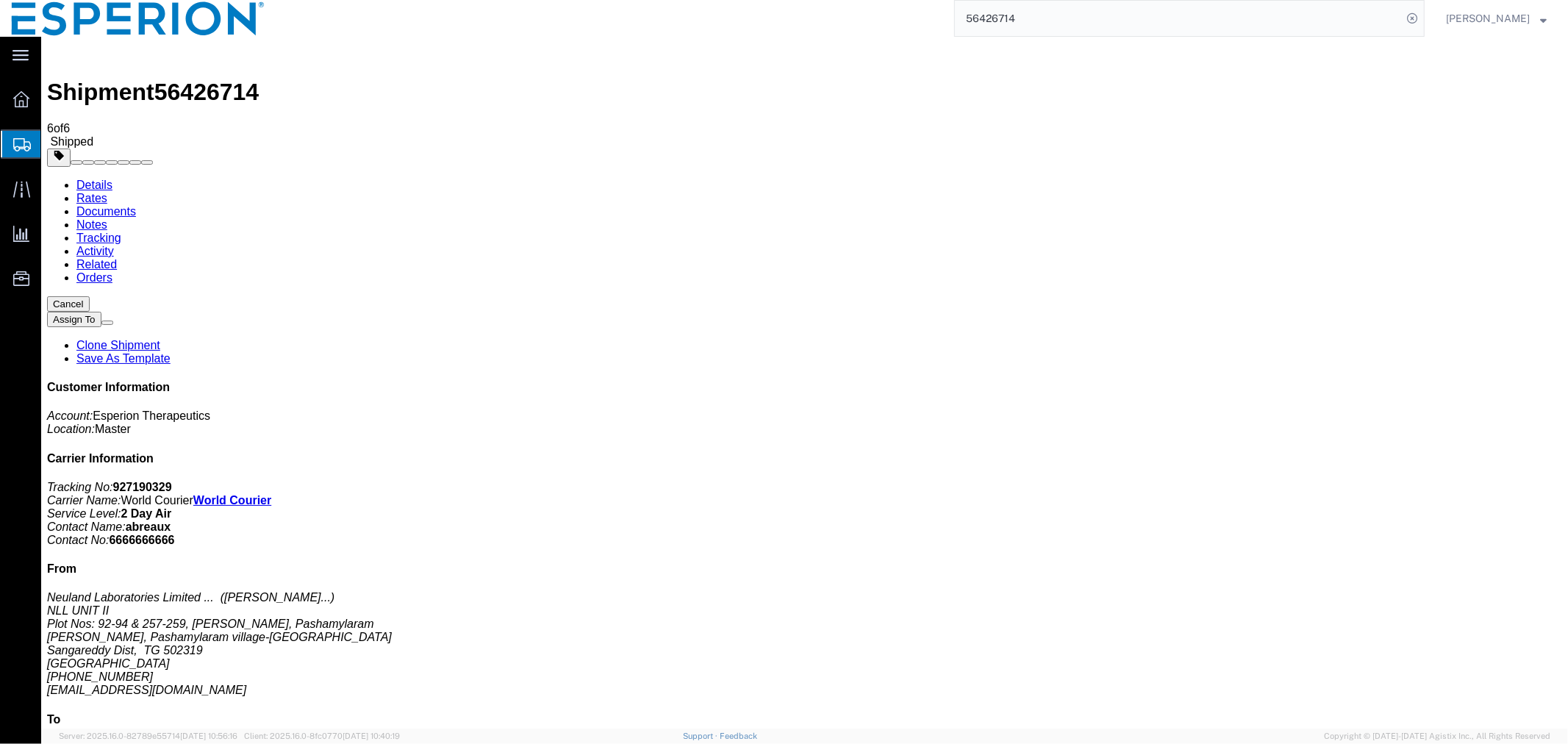
checkbox input "true"
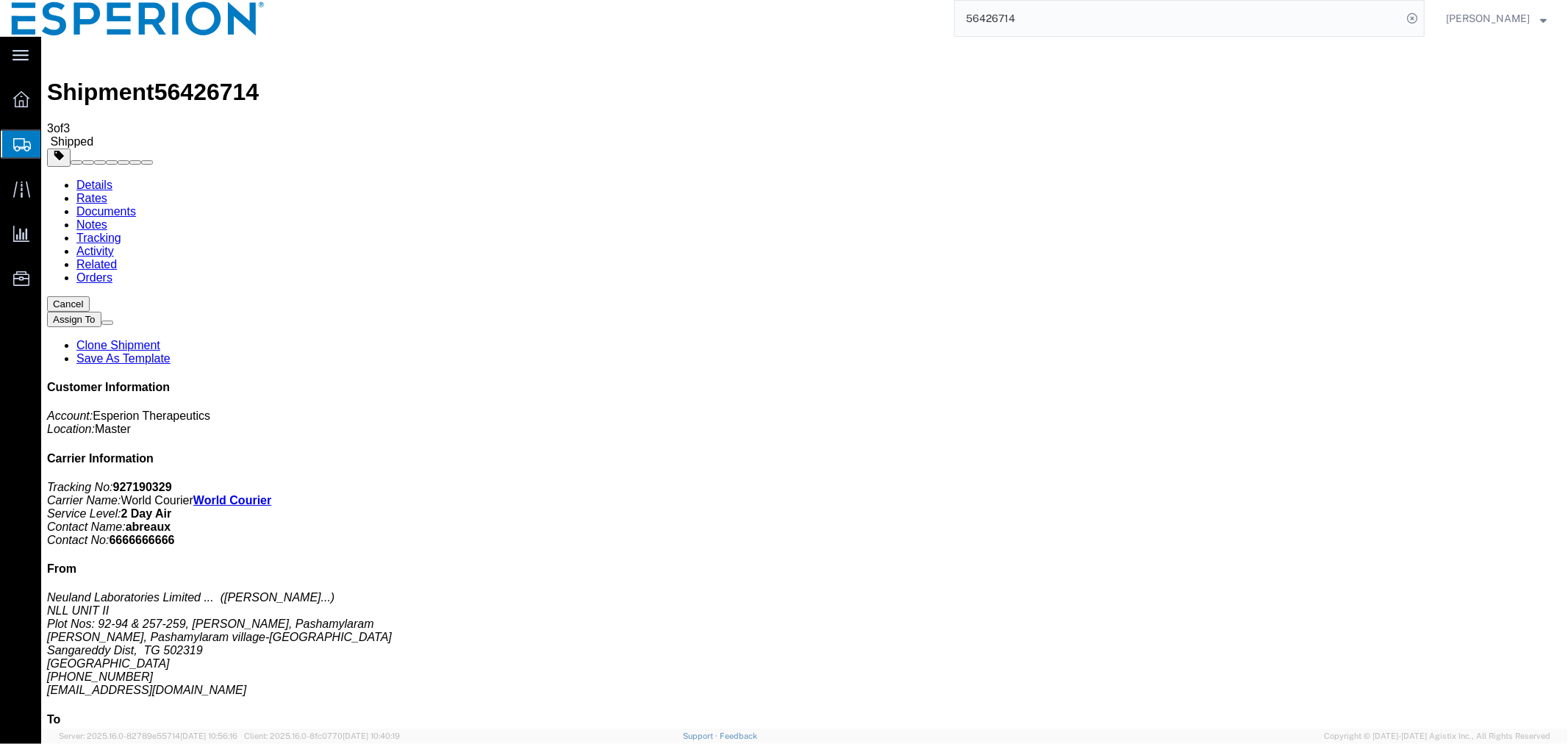
click at [95, 178] on link "Details" at bounding box center [94, 184] width 36 height 13
click span "button"
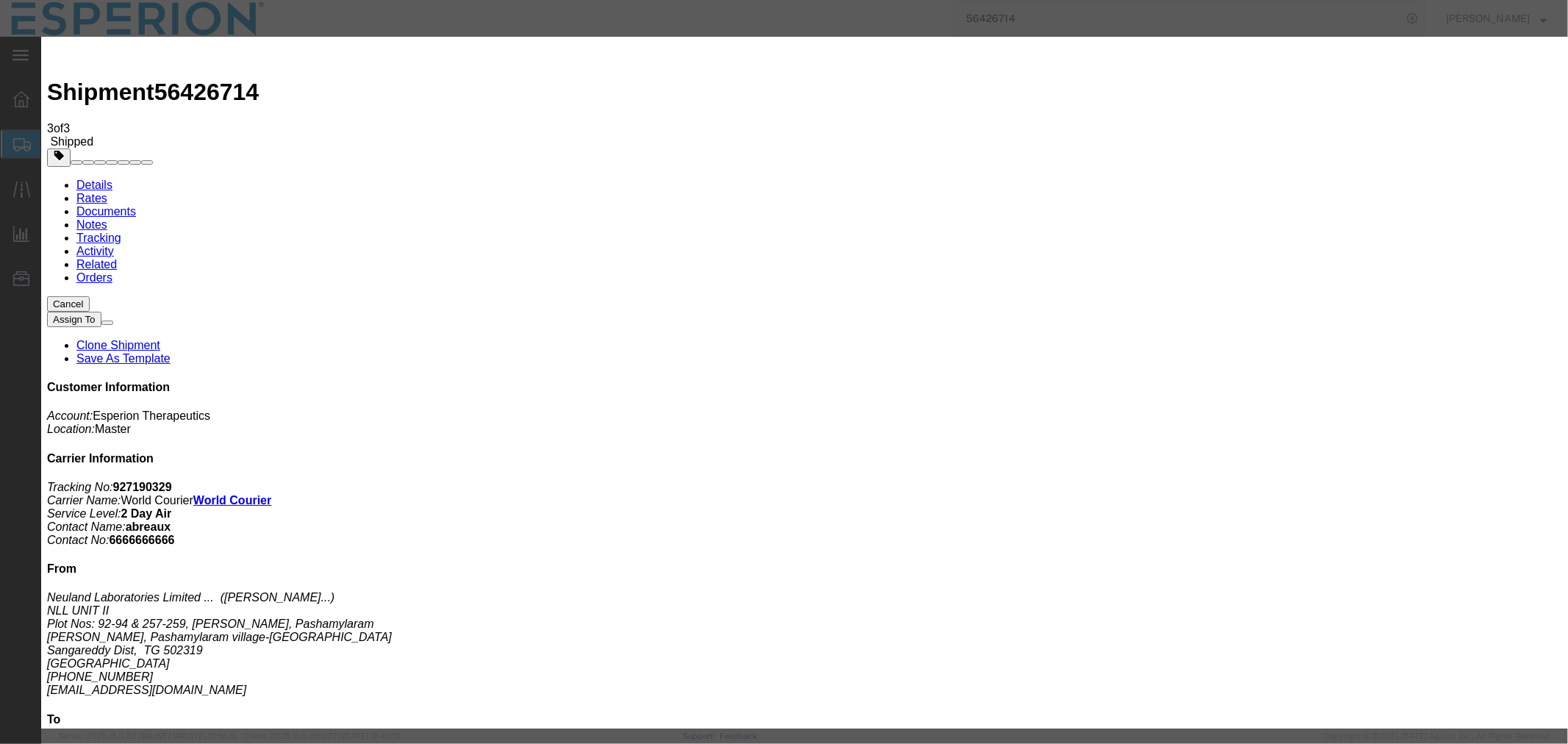
click button "Add another reference"
click select "Select Account Type Activity ID Airline Appointment Number ASN Batch Request # …"
select select "LOT"
click select "Select Account Type Activity ID Airline Appointment Number ASN Batch Request # …"
click input "text"
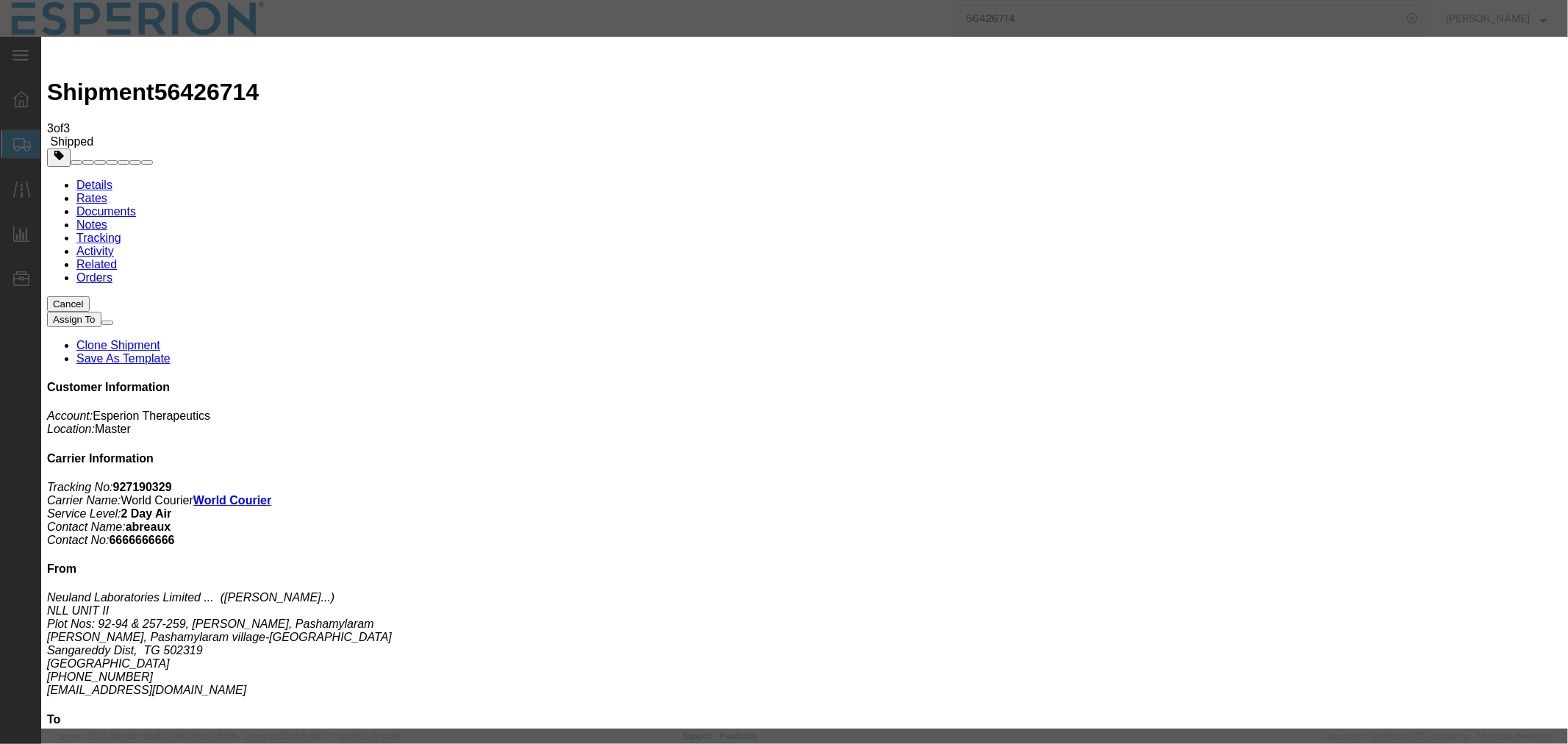
paste input "BD3325003"
type input "BD3325003"
click button "Save"
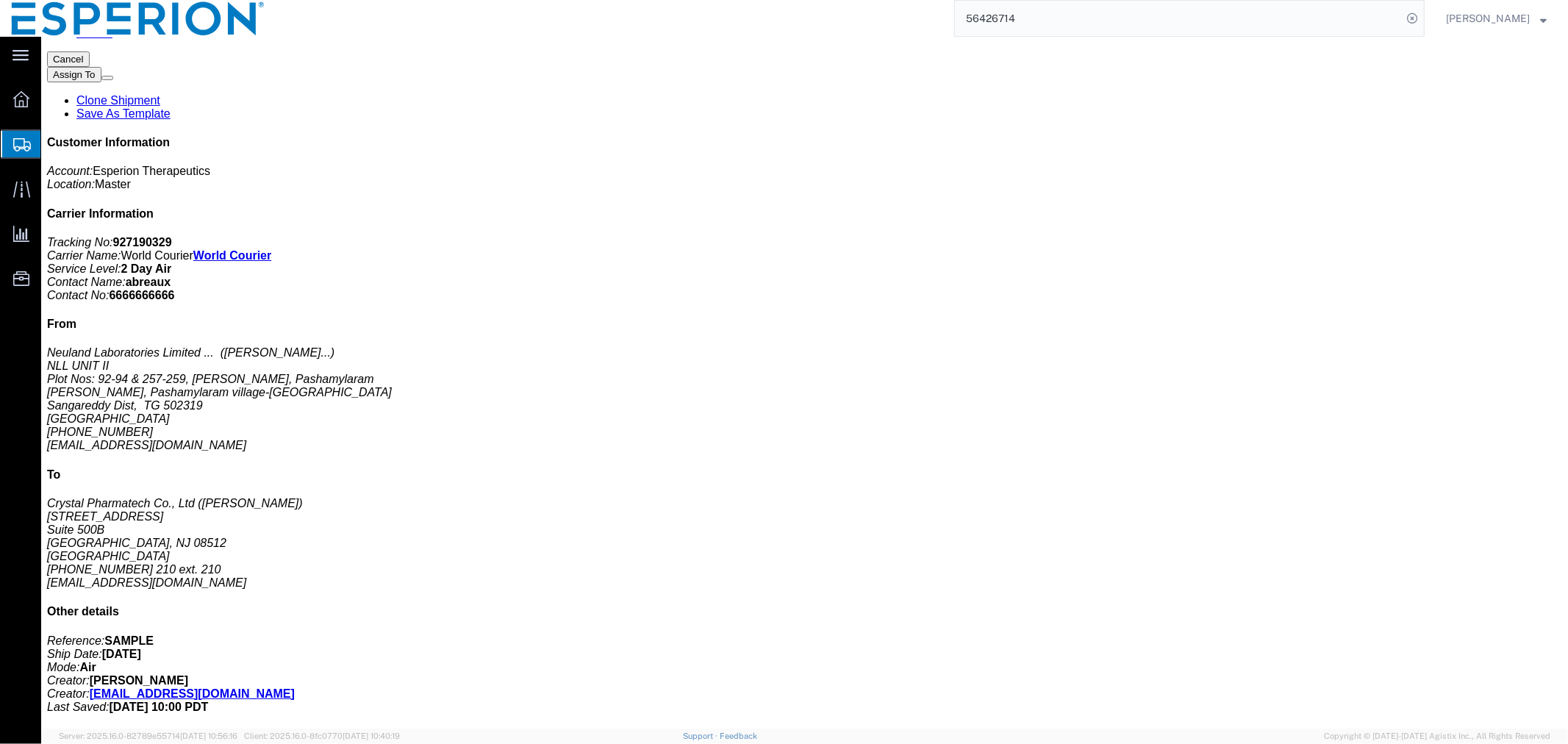
scroll to position [327, 0]
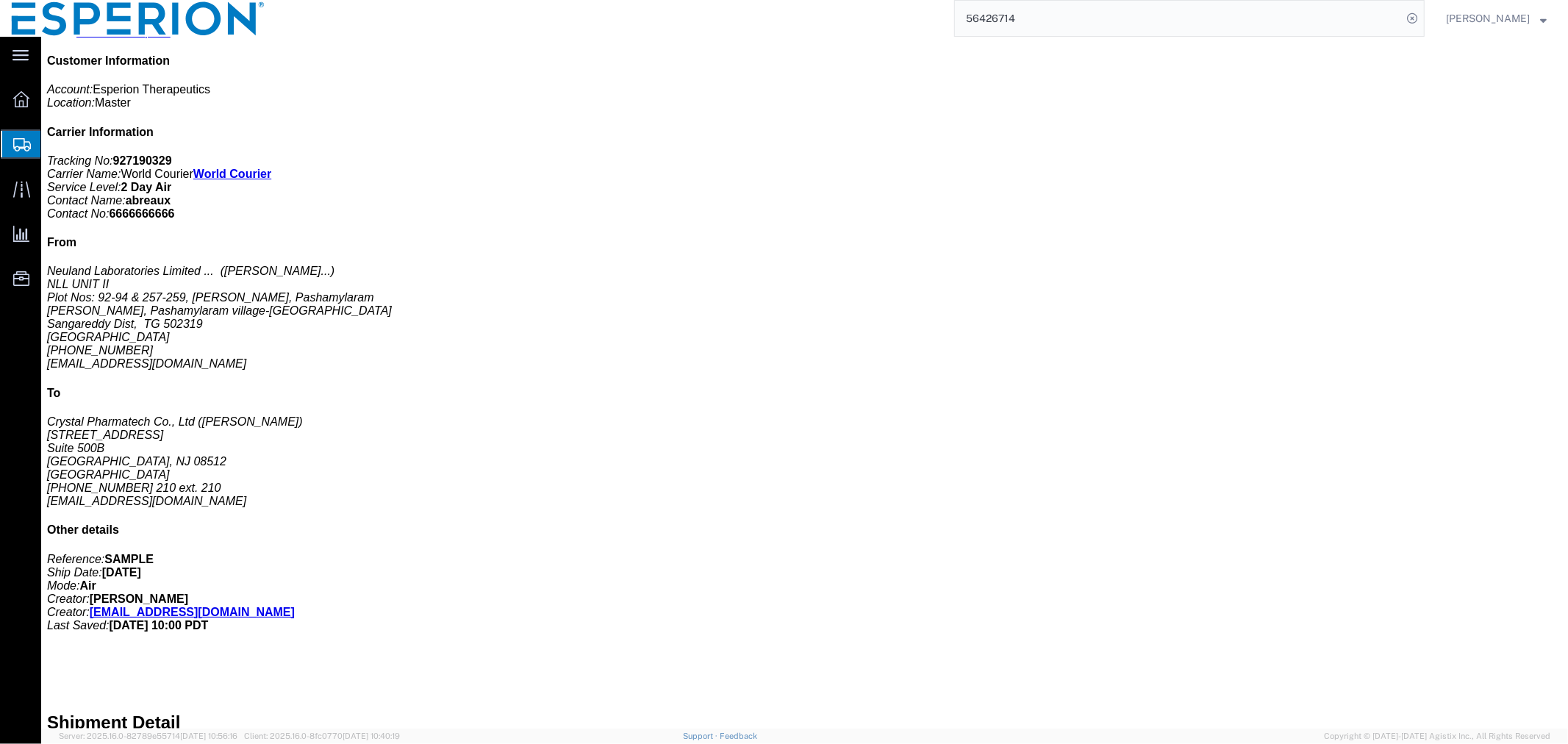
click link "Documents"
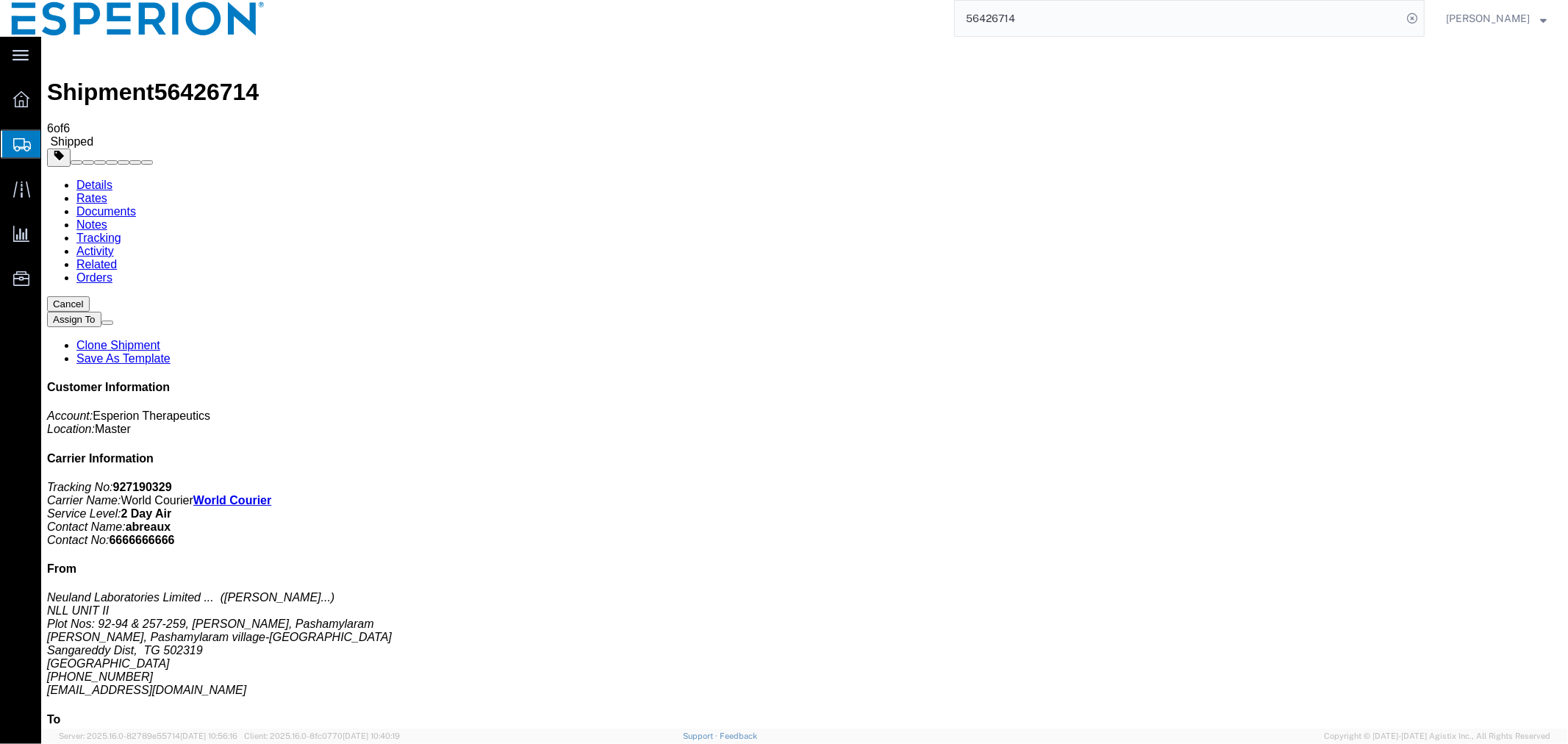
click at [85, 178] on link "Details" at bounding box center [94, 184] width 36 height 13
click button "button"
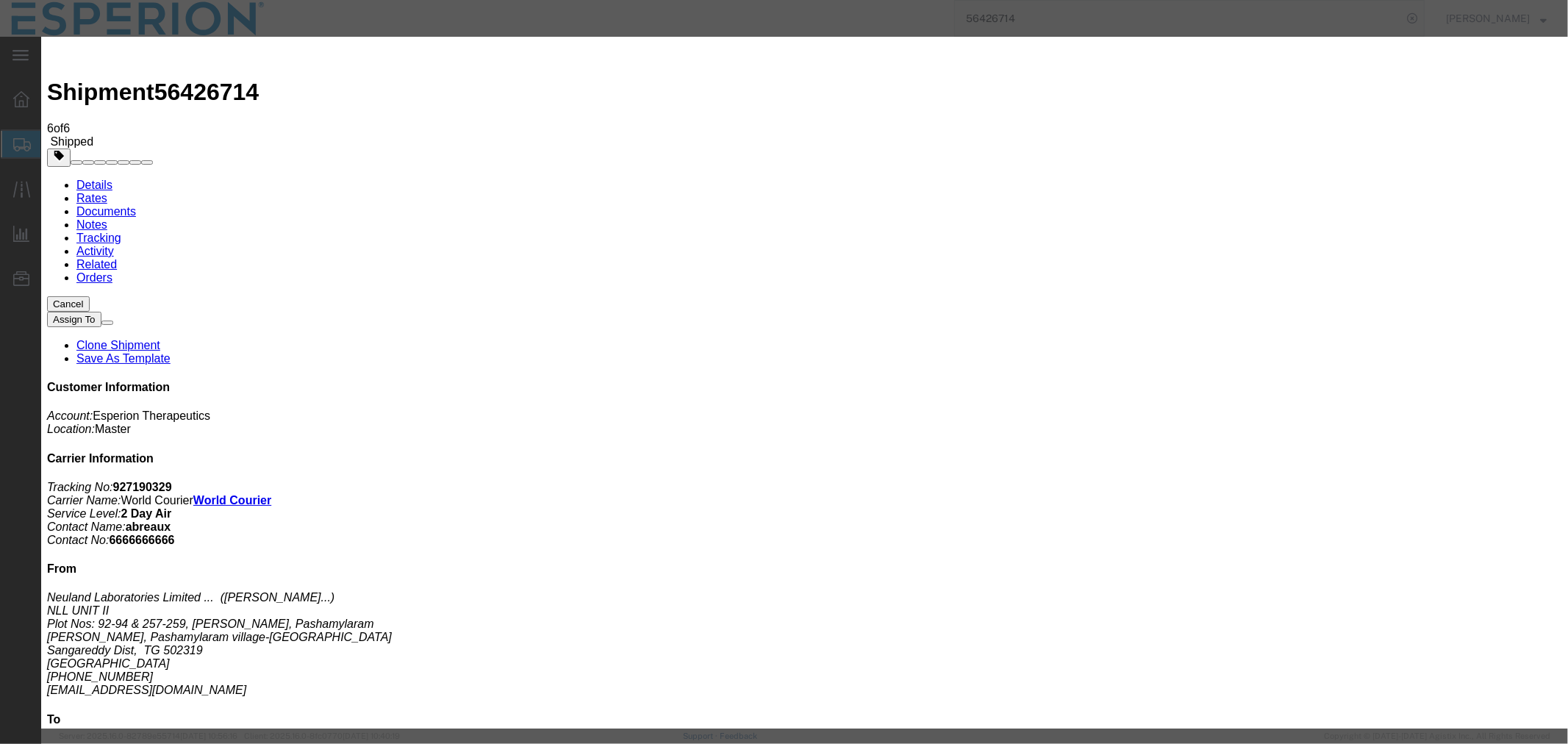
click icon "button"
click button "Add another reference"
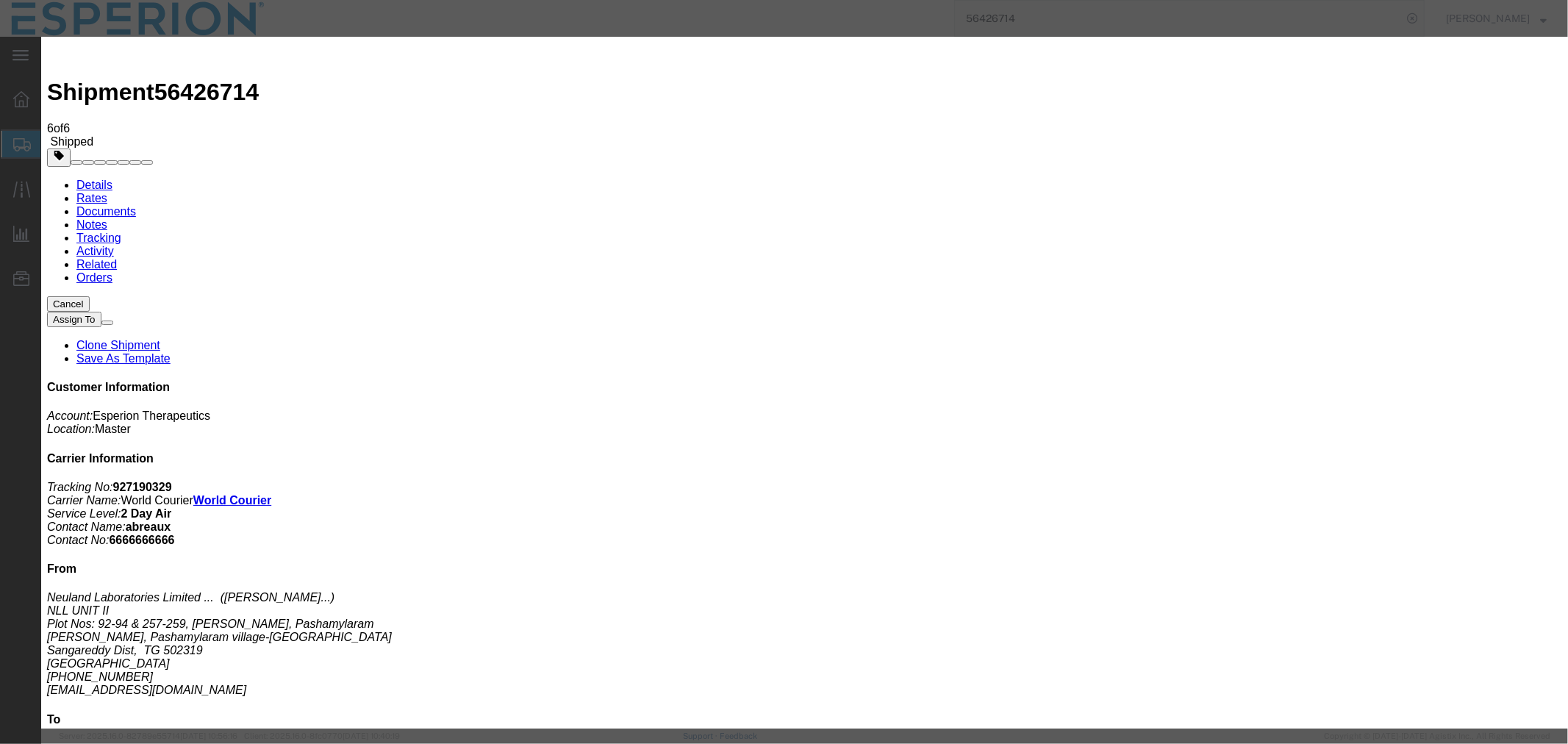
click select "Select Account Type Activity ID Airline Appointment Number ASN Batch Request # …"
select select "CUSTREF"
click select "Select Account Type Activity ID Airline Appointment Number ASN Batch Request # …"
click input "text"
type input "MR#190"
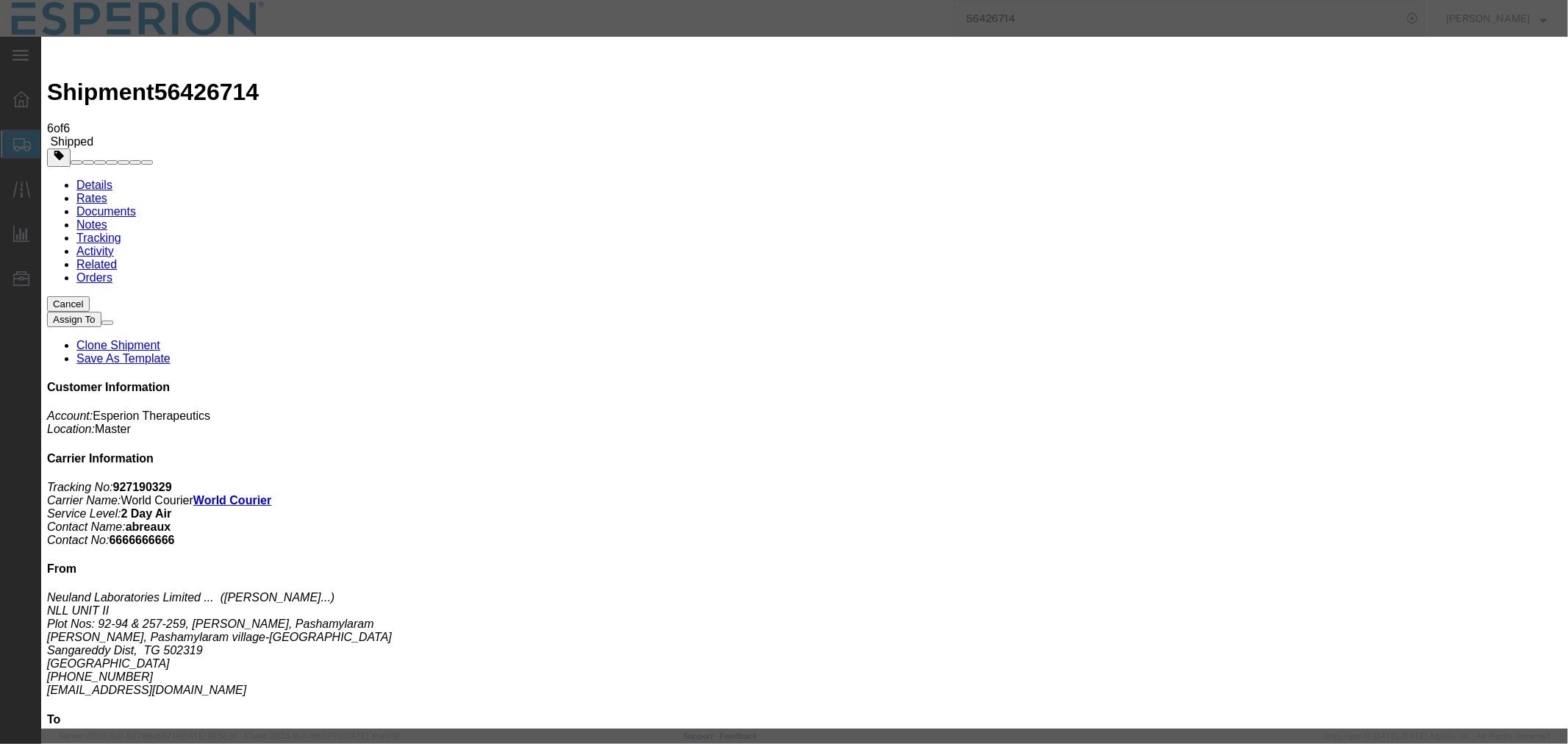
click button "Save"
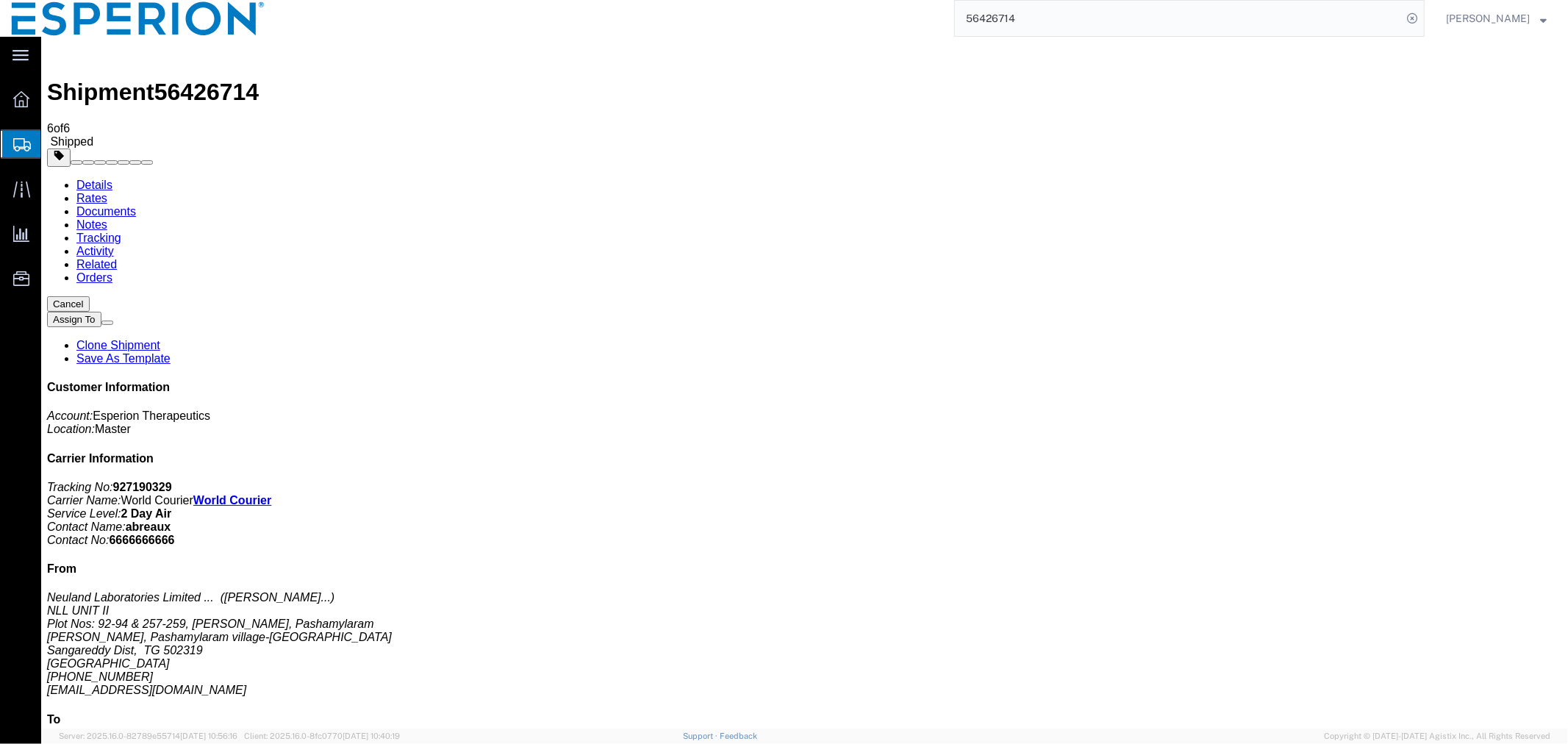
click div "Leg 1 - Air Departure Port: HYD Arrival Port: EWR"
click link "Notes"
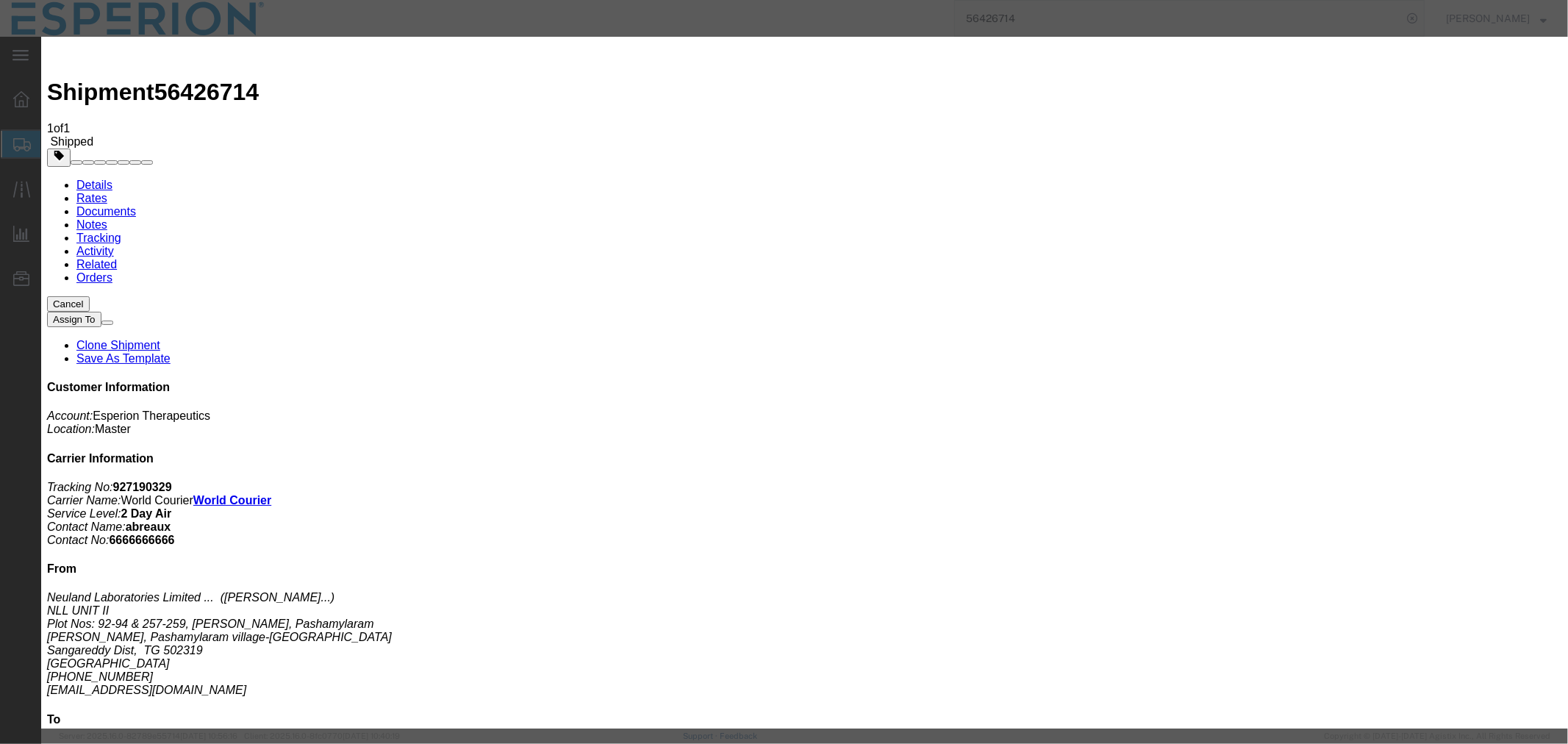
select select "SPECIAL_HANDLING_NOTES"
select select "PUBLIC"
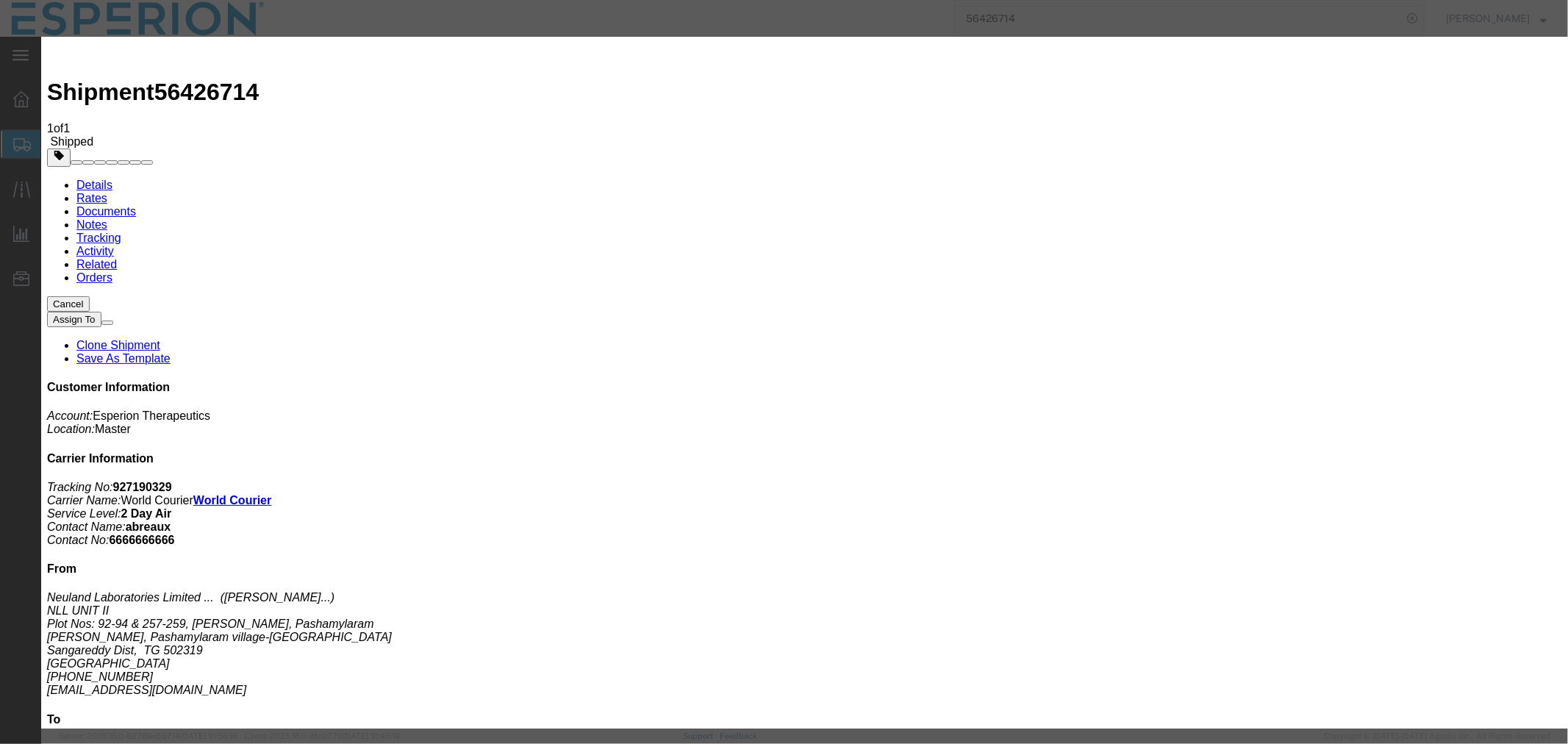
type textarea "Agistix shipment updated to reflect batches and qty's in MR#190"
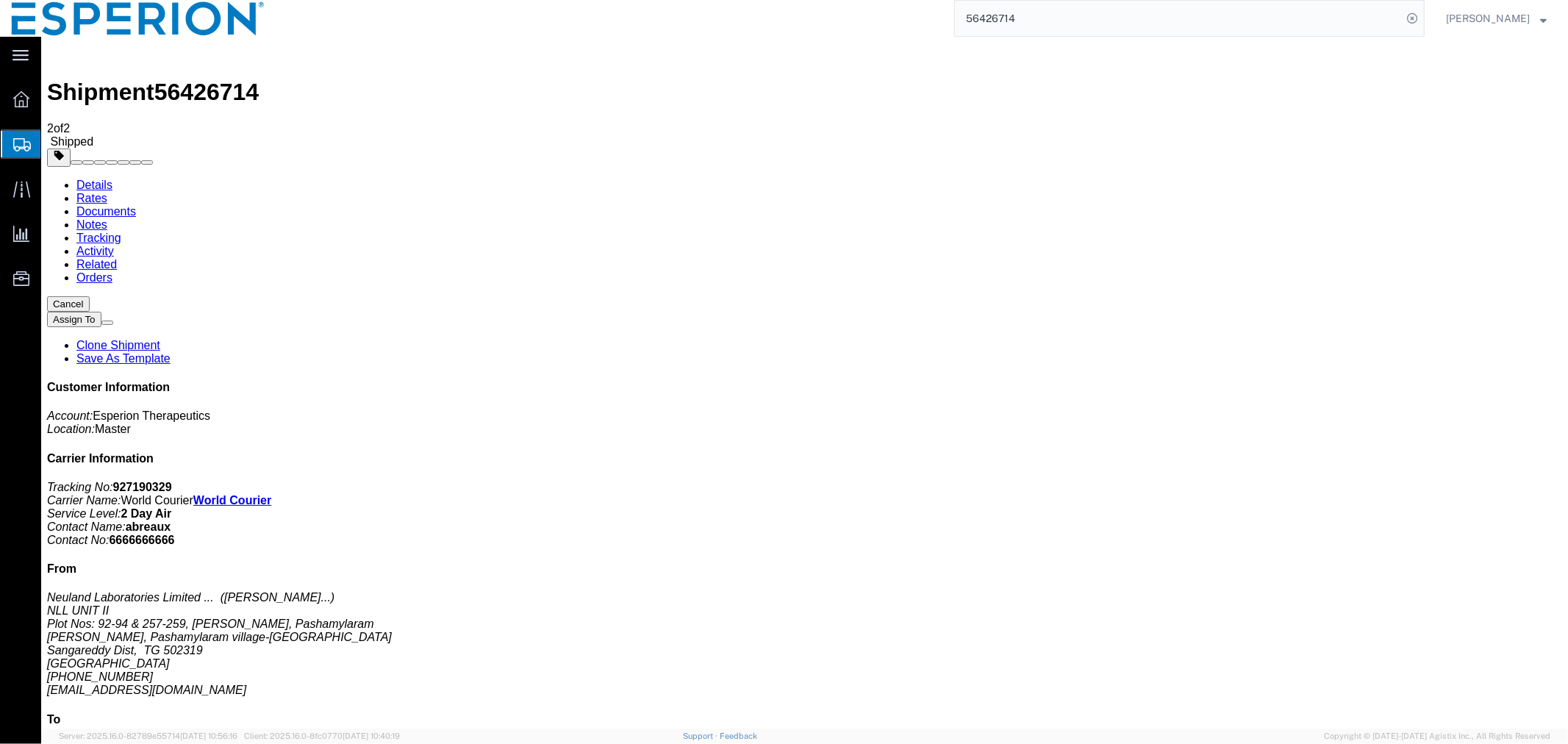
click at [135, 204] on link "Documents" at bounding box center [105, 210] width 60 height 13
